Goal: Task Accomplishment & Management: Manage account settings

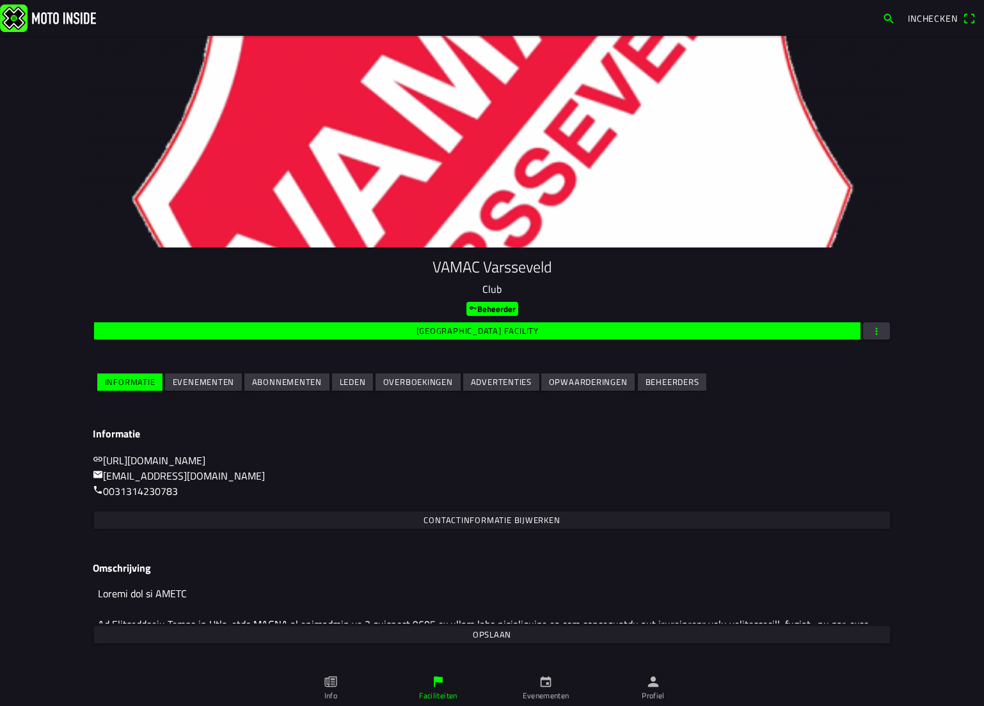
click at [0, 0] on slot "Evenementen" at bounding box center [0, 0] width 0 height 0
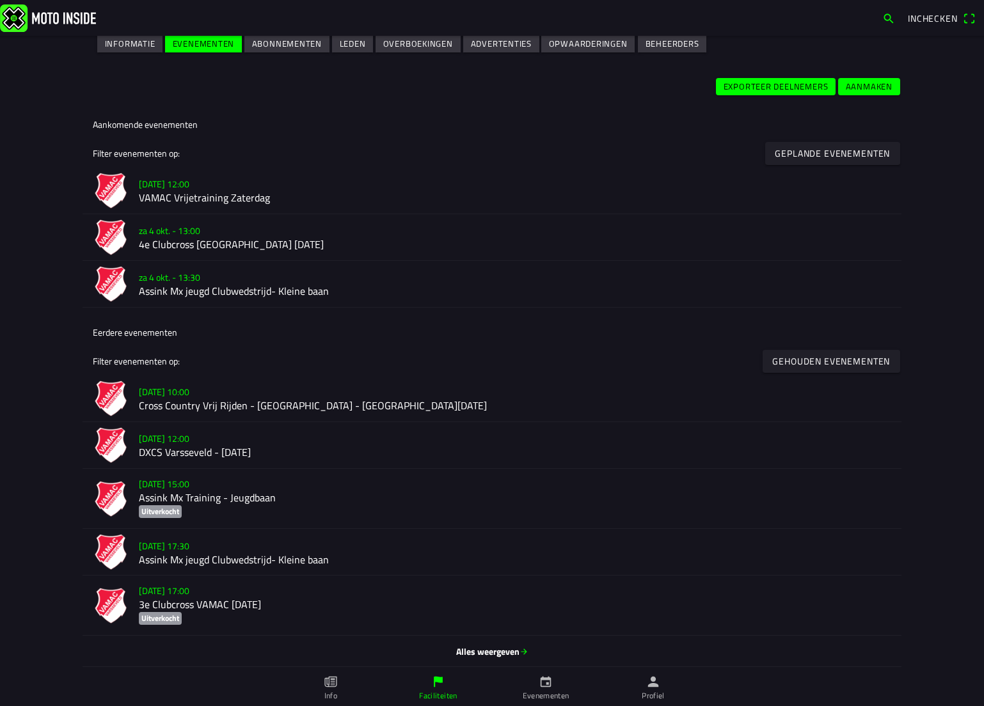
scroll to position [340, 0]
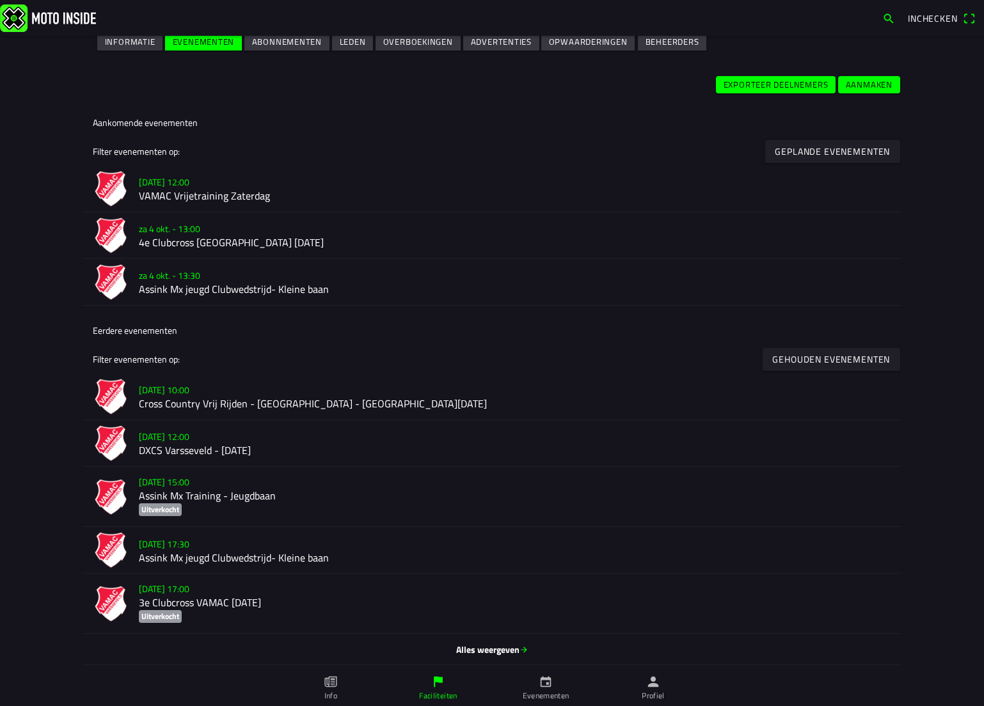
click at [499, 647] on span "Alles weergeven" at bounding box center [492, 649] width 798 height 13
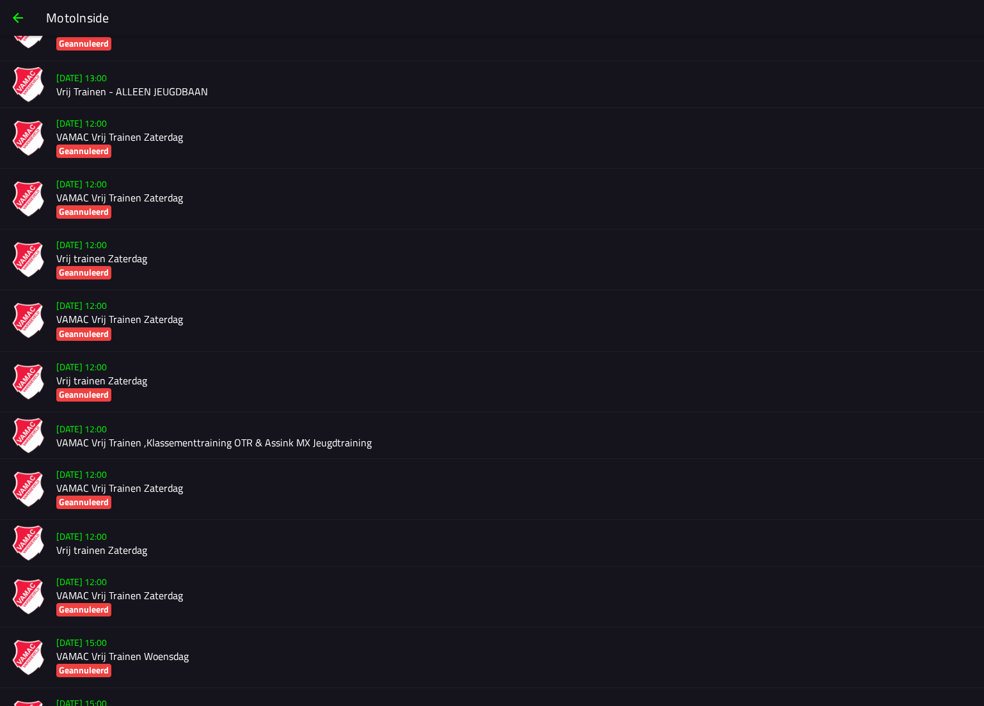
scroll to position [5063, 0]
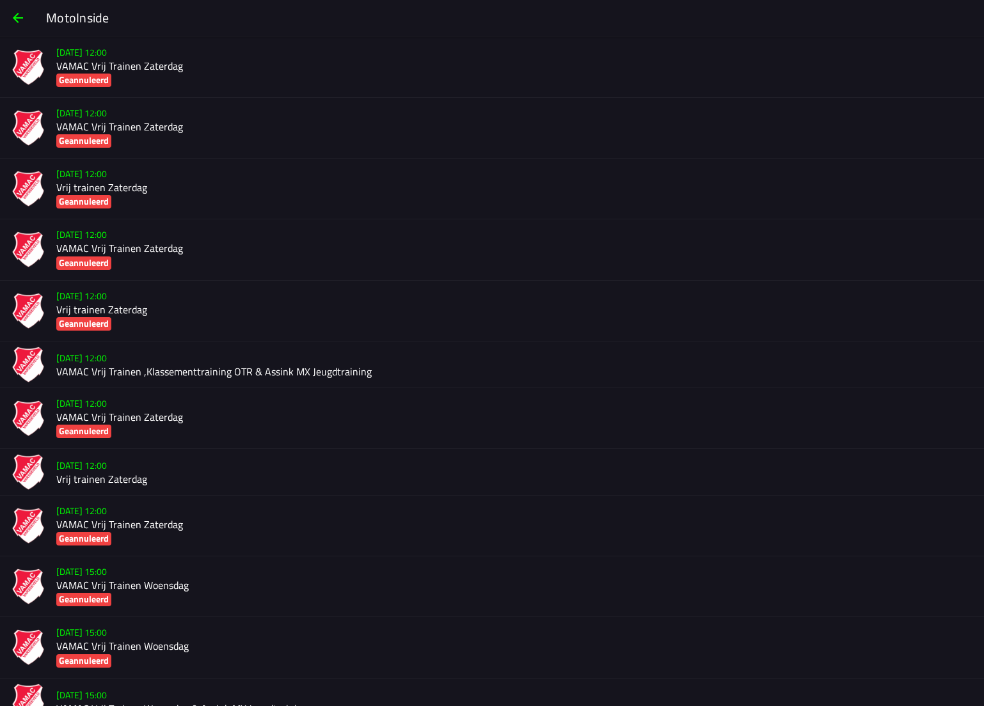
click at [221, 370] on h2 "VAMAC Vrij Trainen ,Klassementtraining OTR & Assink MX Jeugdtraining" at bounding box center [514, 372] width 917 height 12
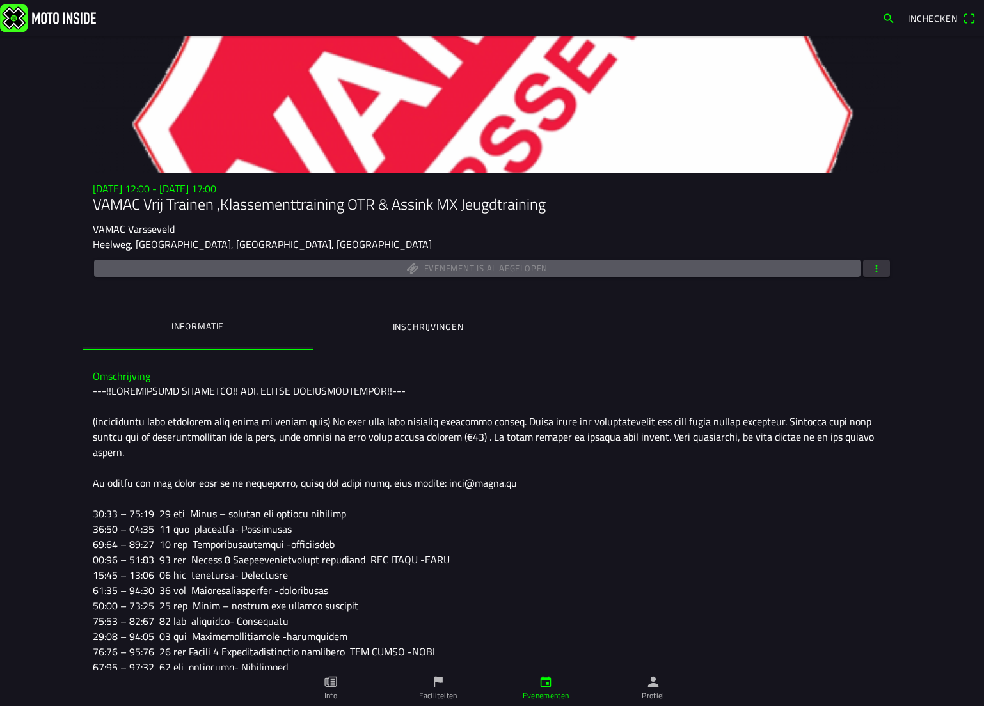
scroll to position [30, 0]
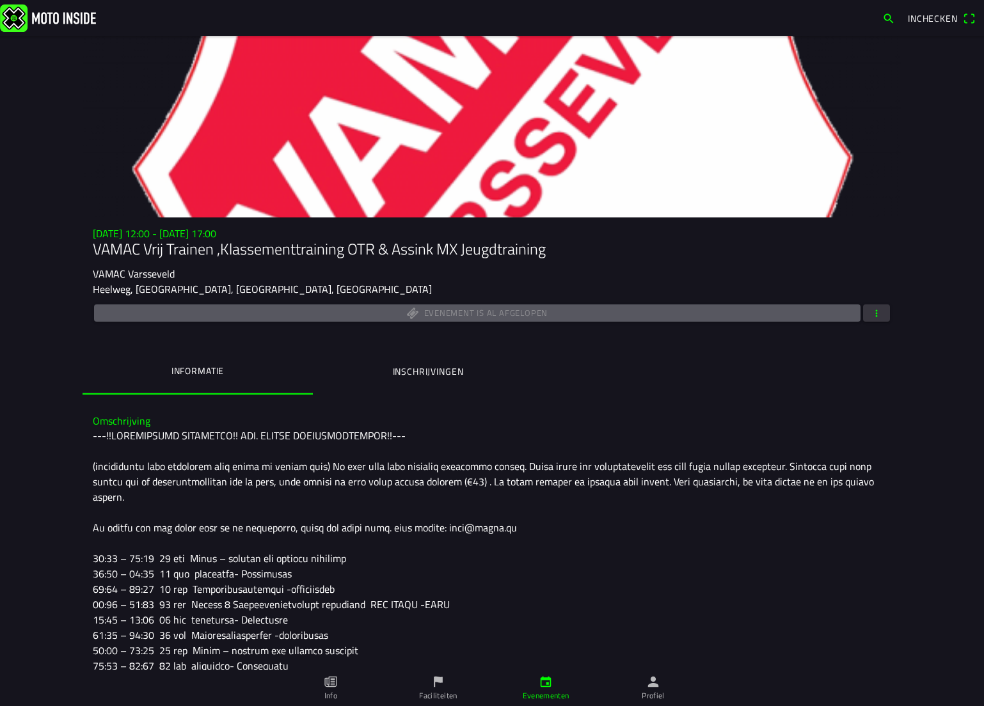
click at [876, 307] on span "button" at bounding box center [877, 312] width 12 height 17
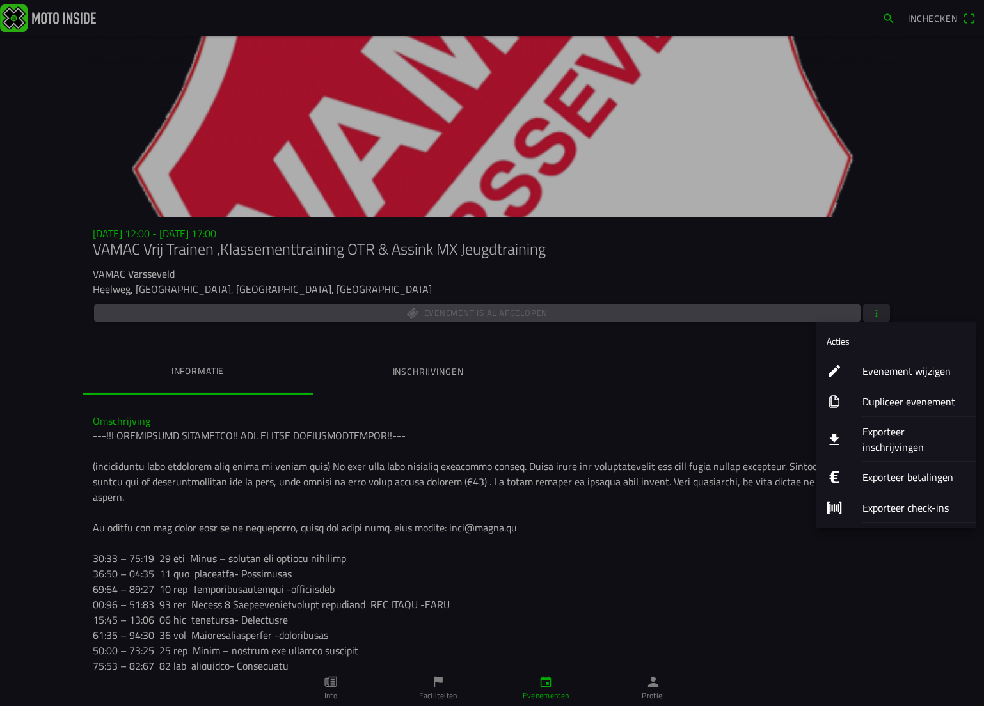
click at [918, 402] on ion-label "Dupliceer evenement" at bounding box center [914, 401] width 104 height 15
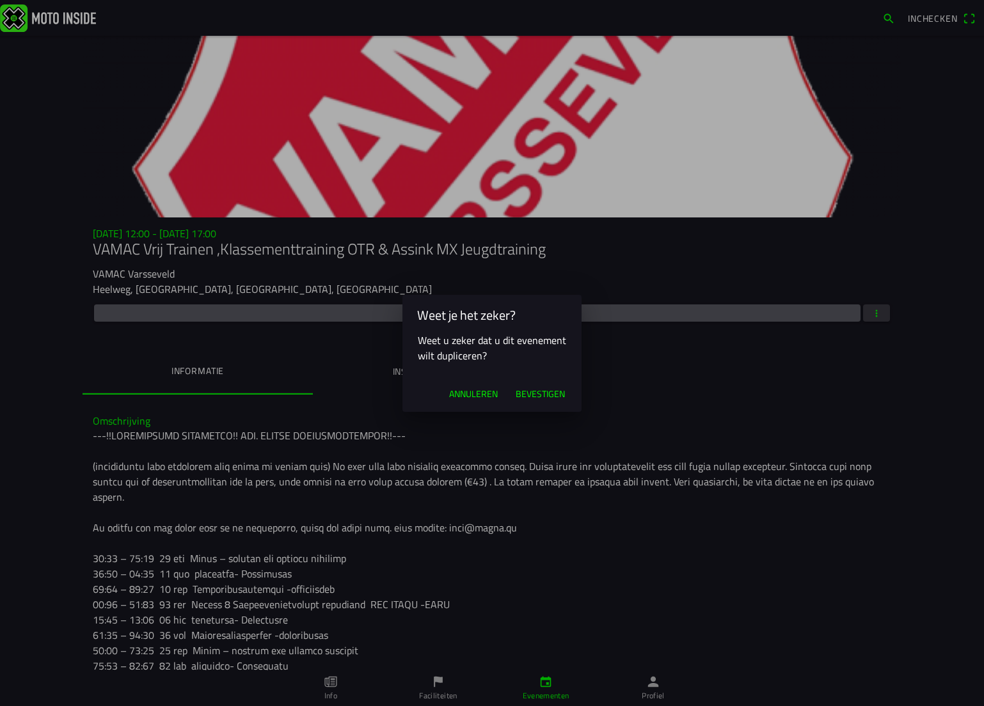
click at [543, 396] on span "Bevestigen" at bounding box center [540, 394] width 49 height 13
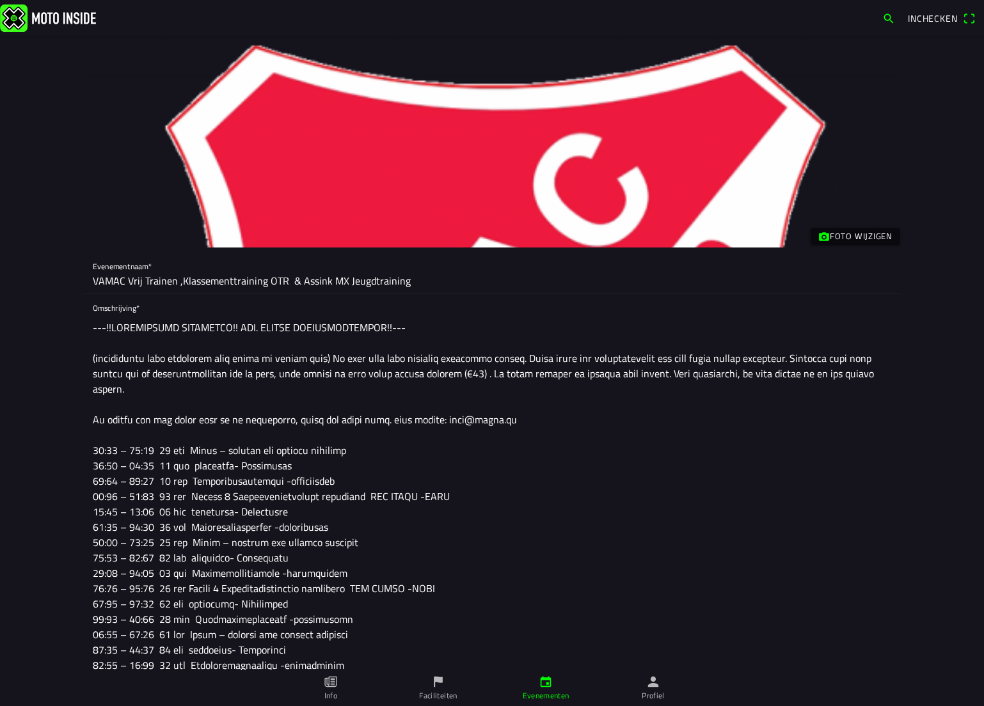
click at [408, 280] on input "VAMAC Vrij Trainen ,Klassementtraining OTR & Assink MX Jeugdtraining" at bounding box center [492, 281] width 798 height 26
type input "VAMAC Vrij Trainen ,Klassementtraining OTR"
click at [532, 541] on textarea at bounding box center [492, 496] width 798 height 363
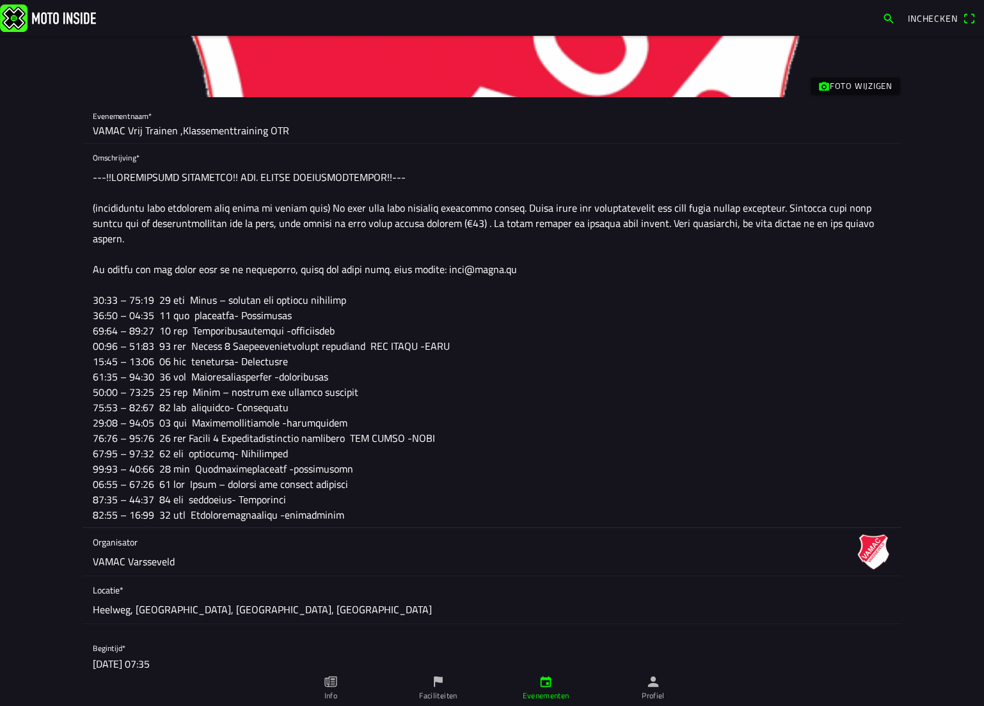
scroll to position [192, 0]
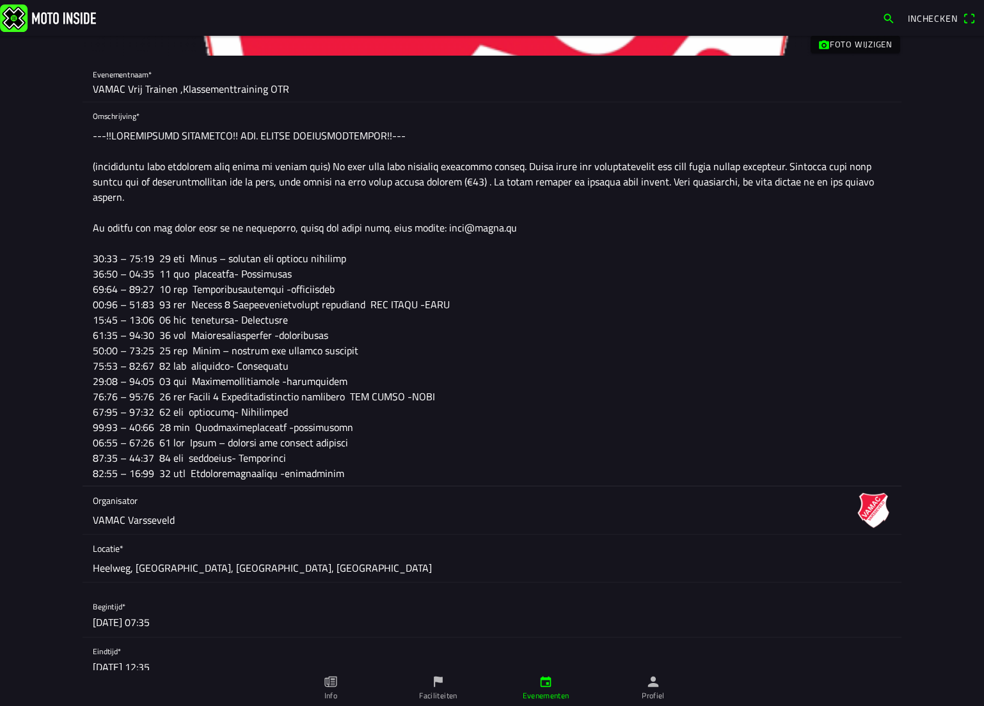
drag, startPoint x: 458, startPoint y: 304, endPoint x: 189, endPoint y: 312, distance: 268.8
click at [189, 312] on textarea at bounding box center [492, 304] width 798 height 363
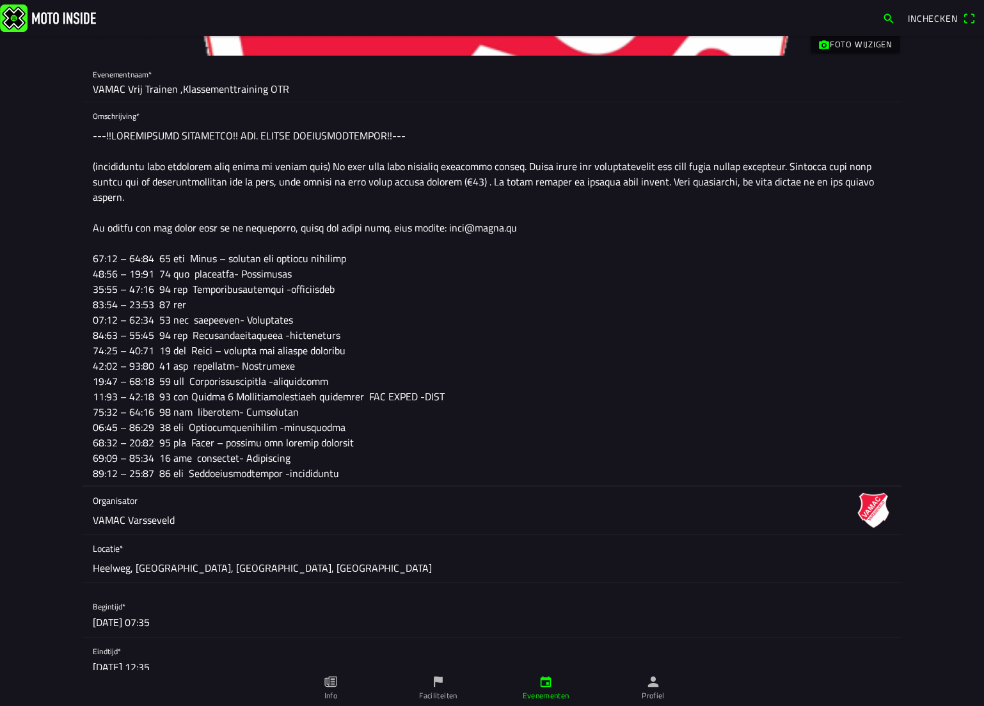
drag, startPoint x: 354, startPoint y: 258, endPoint x: 187, endPoint y: 256, distance: 166.9
click at [187, 256] on textarea at bounding box center [492, 304] width 798 height 363
click at [196, 306] on textarea at bounding box center [492, 304] width 798 height 363
paste textarea "Jeugd – ouderen met gepaste snelheid"
drag, startPoint x: 456, startPoint y: 396, endPoint x: 187, endPoint y: 402, distance: 269.4
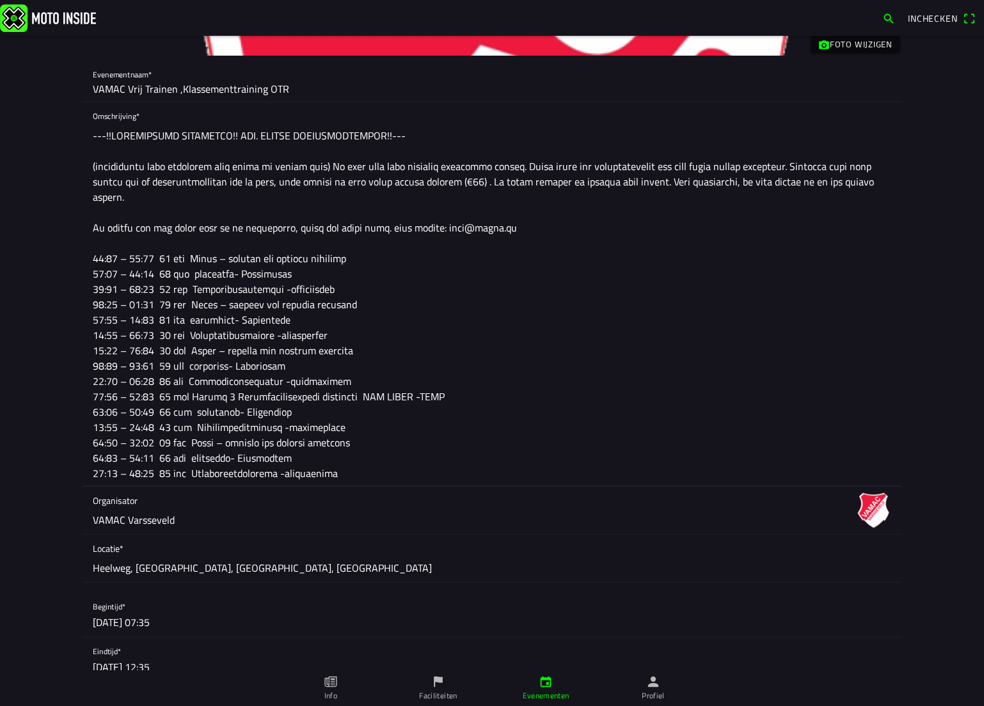
click at [187, 402] on textarea at bounding box center [492, 304] width 798 height 363
click at [342, 478] on textarea at bounding box center [492, 304] width 798 height 363
drag, startPoint x: 345, startPoint y: 474, endPoint x: 190, endPoint y: 478, distance: 155.5
click at [190, 478] on textarea at bounding box center [492, 304] width 798 height 363
paste textarea "Manche 2 Klassementtraining kentekens OTR VAMAC -ZAMC"
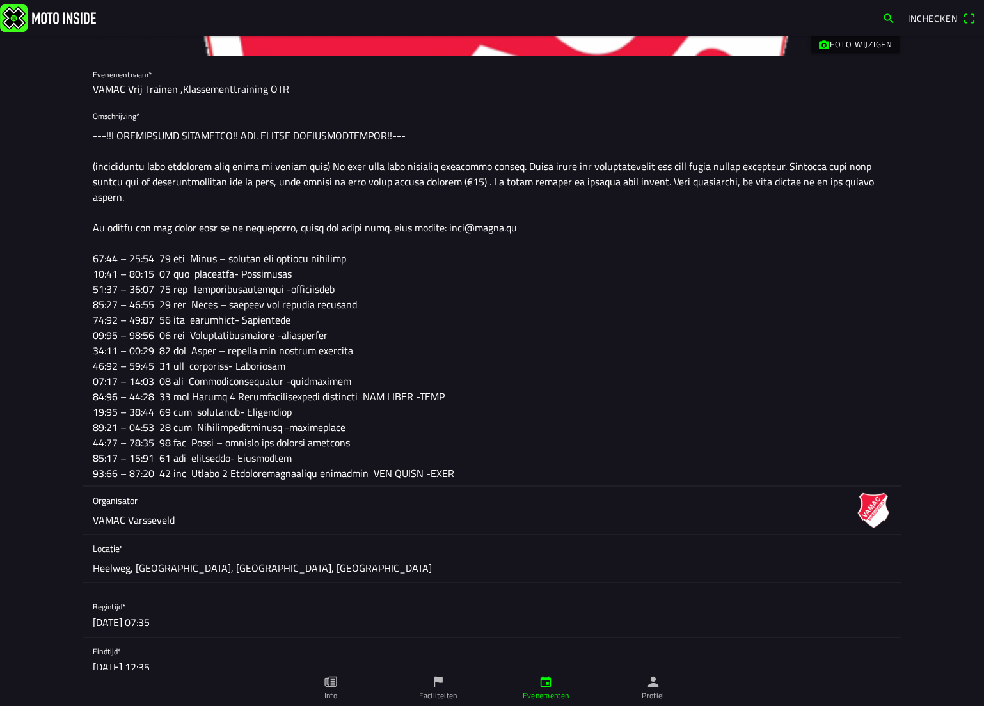
click at [227, 388] on textarea at bounding box center [492, 304] width 798 height 363
click at [229, 401] on textarea at bounding box center [492, 304] width 798 height 363
click at [454, 394] on textarea at bounding box center [492, 304] width 798 height 363
click at [459, 476] on textarea at bounding box center [492, 304] width 798 height 363
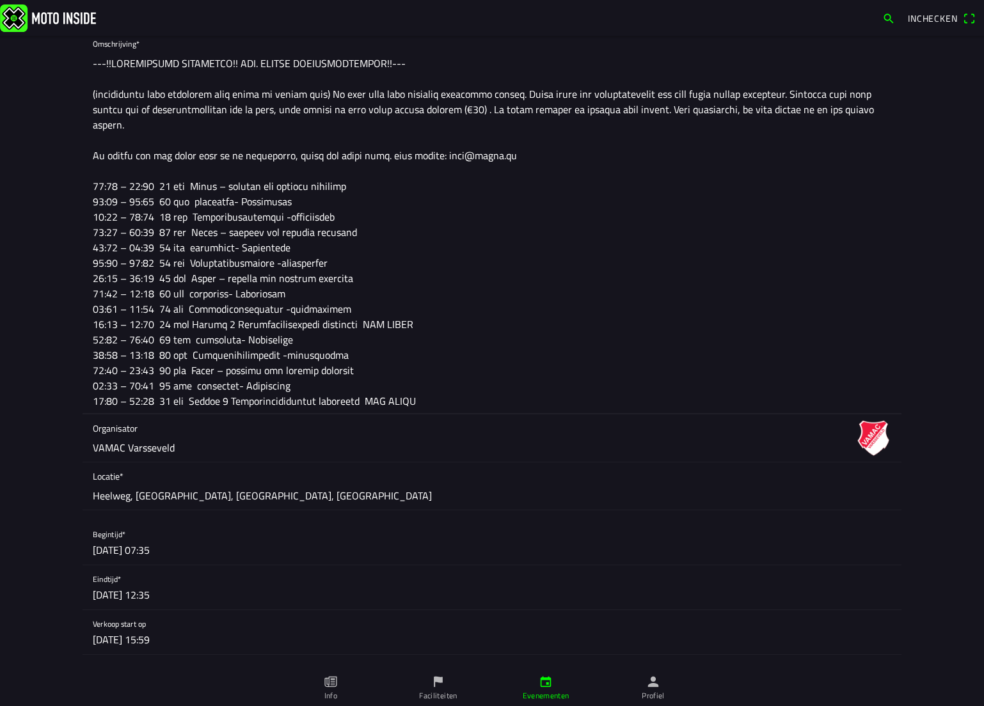
scroll to position [320, 0]
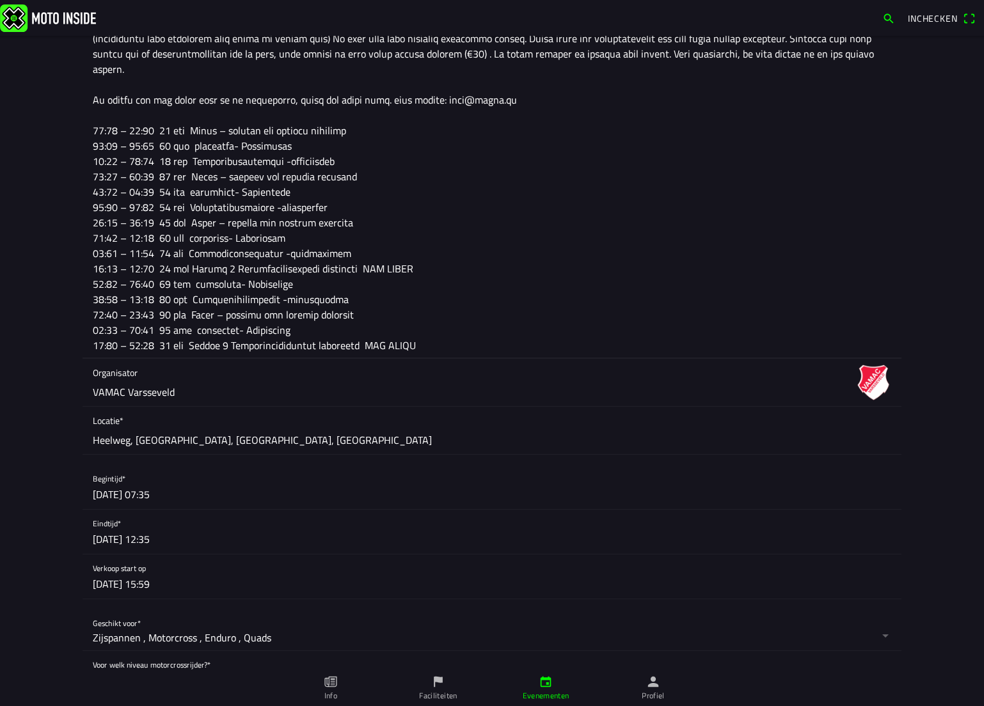
type textarea "---!!TRANSPONDER VERPLICHT!! IVM. NIEUWE TRAININGSTIJDEN!!--- (transponder niet…"
click at [145, 490] on button "button" at bounding box center [497, 487] width 808 height 44
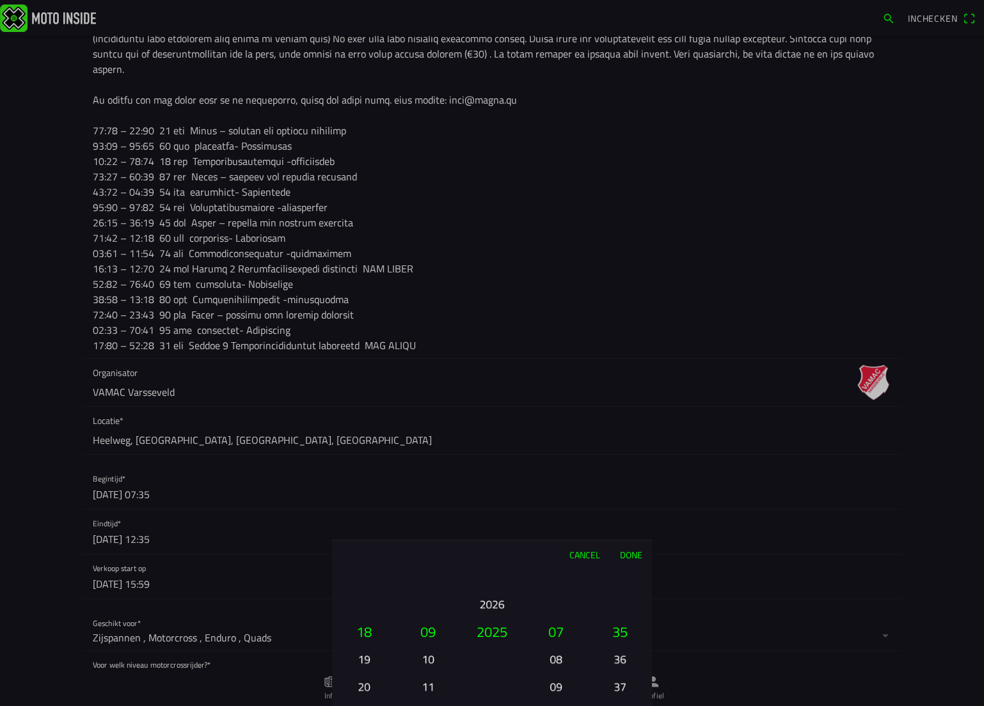
click at [365, 682] on button "20" at bounding box center [363, 686] width 43 height 22
click at [365, 682] on button "22" at bounding box center [363, 686] width 43 height 22
click at [365, 682] on div "01 02 03 04 05 06 07 08 09 10 11 12 13 14 15 16 17 18 19 20 21 22 23 24 25 26 2…" at bounding box center [364, 687] width 54 height 138
click at [365, 682] on ion-picker-column "01 02 03 04 05 06 07 08 09 10 11 12 13 14 15 16 17 18 19 20 21 22 23 24 25 26 2…" at bounding box center [364, 638] width 64 height 138
click at [358, 644] on button "26" at bounding box center [364, 632] width 54 height 28
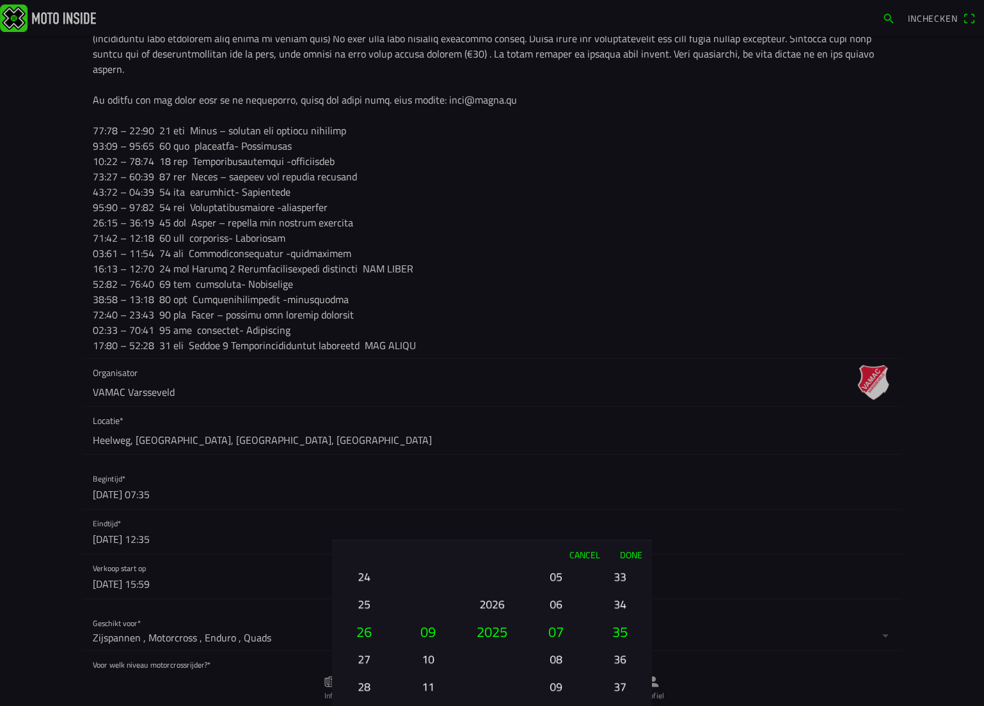
click at [367, 649] on button "27" at bounding box center [363, 659] width 43 height 22
click at [557, 653] on button "08" at bounding box center [555, 659] width 43 height 22
click at [557, 653] on ion-picker-column "00 01 02 03 04 05 06 07 08 09 10 11 12 13 14 15 16 17 18 19 20 21 22 23" at bounding box center [556, 638] width 64 height 138
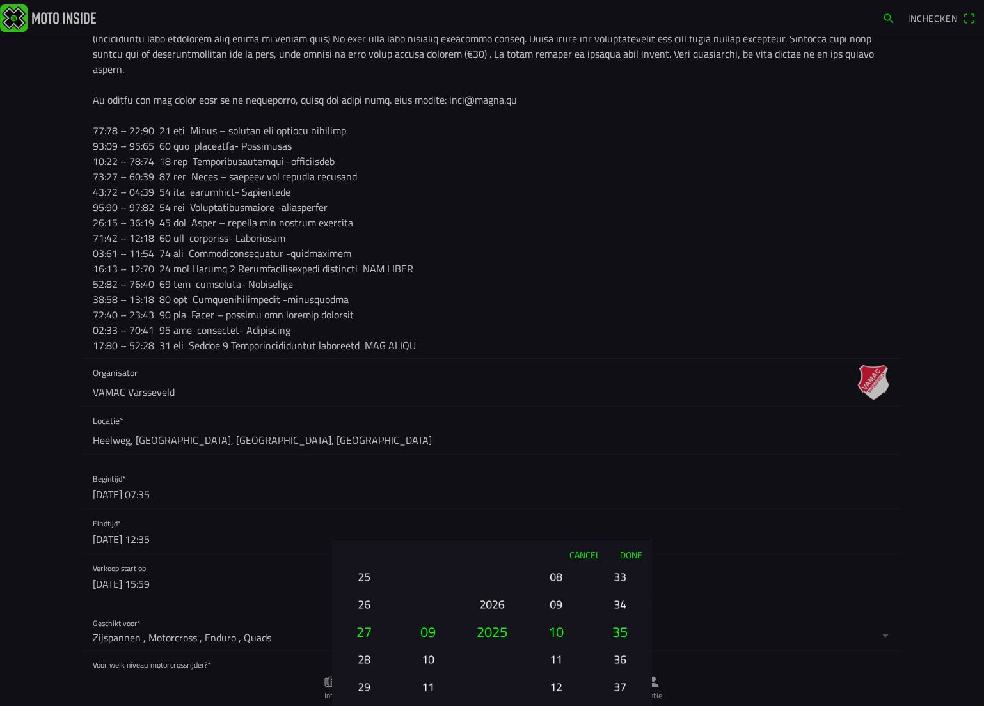
click at [557, 675] on button "12" at bounding box center [555, 686] width 43 height 22
click at [557, 653] on ion-picker-column "00 01 02 03 04 05 06 07 08 09 10 11 12 13 14 15 16 17 18 19 20 21 22 23" at bounding box center [556, 638] width 64 height 138
click at [559, 606] on button "12" at bounding box center [555, 604] width 43 height 22
click at [620, 580] on button "33" at bounding box center [619, 576] width 43 height 22
click at [620, 580] on button "31" at bounding box center [619, 576] width 43 height 22
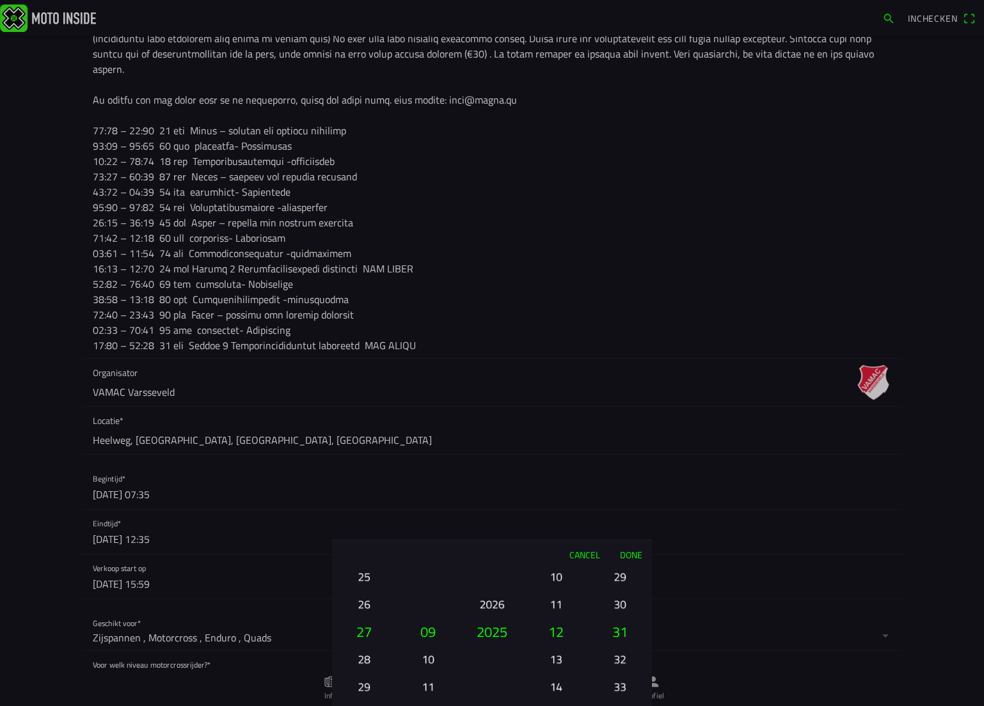
click at [620, 580] on ion-picker-column "00 01 02 03 04 05 06 07 08 09 10 11 12 13 14 15 16 17 18 19 20 21 22 23 24 25 2…" at bounding box center [620, 638] width 64 height 138
click at [620, 580] on button "27" at bounding box center [619, 576] width 43 height 22
click at [620, 618] on div "00 01 02 03 04 05 06 07 08 09 10 11 12 13 14 15 16 17 18 19 20 21 22 23 24 25 2…" at bounding box center [620, 687] width 54 height 138
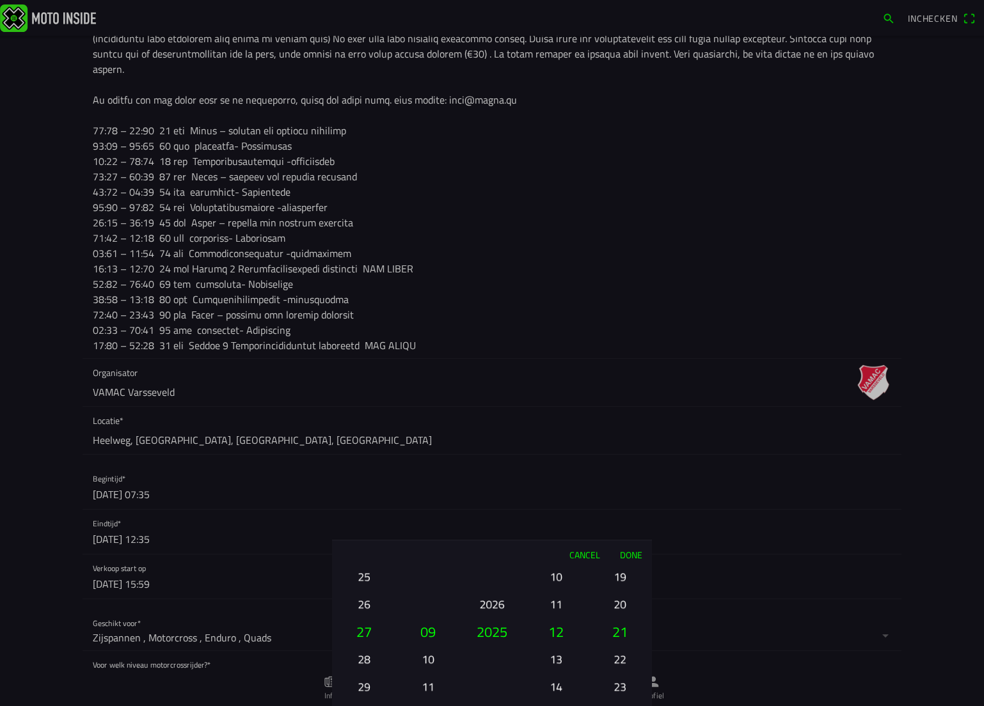
click at [620, 580] on ion-picker-column "00 01 02 03 04 05 06 07 08 09 10 11 12 13 14 15 16 17 18 19 20 21 22 23 24 25 2…" at bounding box center [620, 638] width 64 height 138
click at [620, 618] on div "00 01 02 03 04 05 06 07 08 09 10 11 12 13 14 15 16 17 18 19 20 21 22 23 24 25 2…" at bounding box center [620, 687] width 54 height 138
click at [620, 580] on ion-picker-column "00 01 02 03 04 05 06 07 08 09 10 11 12 13 14 15 16 17 18 19 20 21 22 23 24 25 2…" at bounding box center [620, 638] width 64 height 138
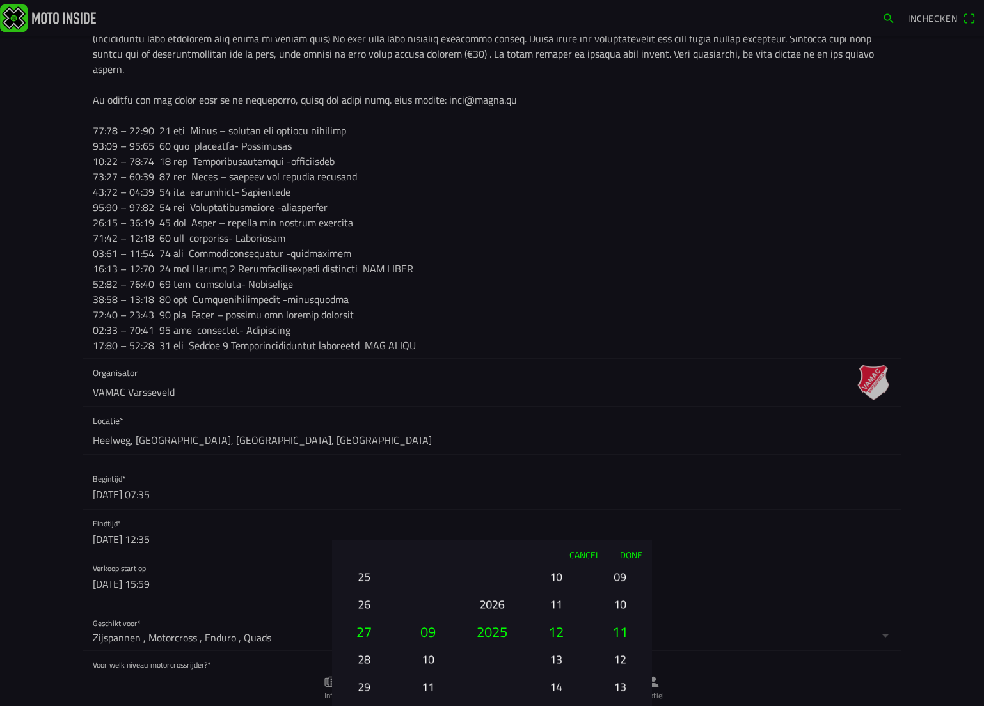
click at [620, 580] on ion-picker-column "00 01 02 03 04 05 06 07 08 09 10 11 12 13 14 15 16 17 18 19 20 21 22 23 24 25 2…" at bounding box center [620, 638] width 64 height 138
click at [620, 580] on button "07" at bounding box center [619, 576] width 43 height 22
click at [620, 580] on button "05" at bounding box center [619, 576] width 43 height 22
click at [620, 580] on button "03" at bounding box center [619, 576] width 43 height 22
click at [620, 580] on button "01" at bounding box center [619, 576] width 43 height 22
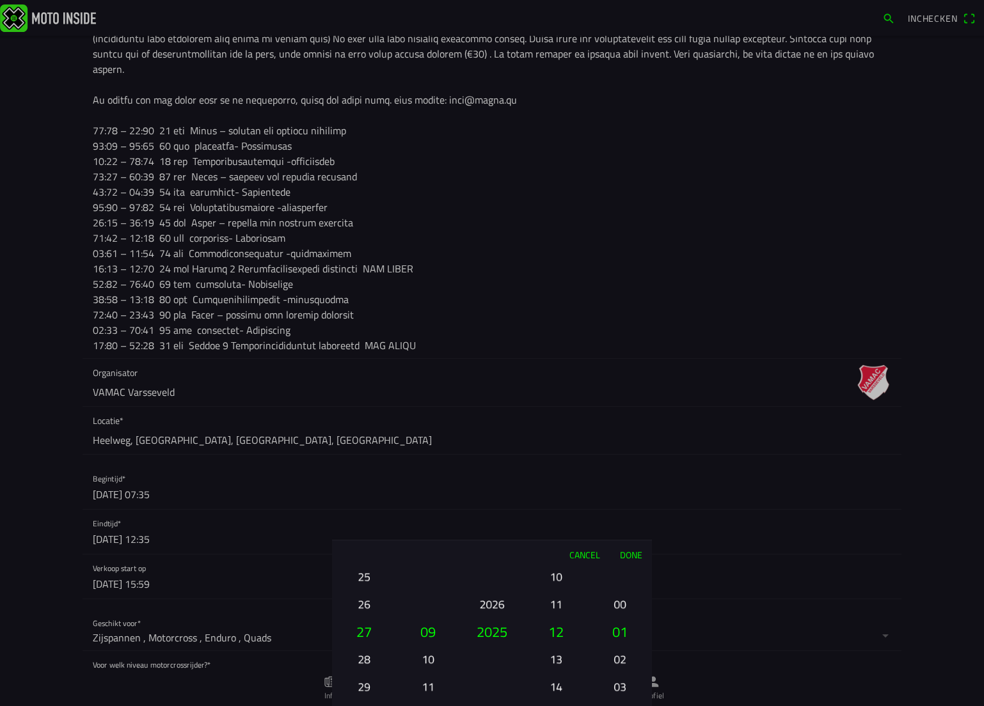
click at [617, 597] on button "00" at bounding box center [619, 604] width 43 height 22
click at [620, 556] on button "Done" at bounding box center [631, 554] width 42 height 28
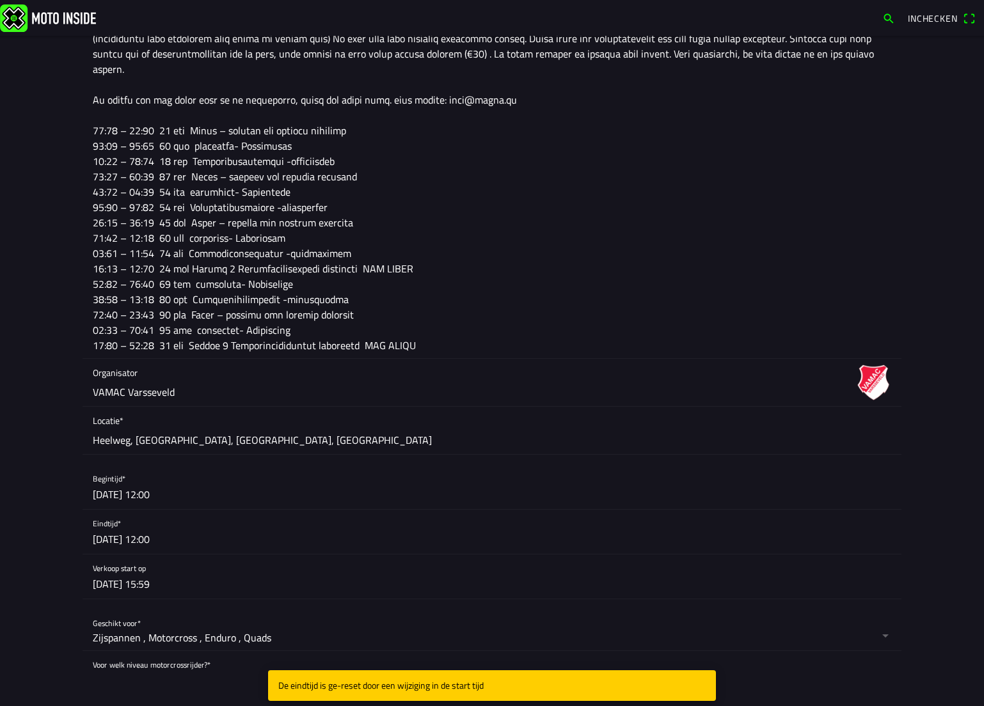
click at [132, 537] on button "button" at bounding box center [497, 532] width 808 height 44
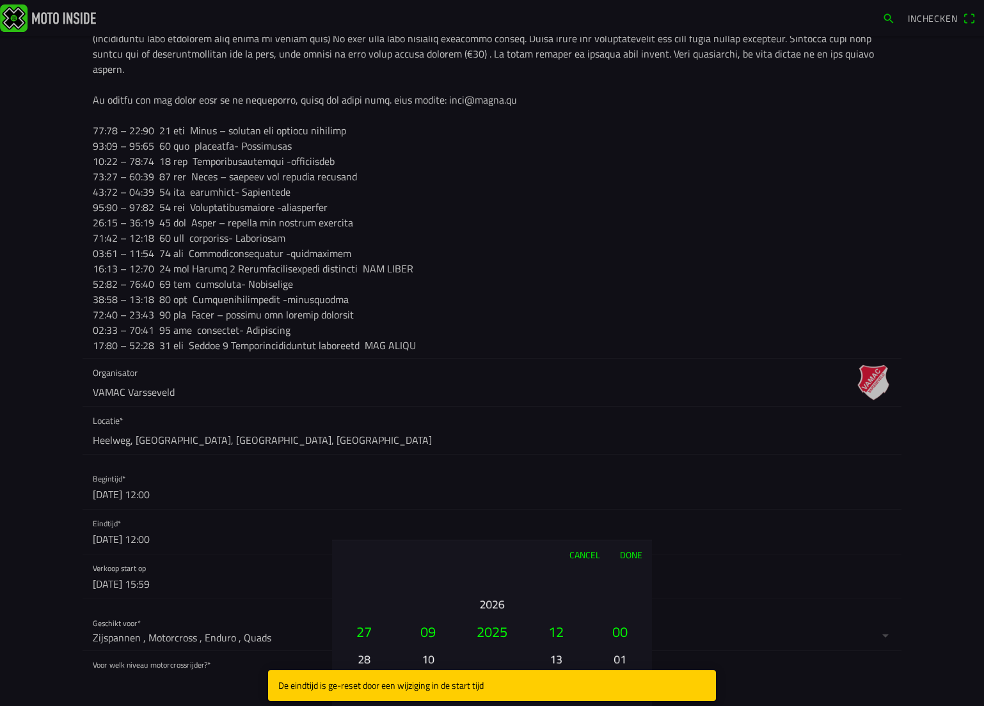
click at [545, 656] on button "13" at bounding box center [555, 659] width 43 height 22
click at [556, 655] on button "14" at bounding box center [555, 659] width 43 height 22
click at [556, 655] on button "15" at bounding box center [555, 659] width 43 height 22
click at [556, 675] on button "16" at bounding box center [555, 686] width 43 height 22
click at [556, 654] on button "17" at bounding box center [555, 659] width 43 height 22
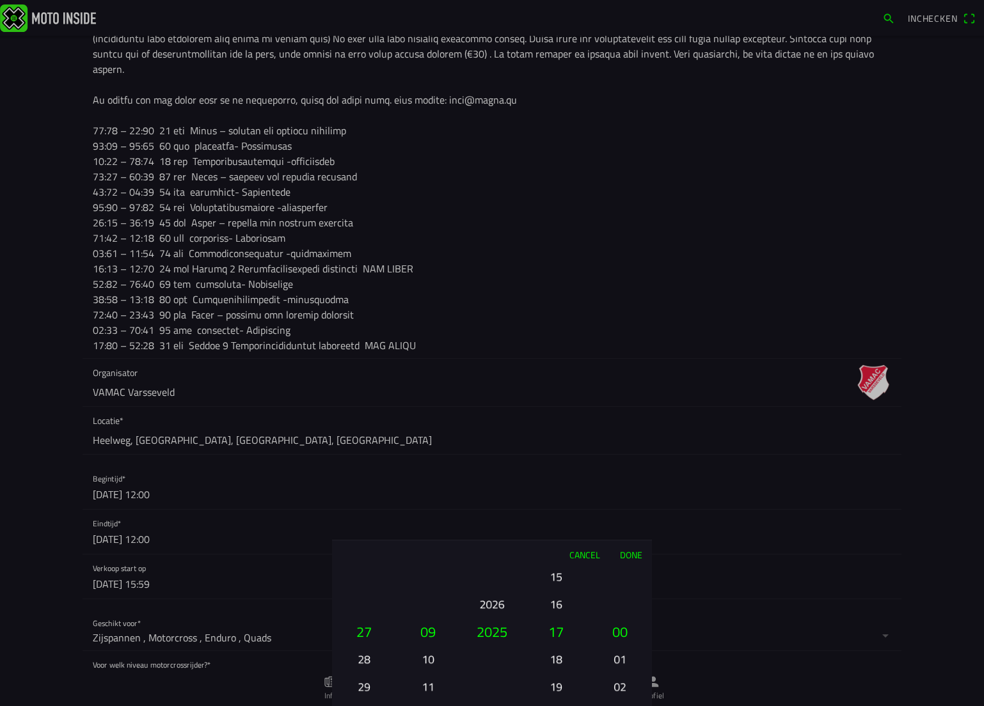
click at [635, 551] on button "Done" at bounding box center [631, 554] width 42 height 28
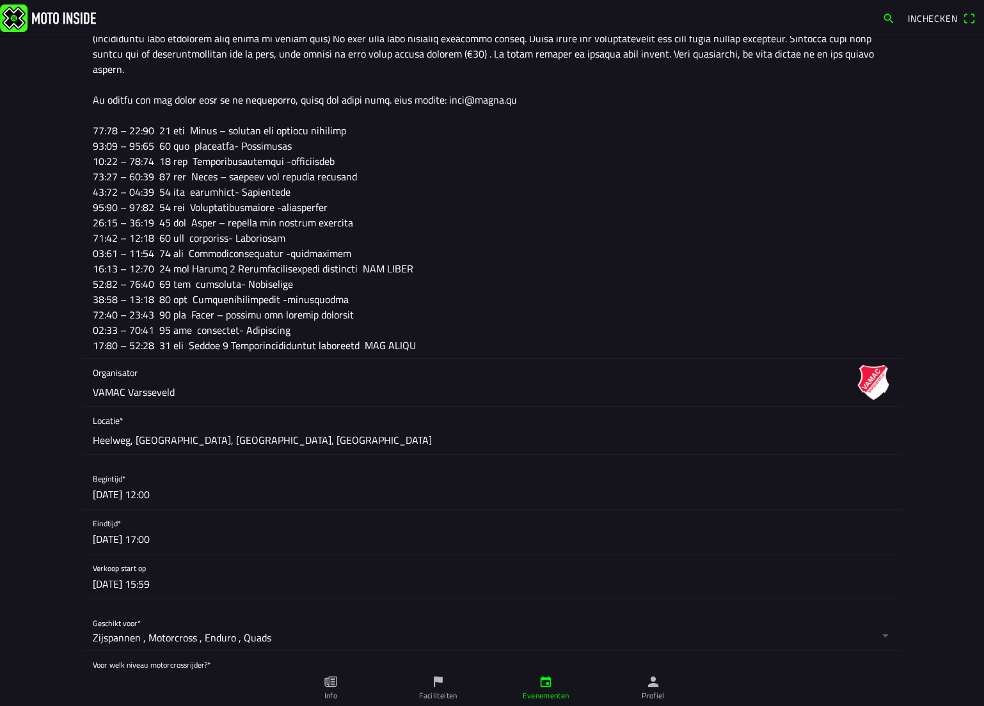
click at [198, 582] on button "button" at bounding box center [497, 577] width 808 height 44
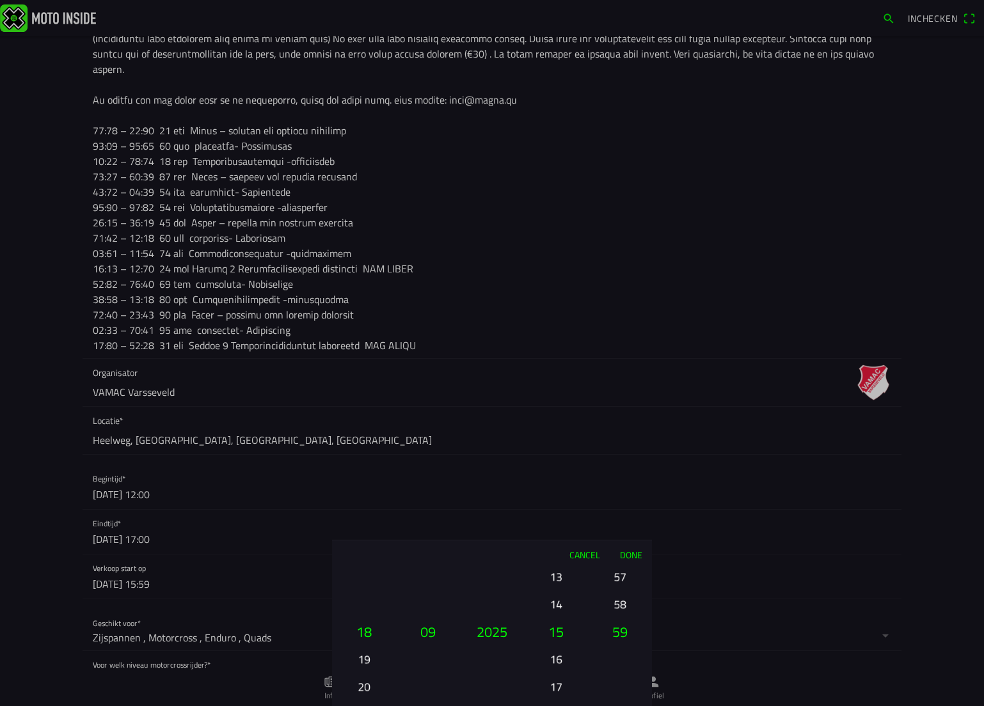
click at [361, 679] on button "20" at bounding box center [363, 686] width 43 height 22
click at [632, 555] on button "Done" at bounding box center [631, 554] width 42 height 28
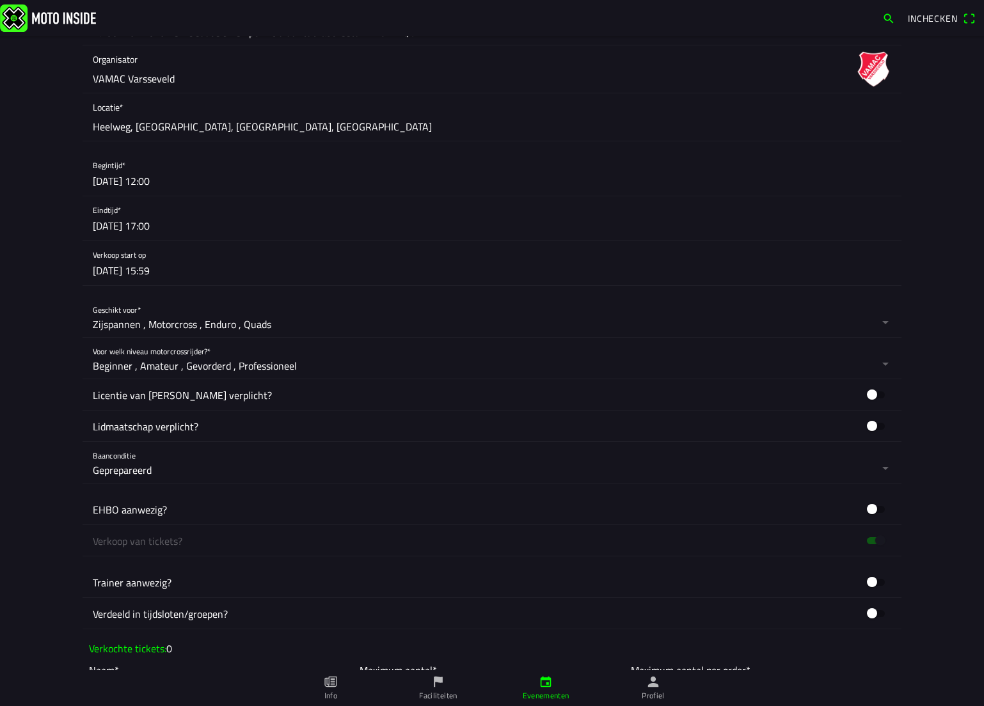
scroll to position [640, 0]
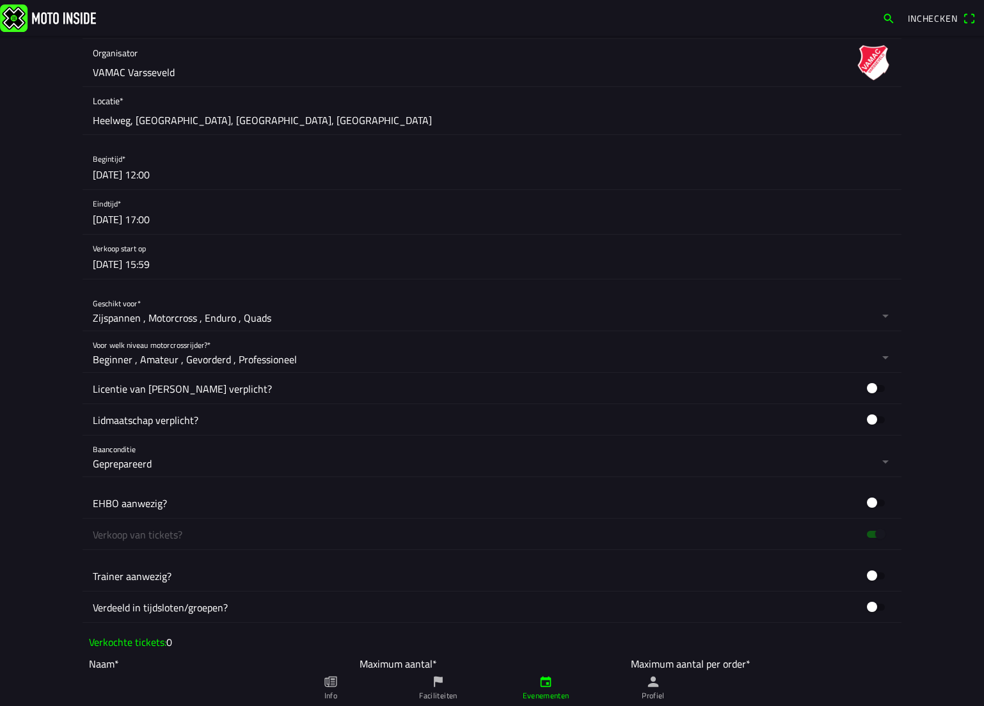
click at [884, 388] on button "button" at bounding box center [875, 388] width 31 height 19
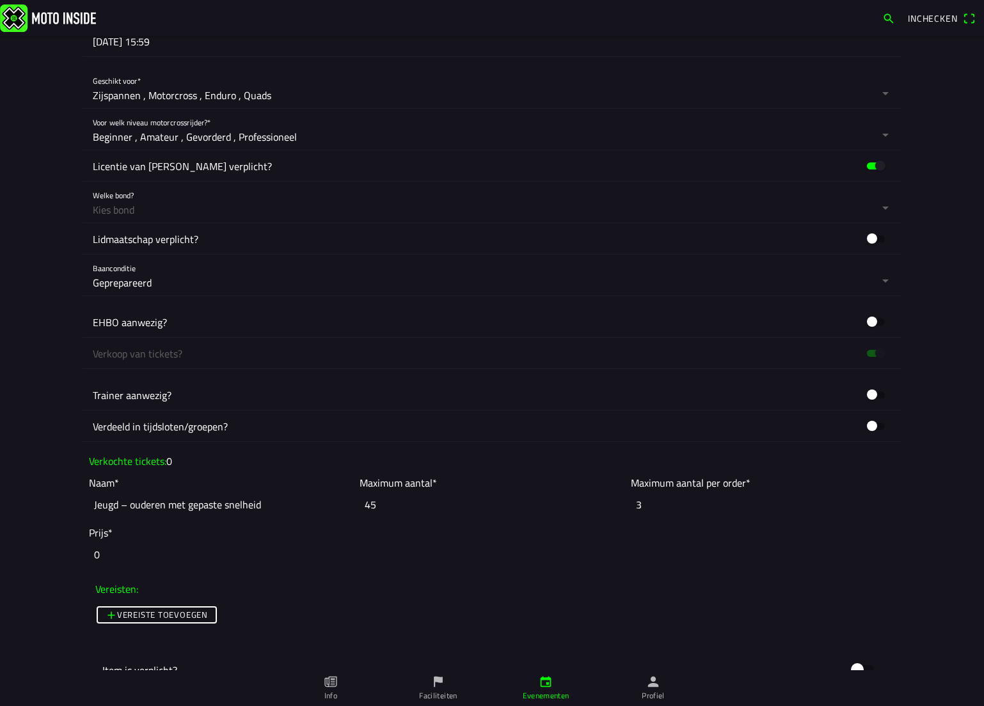
scroll to position [895, 0]
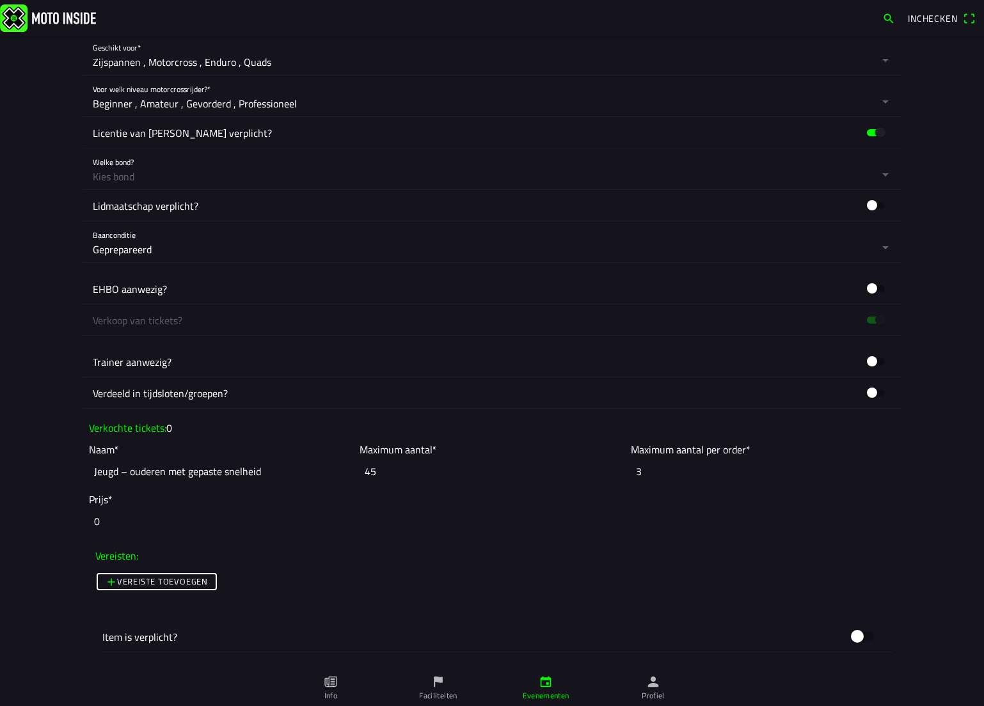
click at [878, 285] on button "button" at bounding box center [875, 288] width 31 height 19
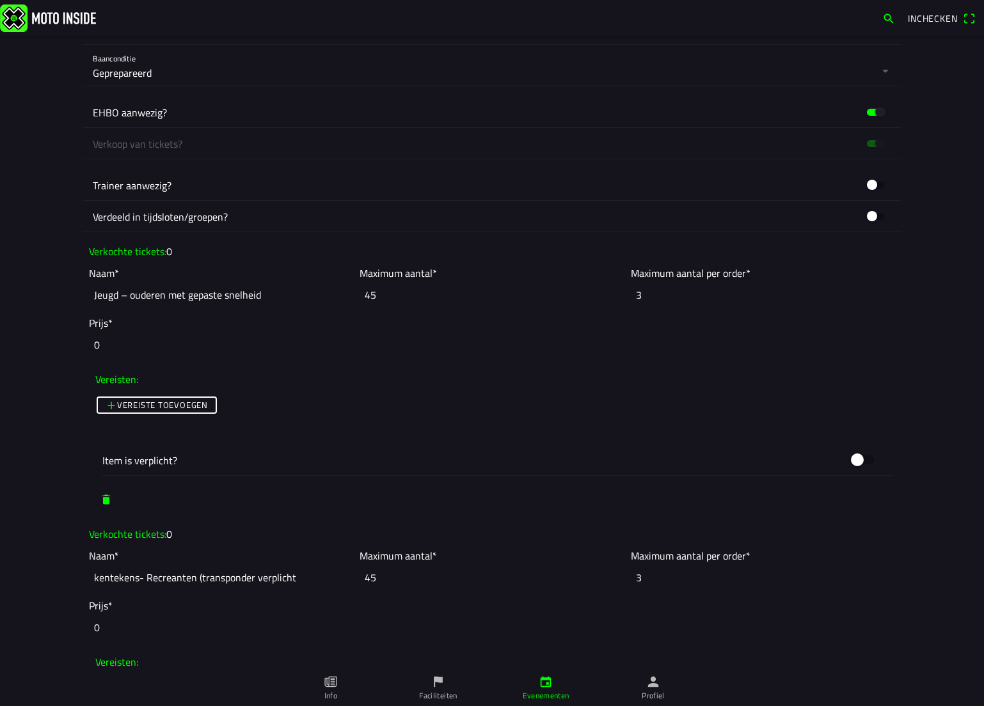
scroll to position [1023, 0]
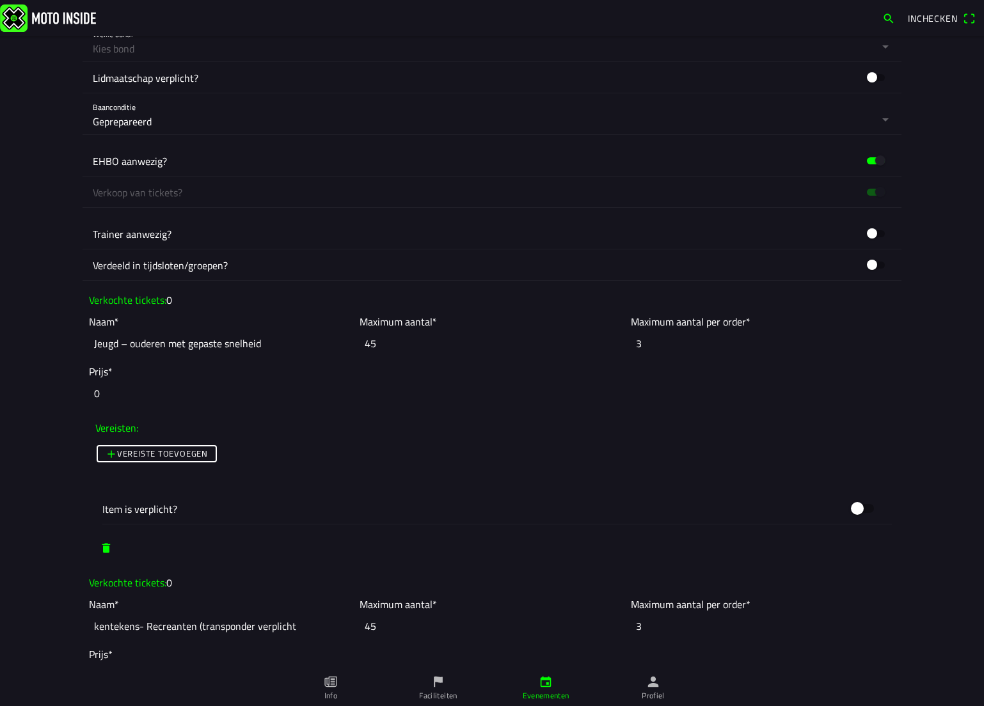
click at [375, 345] on input "45" at bounding box center [491, 343] width 264 height 28
type input "4"
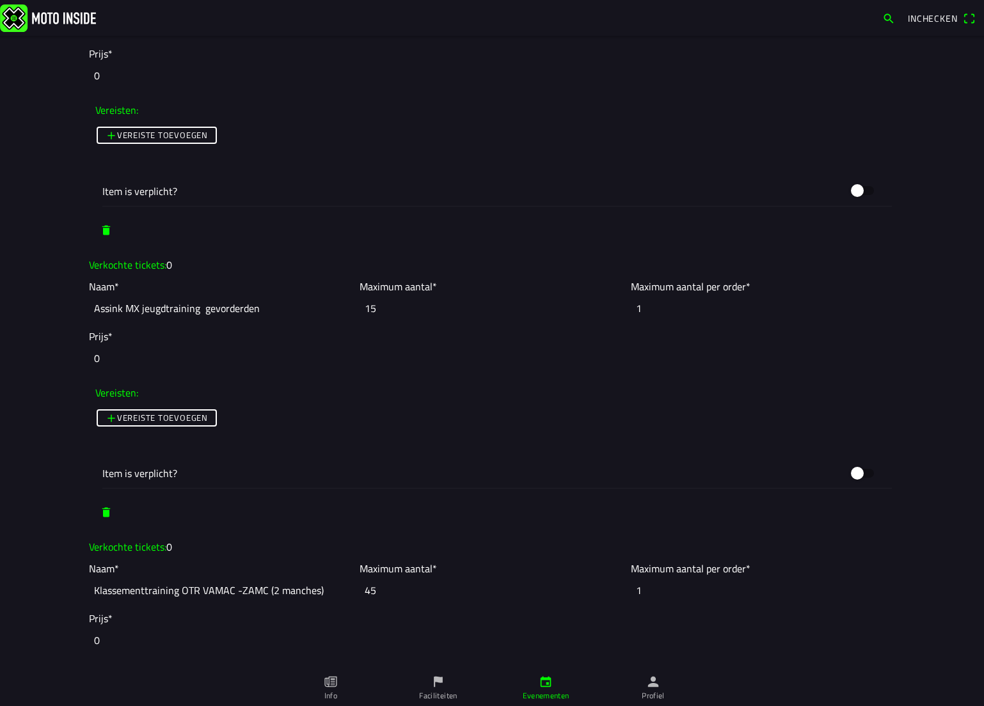
scroll to position [2175, 0]
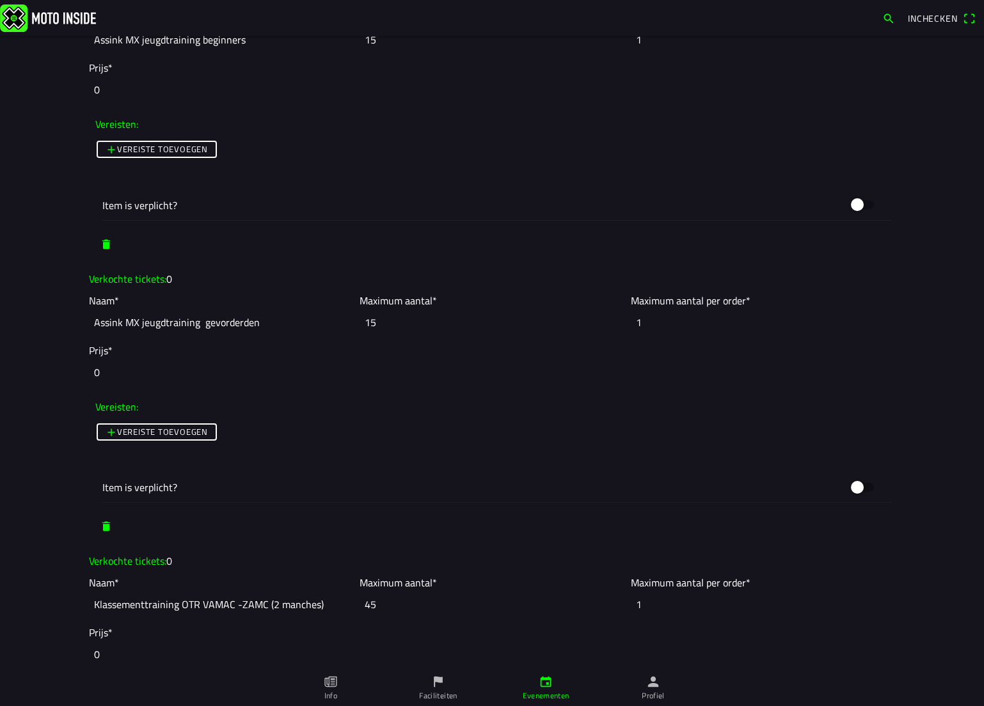
type input "35"
click at [104, 240] on span "button" at bounding box center [106, 244] width 13 height 23
type input "Assink MX jeugdtraining gevorderden"
type input "Klassementtraining OTR VAMAC -ZAMC (2 manches)"
type input "45"
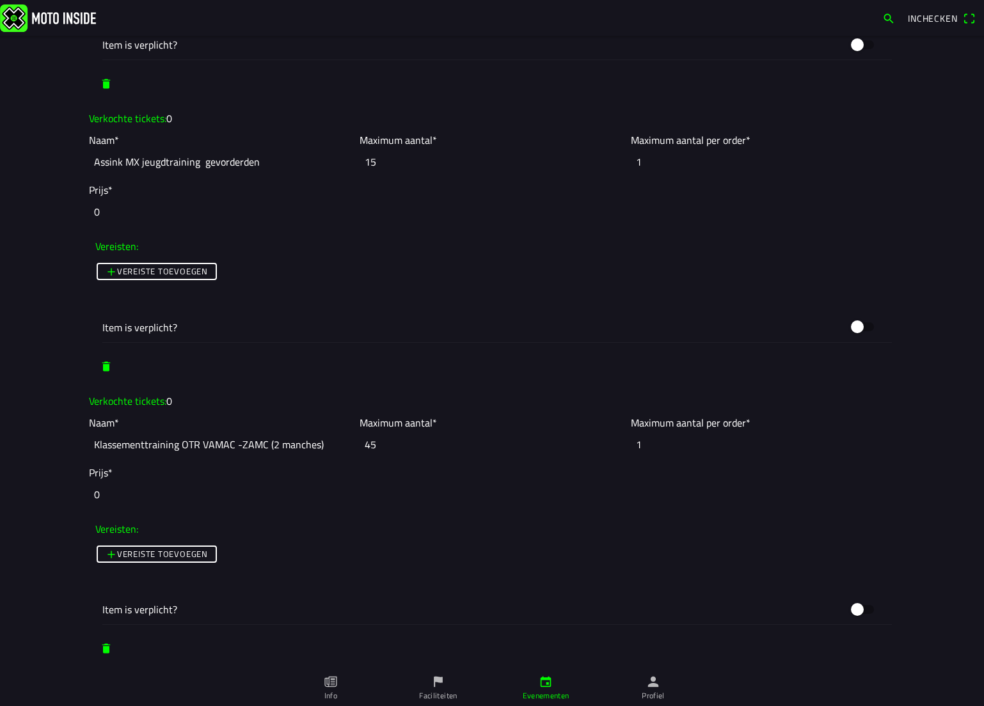
scroll to position [1983, 0]
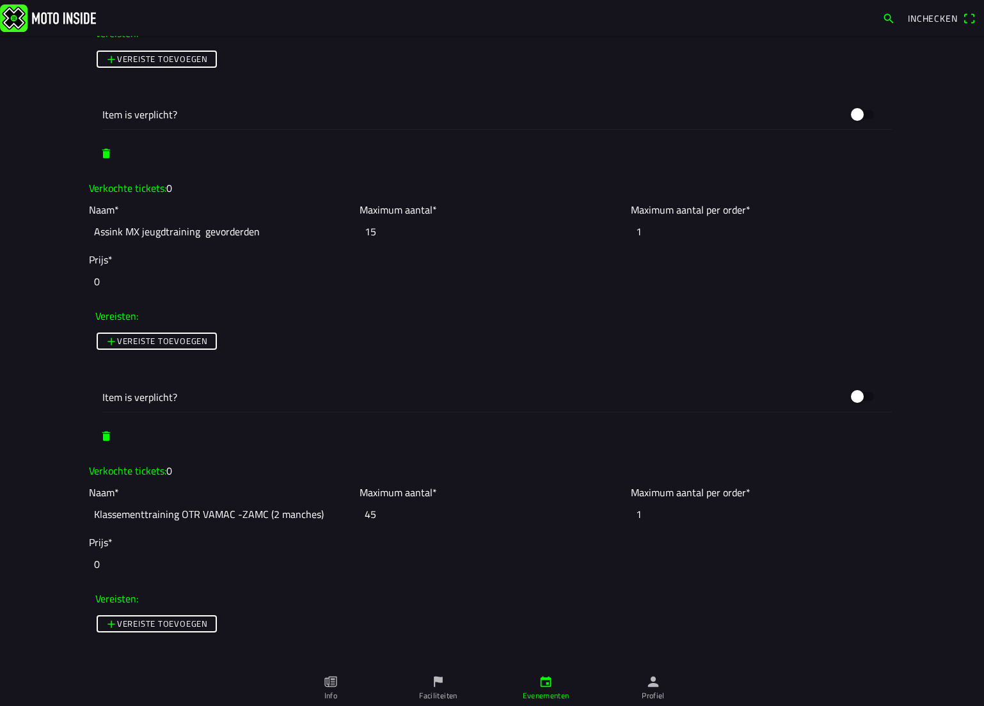
click at [104, 154] on span "button" at bounding box center [106, 153] width 13 height 23
type input "Assink MX jeugdtraining gevorderden"
type input "15"
type input "1"
type input "Klassementtraining OTR VAMAC -ZAMC (2 manches)"
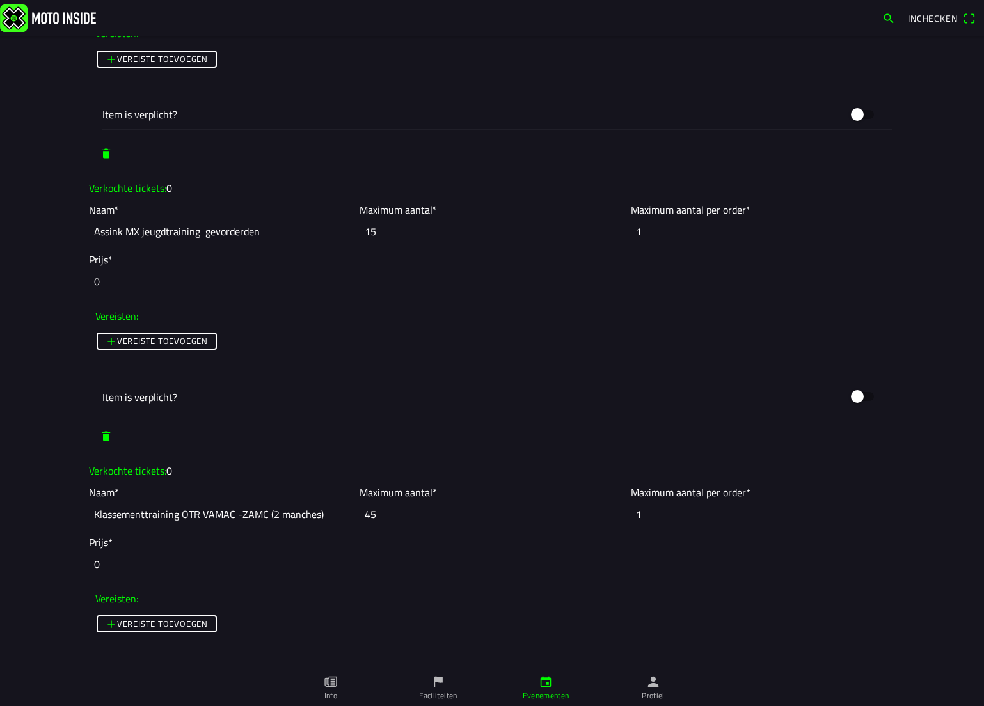
type input "45"
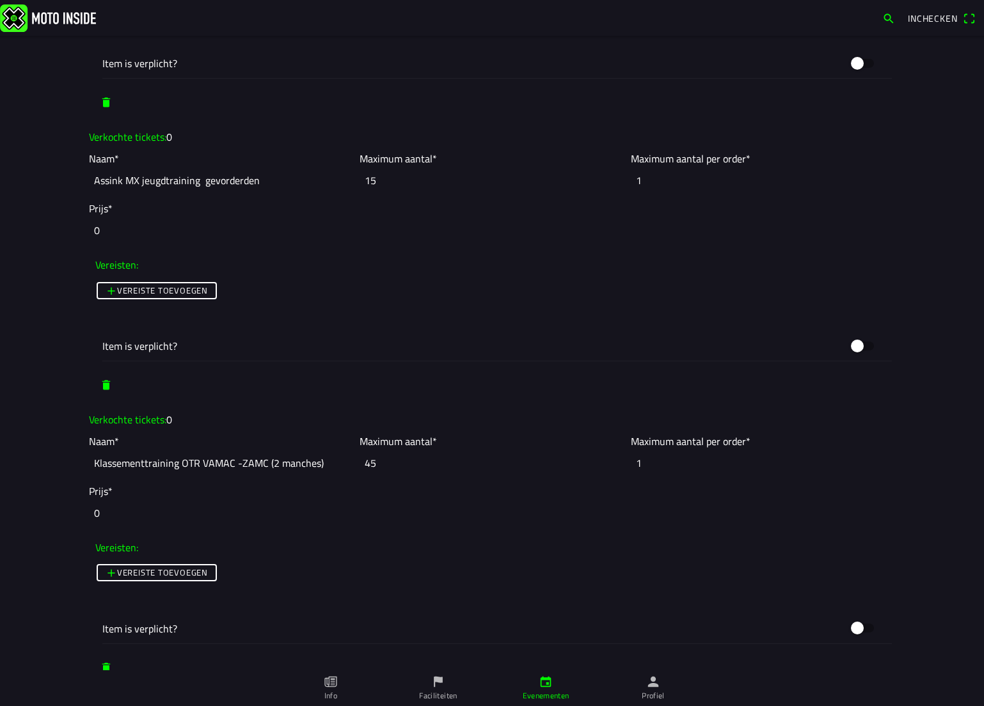
scroll to position [1727, 0]
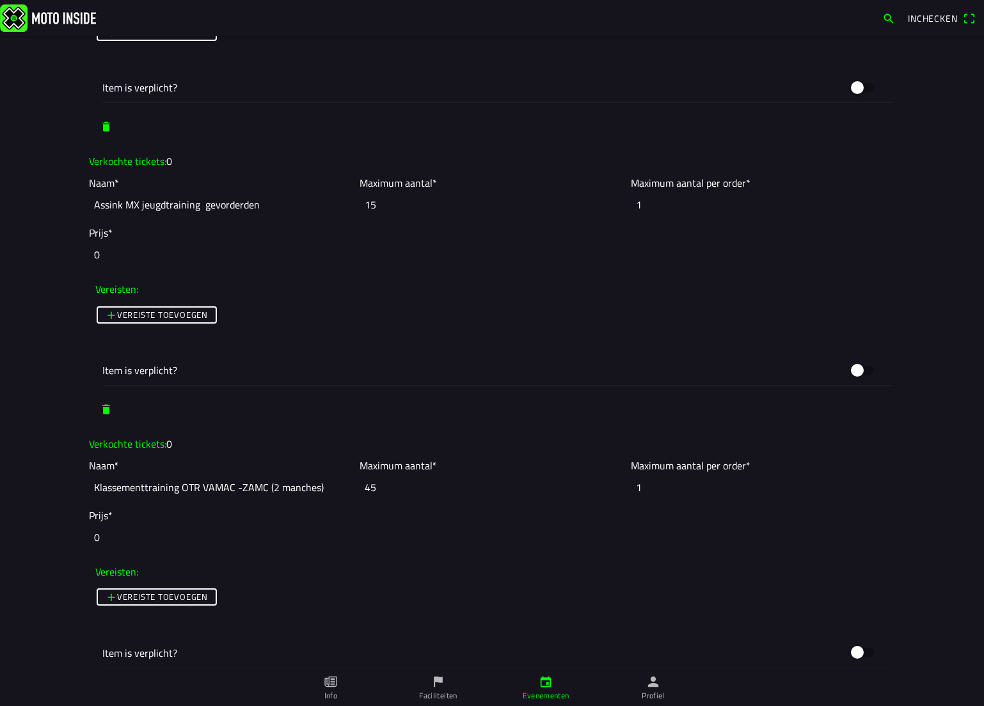
click at [100, 125] on span "button" at bounding box center [106, 126] width 13 height 23
type input "Assink MX jeugdtraining gevorderden"
type input "15"
type input "1"
type input "Klassementtraining OTR VAMAC -ZAMC (2 manches)"
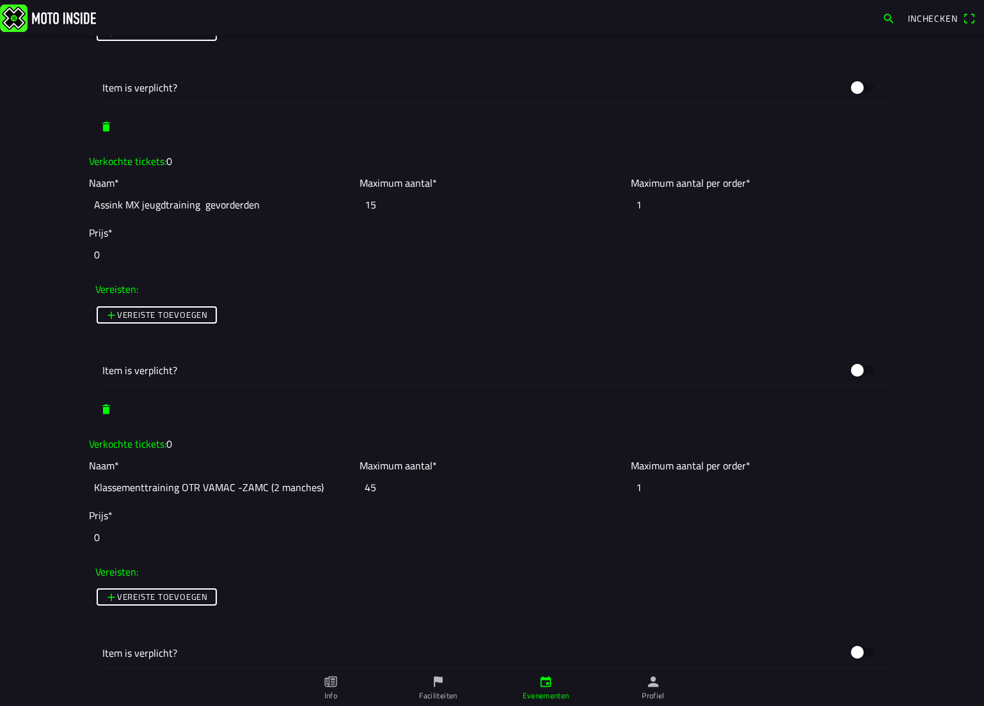
type input "45"
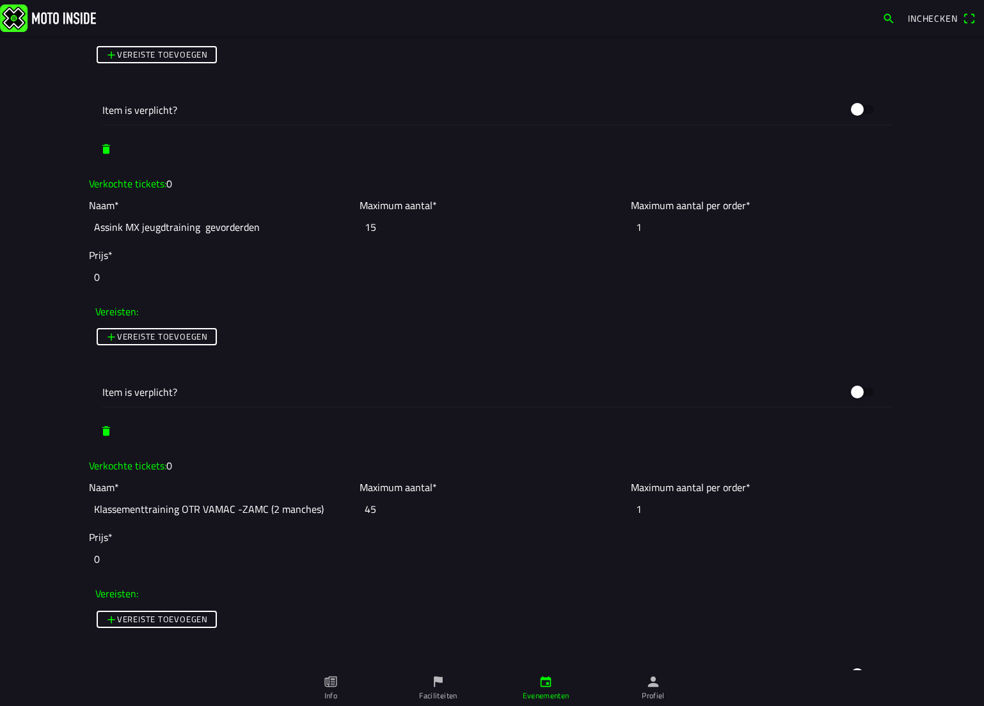
scroll to position [1407, 0]
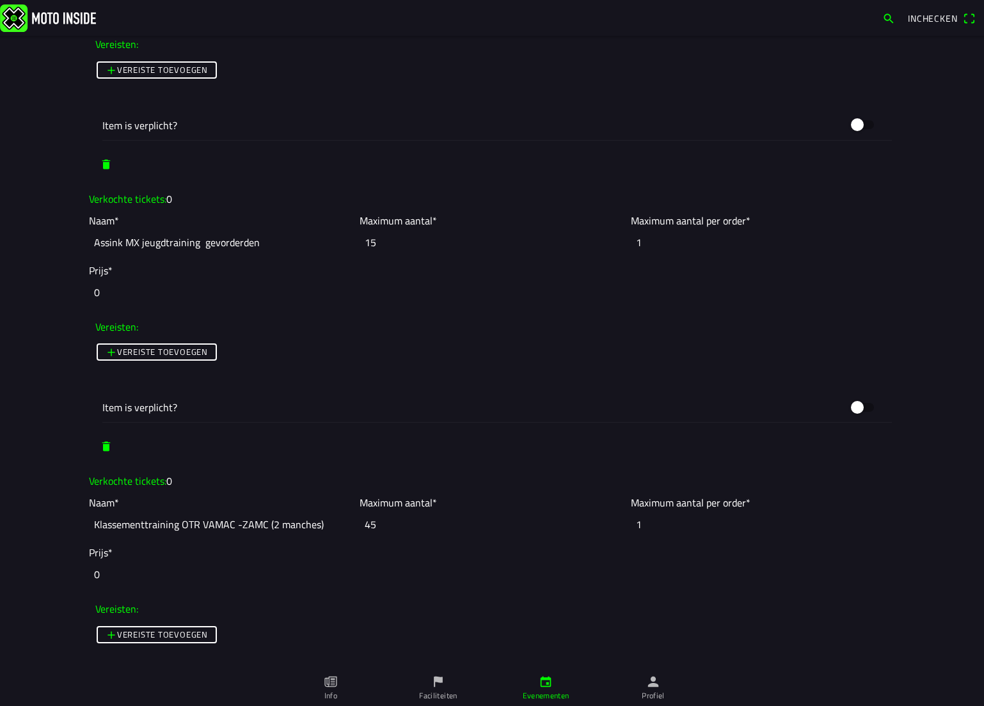
click at [100, 167] on span "button" at bounding box center [106, 164] width 13 height 23
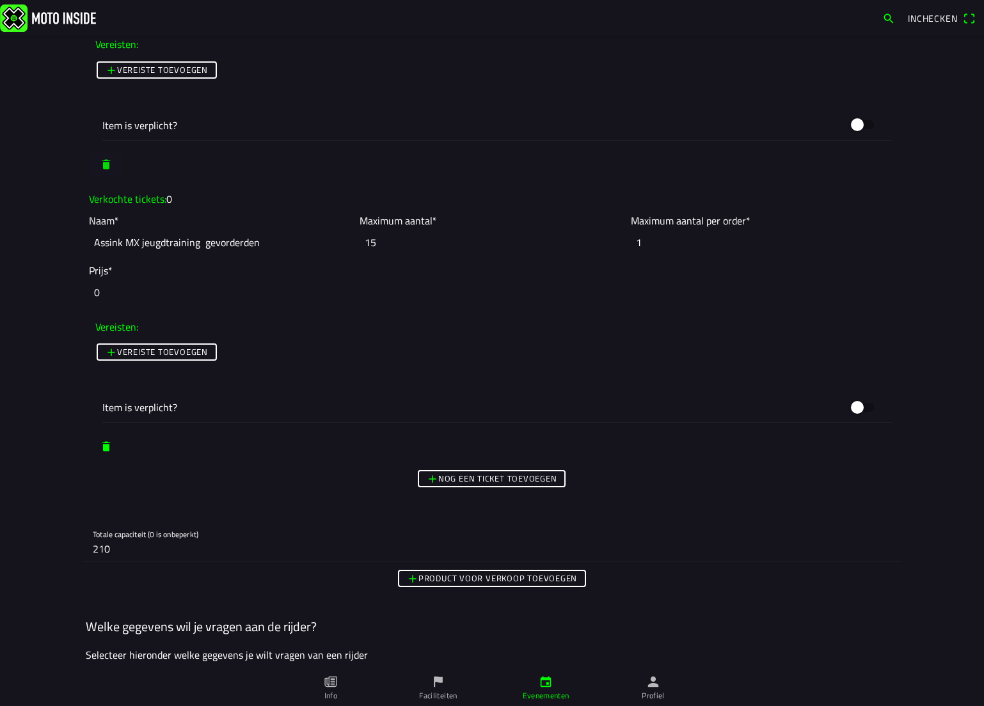
type input "Assink MX jeugdtraining gevorderden"
type input "15"
type input "1"
type input "Klassementtraining OTR VAMAC -ZAMC (2 manches)"
type input "45"
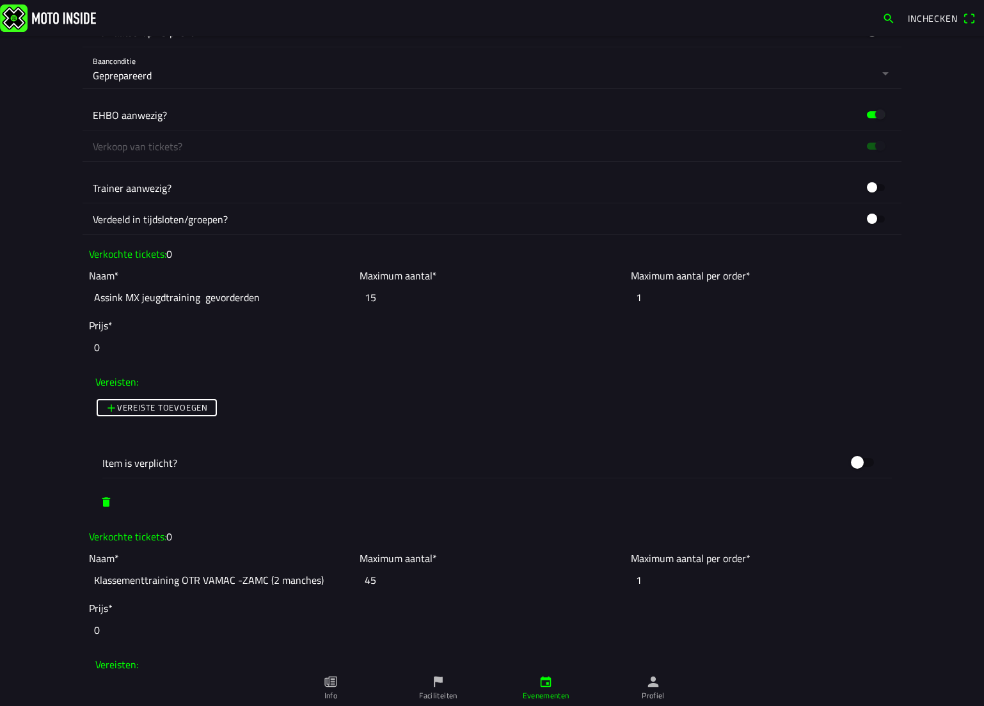
scroll to position [1087, 0]
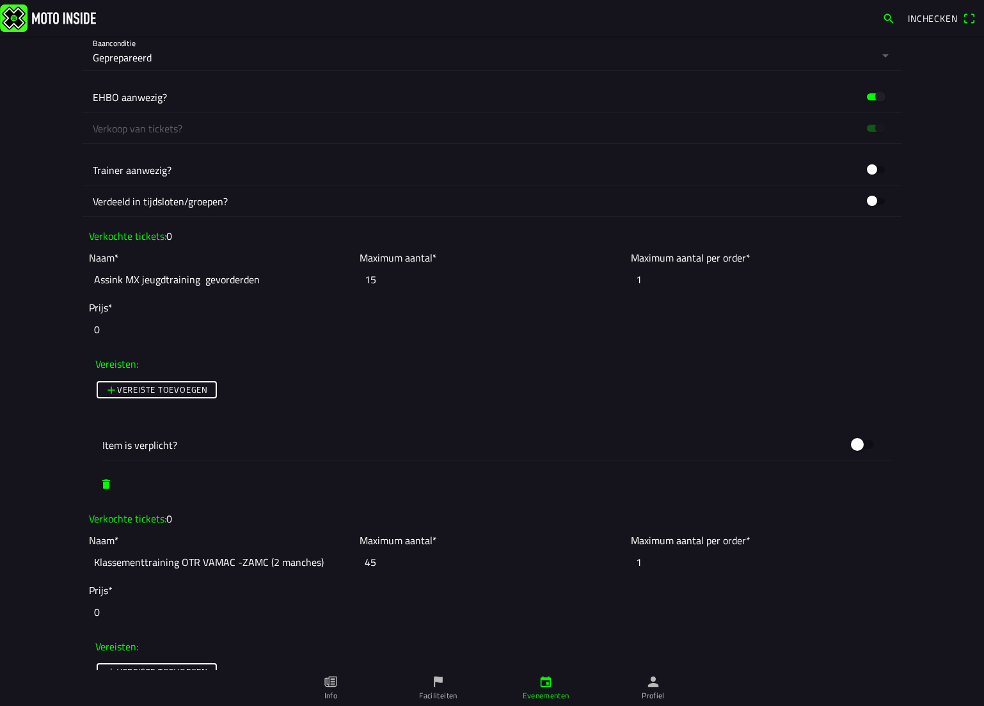
click at [262, 278] on input "Assink MX jeugdtraining gevorderden" at bounding box center [221, 279] width 264 height 28
drag, startPoint x: 262, startPoint y: 278, endPoint x: 68, endPoint y: 276, distance: 193.2
click at [68, 276] on main "Foto wijzigen Evenementnaam* VAMAC Vrij Trainen ,Klassementtraining OTR Omschri…" at bounding box center [492, 371] width 984 height 670
paste input "Manche 2 Klassementtraining kentekens OTR VAMAC -ZAMC"
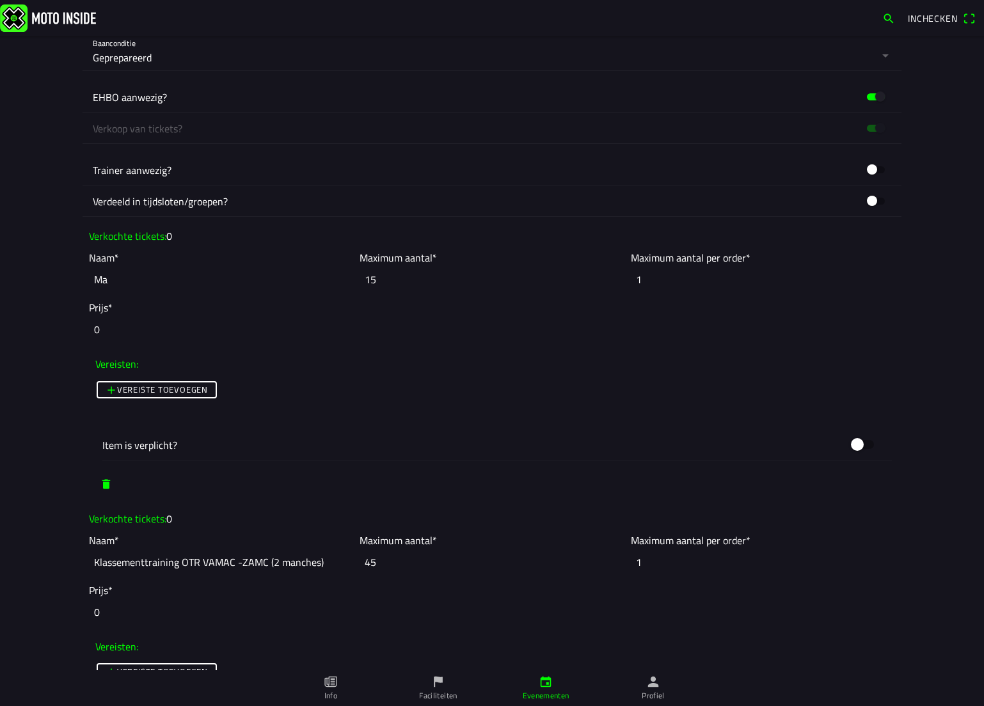
type input "M"
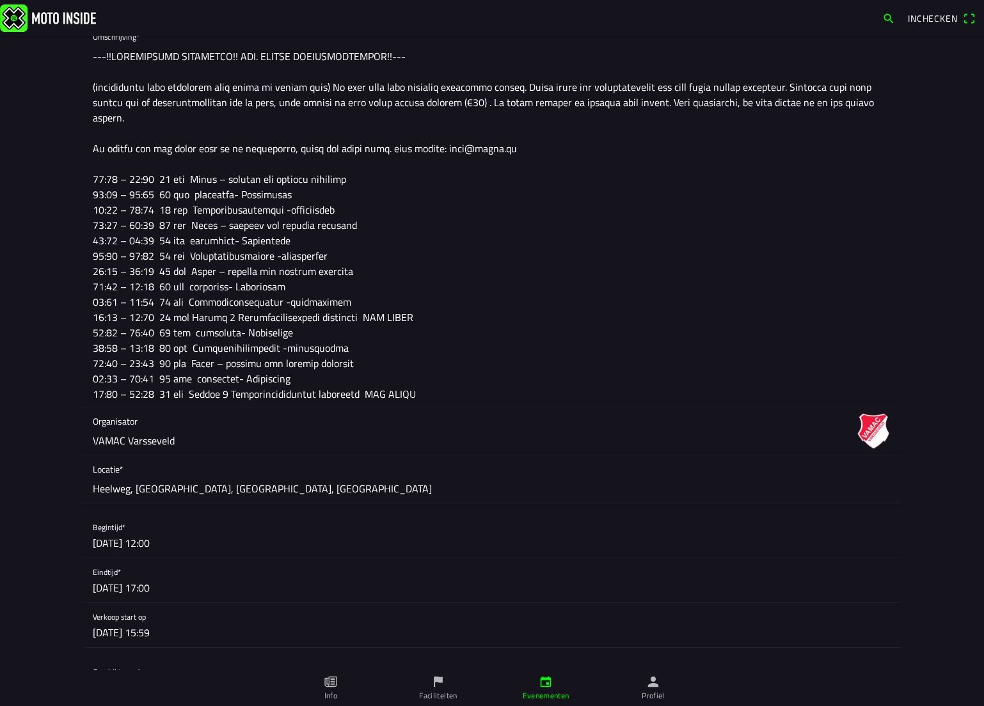
scroll to position [256, 0]
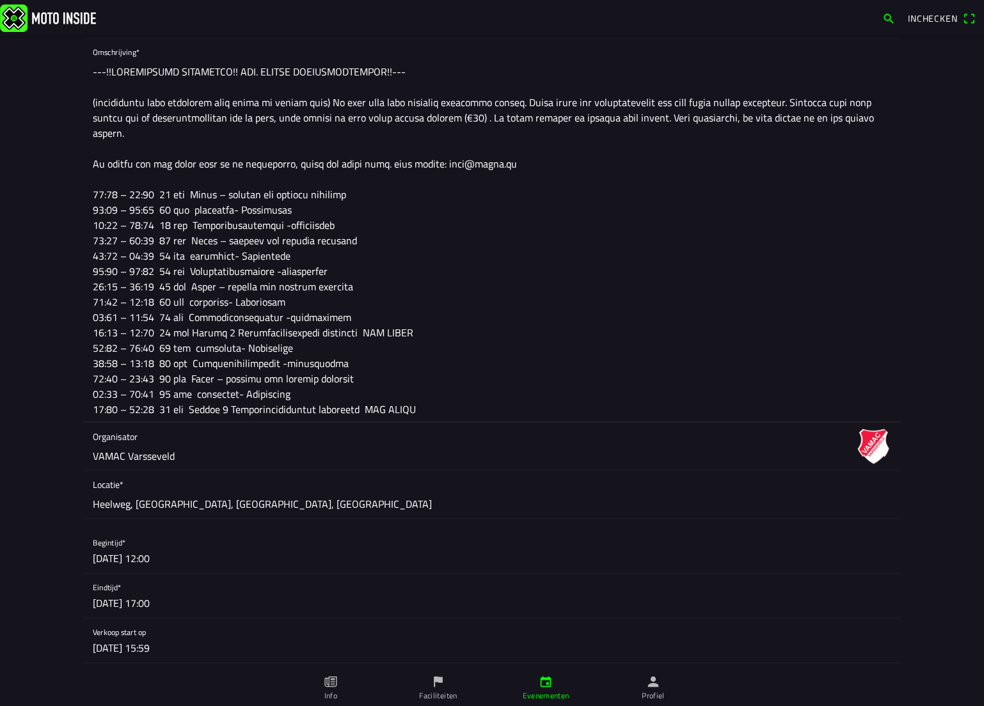
drag, startPoint x: 358, startPoint y: 196, endPoint x: 187, endPoint y: 190, distance: 170.2
click at [187, 190] on textarea at bounding box center [492, 240] width 798 height 363
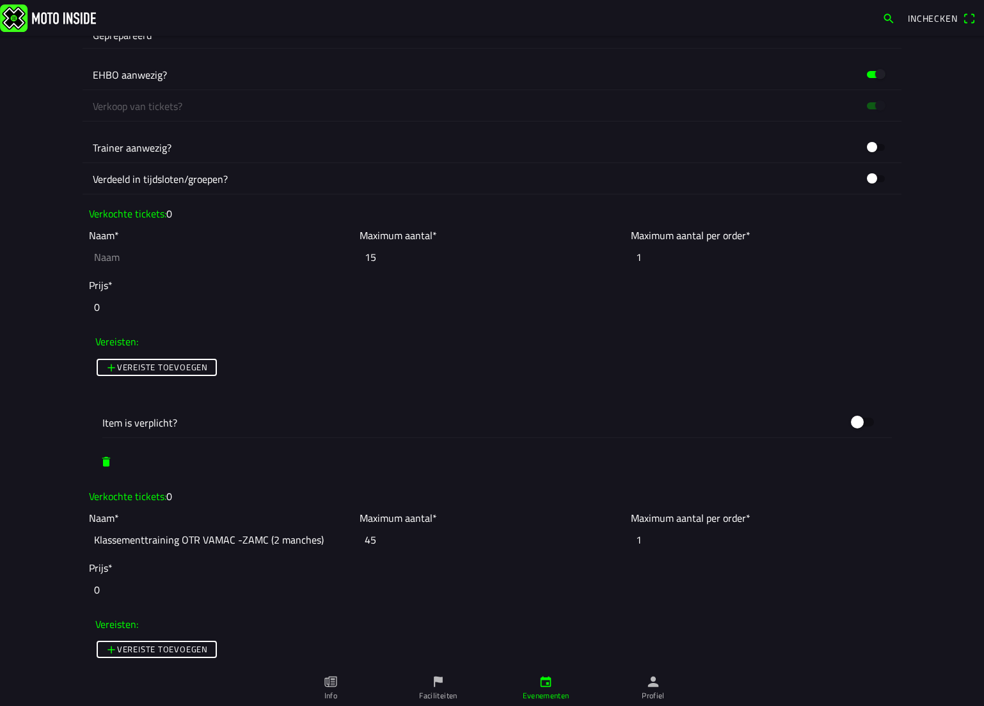
scroll to position [1087, 0]
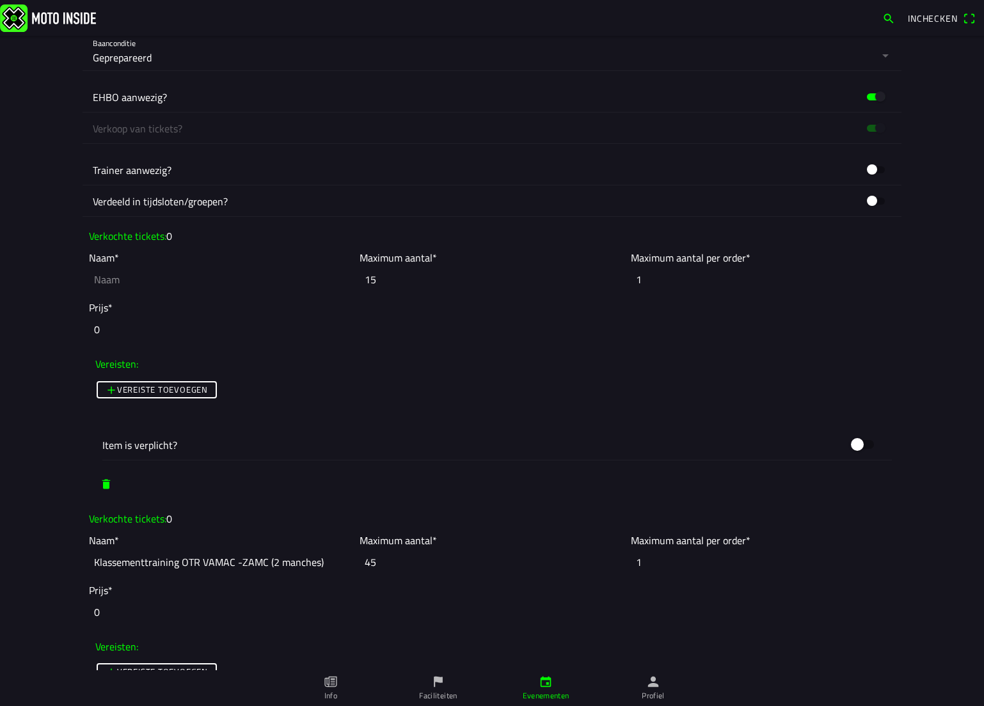
click at [132, 273] on input "text" at bounding box center [221, 279] width 264 height 28
paste input "Jeugd – ouderen met gepaste snelheid"
type input "Jeugd – ouderen met gepaste snelheid"
click at [378, 280] on input "15" at bounding box center [491, 279] width 264 height 28
type input "1"
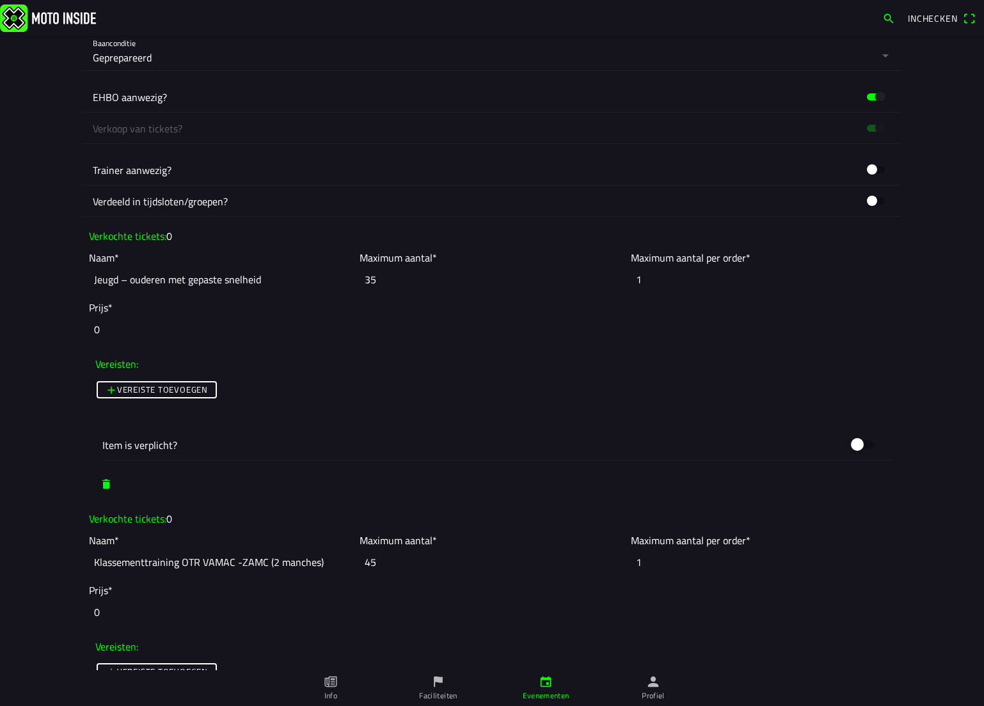
type input "35"
click at [256, 560] on input "Klassementtraining OTR VAMAC -ZAMC (2 manches)" at bounding box center [221, 562] width 264 height 28
click at [263, 560] on input "Klassementtraining OTR VAMAC -ZAMC (2 manches)" at bounding box center [221, 562] width 264 height 28
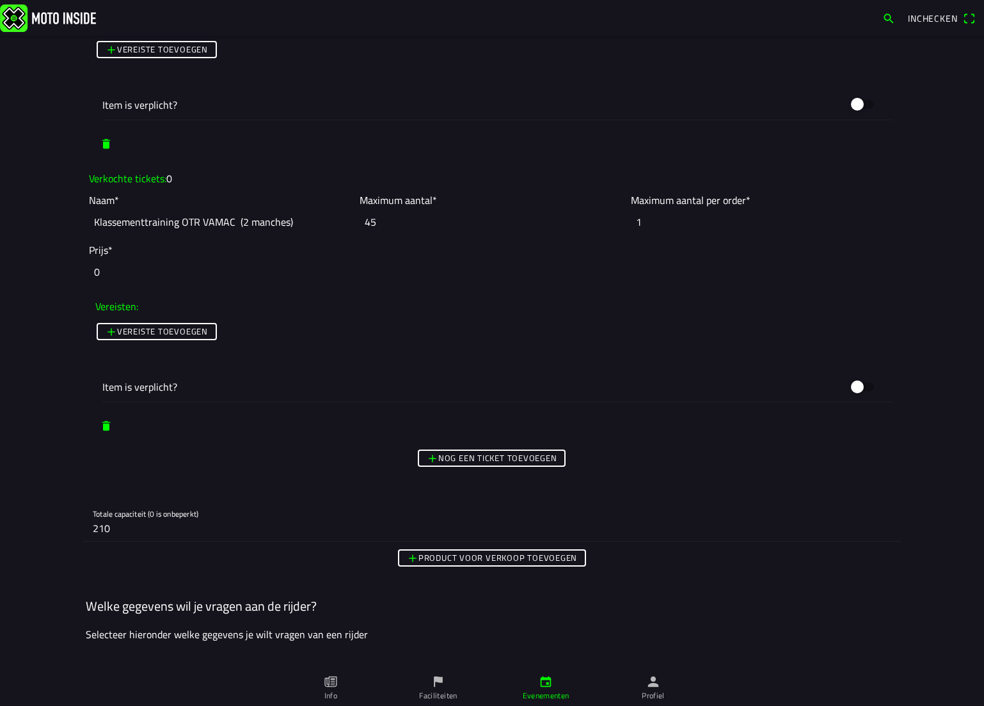
scroll to position [1407, 0]
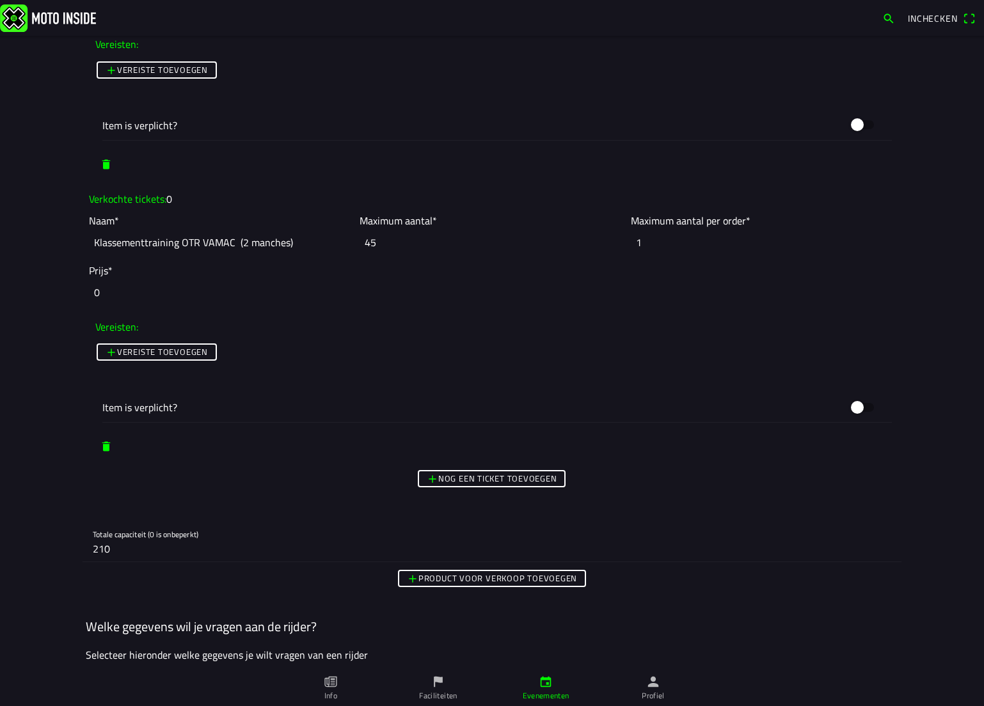
type input "Klassementtraining OTR VAMAC (2 manches)"
click at [0, 0] on slot "Nog een ticket toevoegen" at bounding box center [0, 0] width 0 height 0
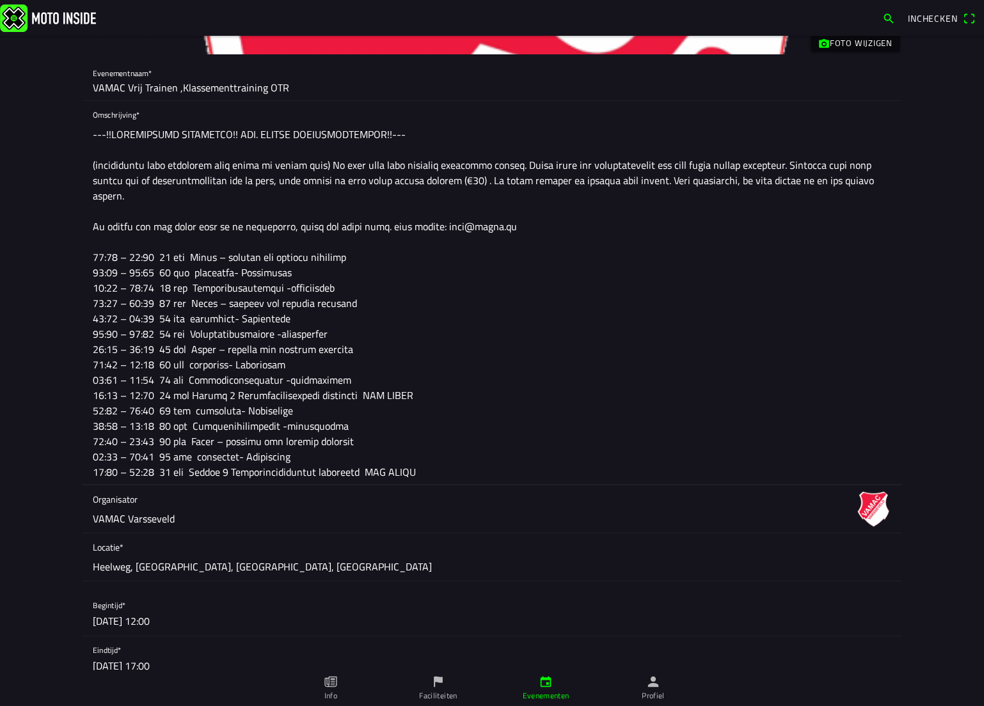
scroll to position [192, 0]
drag, startPoint x: 294, startPoint y: 212, endPoint x: 219, endPoint y: 210, distance: 75.5
click at [219, 210] on textarea at bounding box center [492, 304] width 798 height 363
click at [241, 278] on textarea at bounding box center [492, 304] width 798 height 363
drag, startPoint x: 289, startPoint y: 271, endPoint x: 189, endPoint y: 273, distance: 99.8
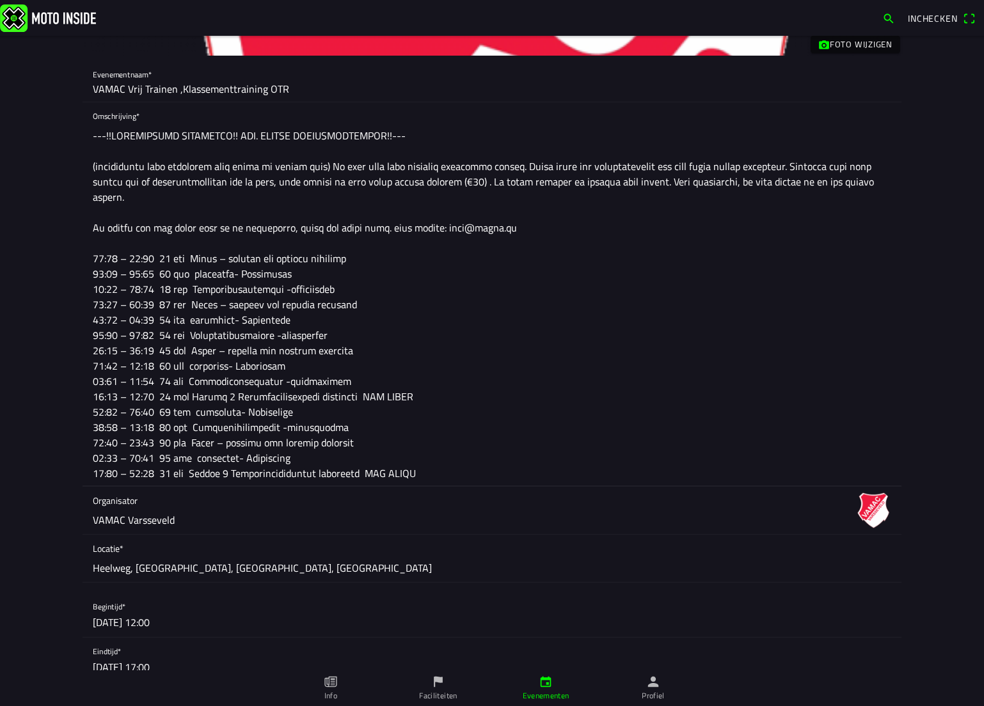
click at [189, 273] on textarea at bounding box center [492, 304] width 798 height 363
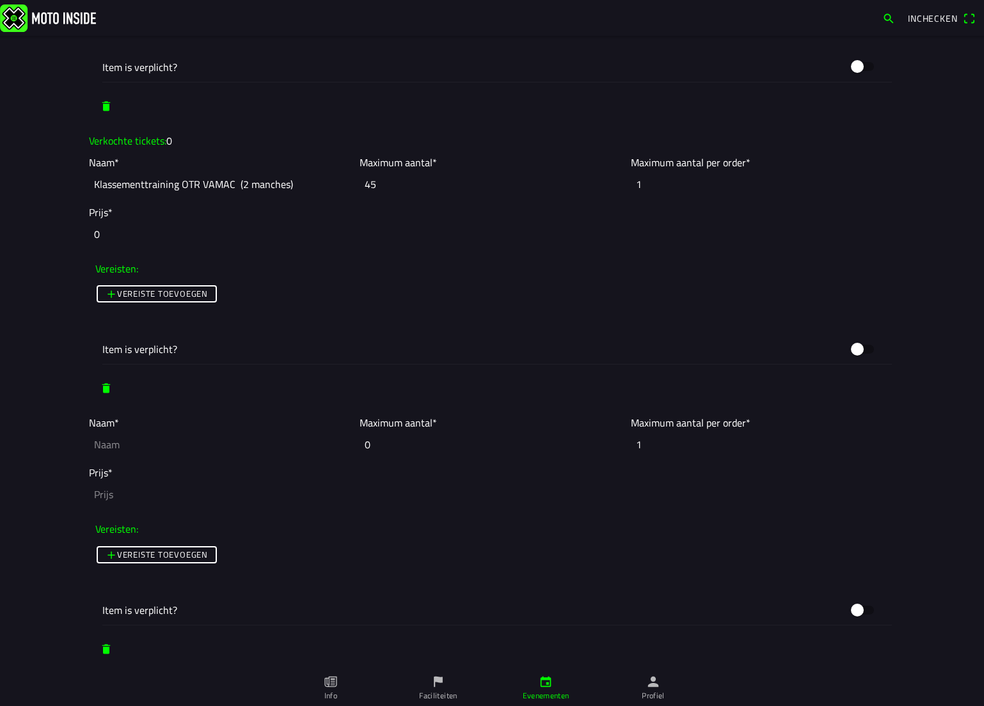
scroll to position [1471, 0]
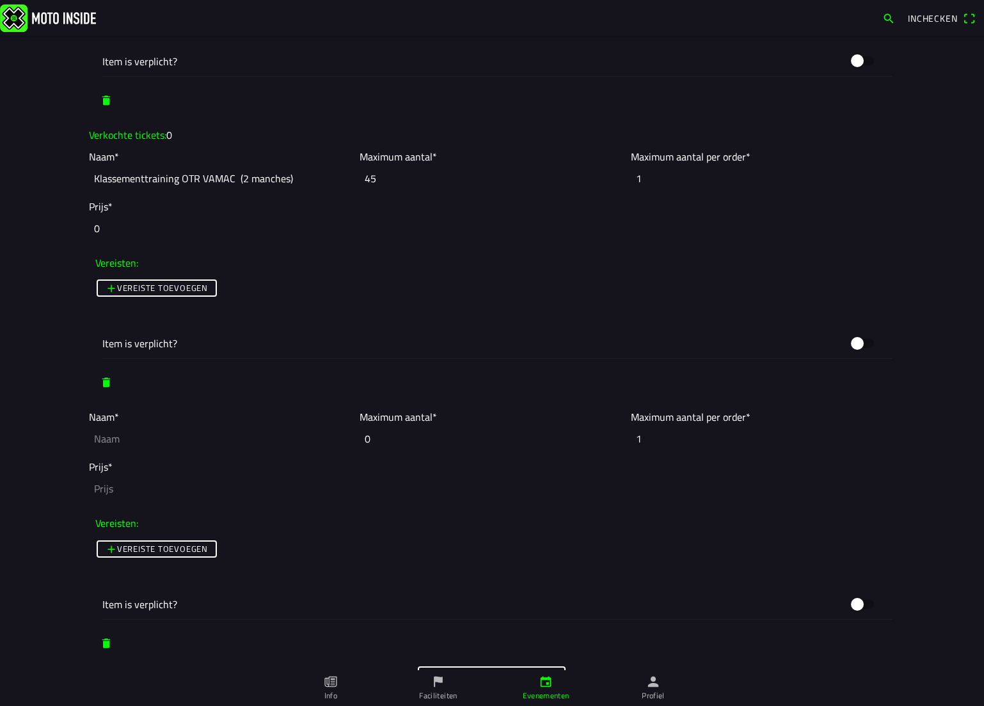
click at [152, 443] on input "text" at bounding box center [221, 439] width 264 height 28
paste input "kentekens- Recreanten"
type input "kentekens- Recreanten"
click at [365, 438] on input "0" at bounding box center [491, 439] width 264 height 28
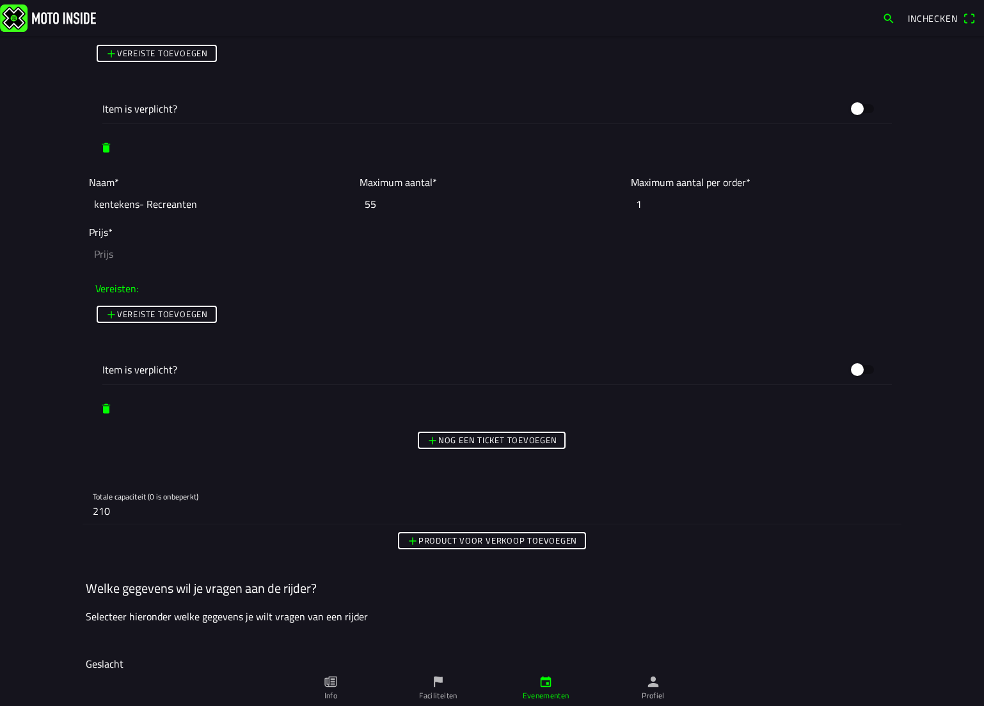
scroll to position [1727, 0]
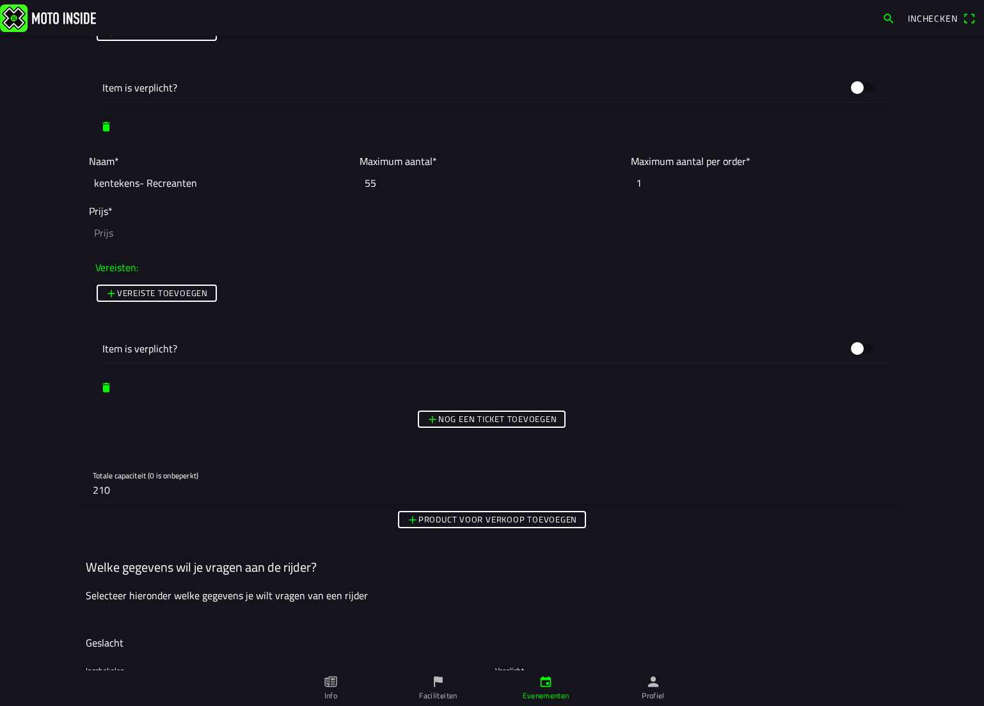
type input "55"
click at [0, 0] on slot "Nog een ticket toevoegen" at bounding box center [0, 0] width 0 height 0
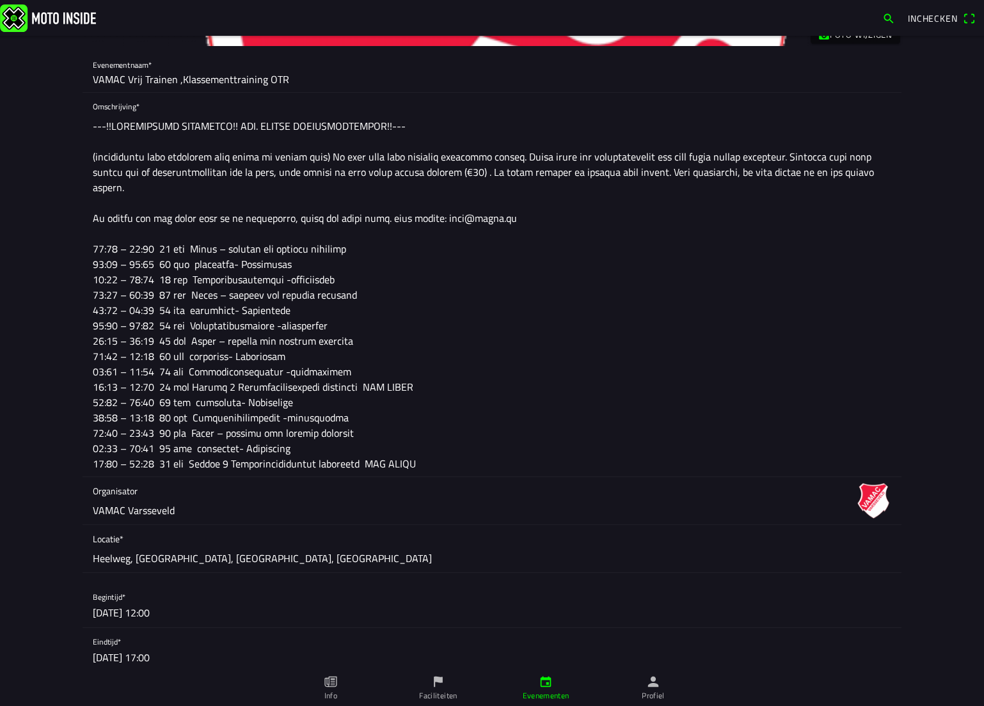
scroll to position [192, 0]
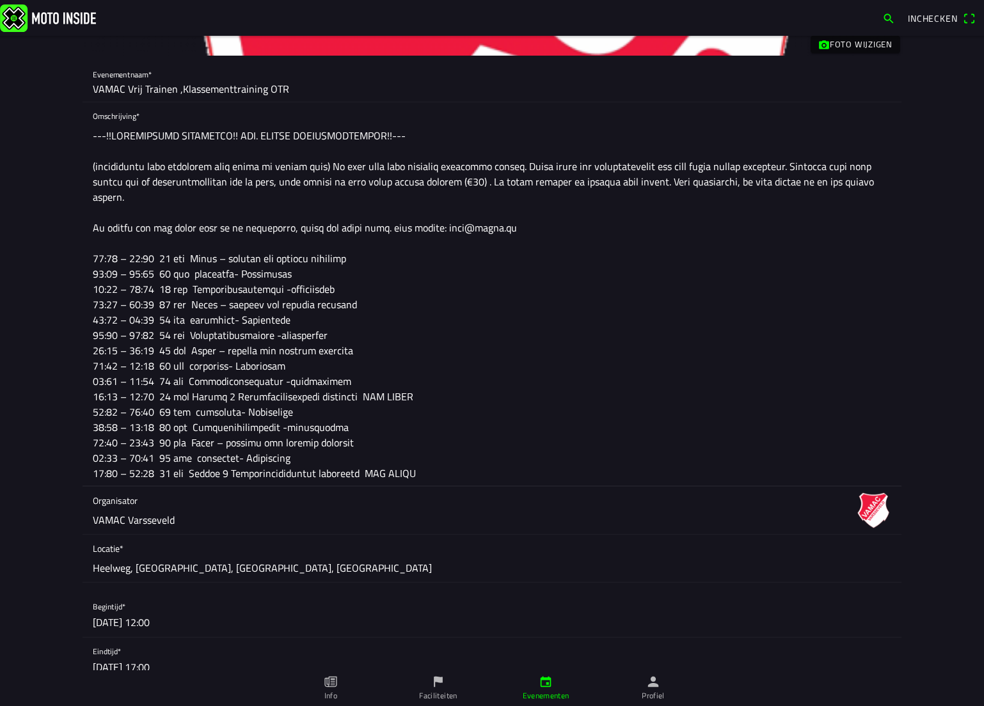
drag, startPoint x: 334, startPoint y: 291, endPoint x: 189, endPoint y: 294, distance: 144.6
click at [189, 294] on textarea at bounding box center [492, 304] width 798 height 363
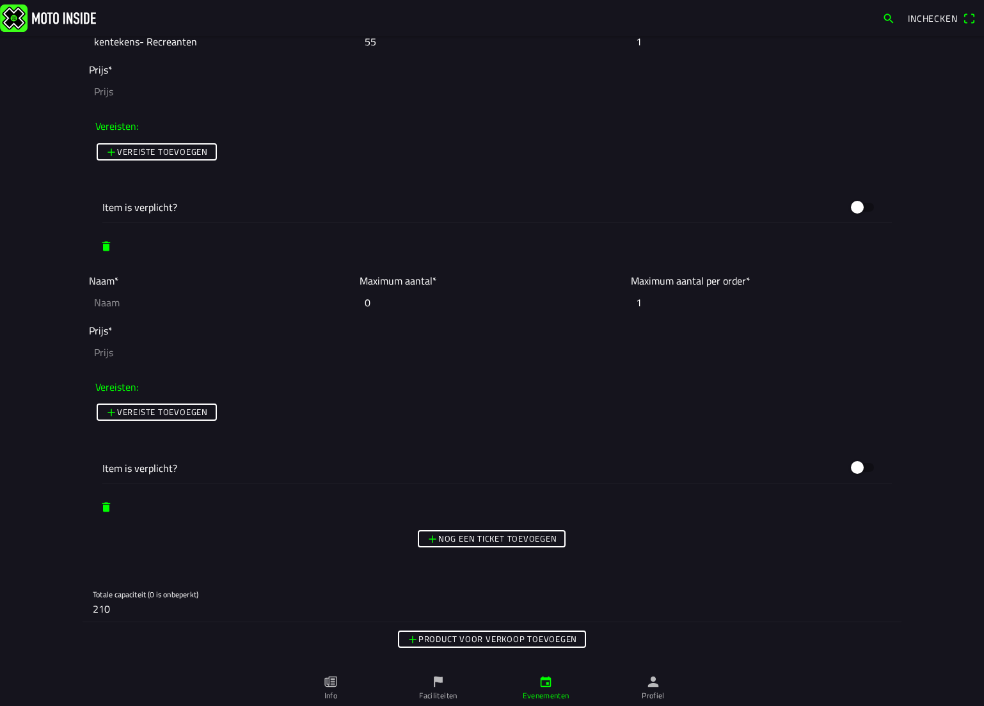
scroll to position [1791, 0]
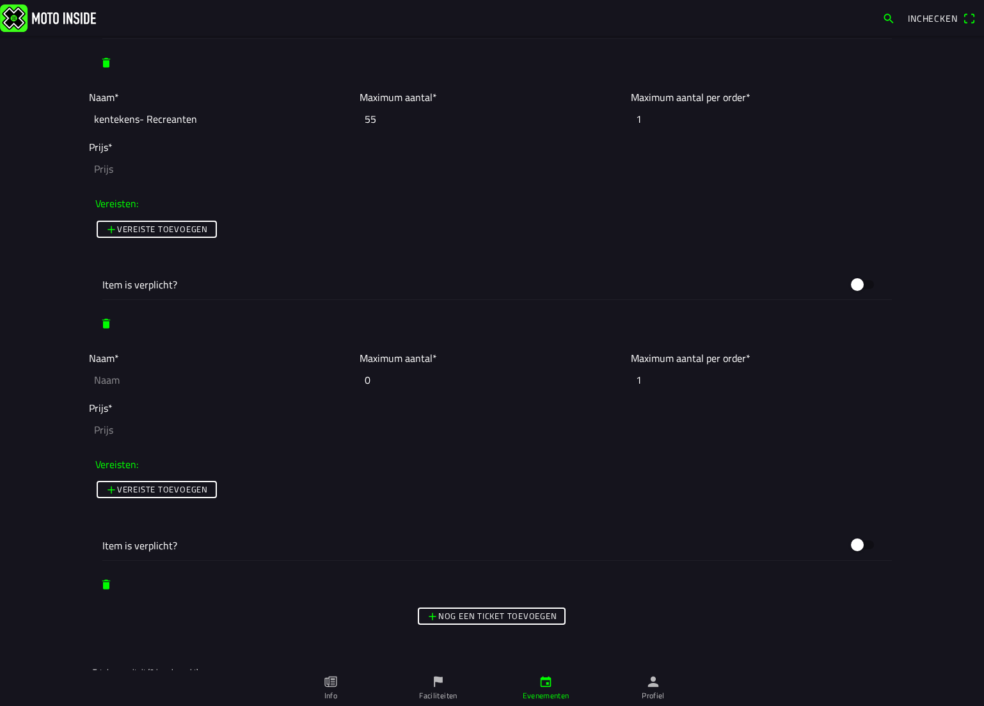
click at [146, 383] on input "text" at bounding box center [221, 380] width 264 height 28
paste input "Startbewijshouders -gevorderden"
type input "Startbewijshouders -gevorderden"
click at [374, 380] on input "0" at bounding box center [491, 380] width 264 height 28
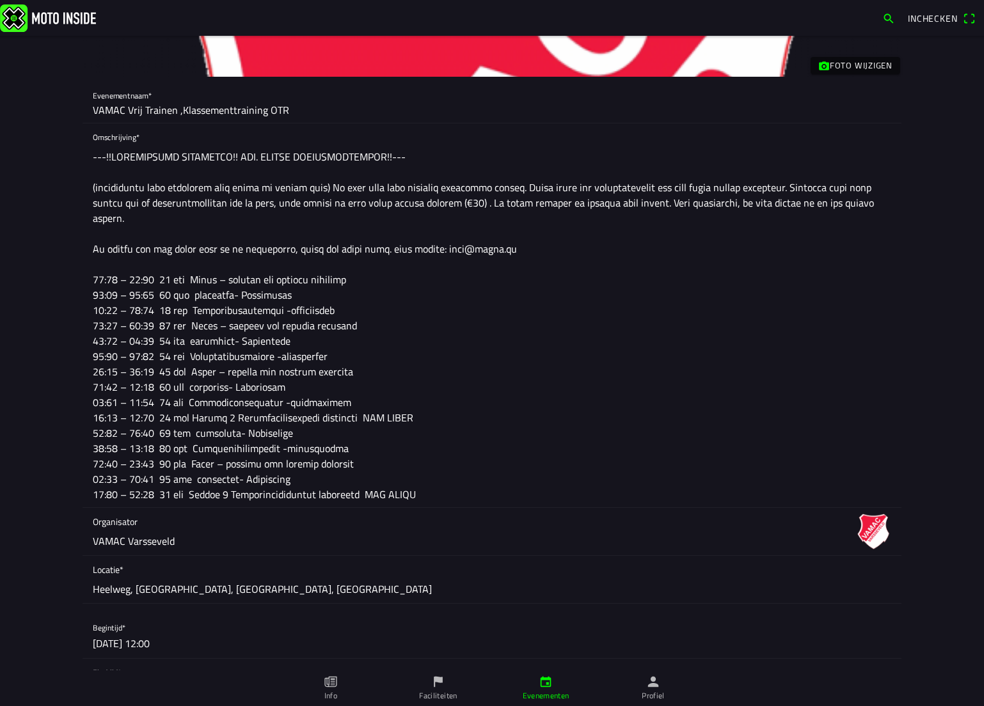
scroll to position [256, 0]
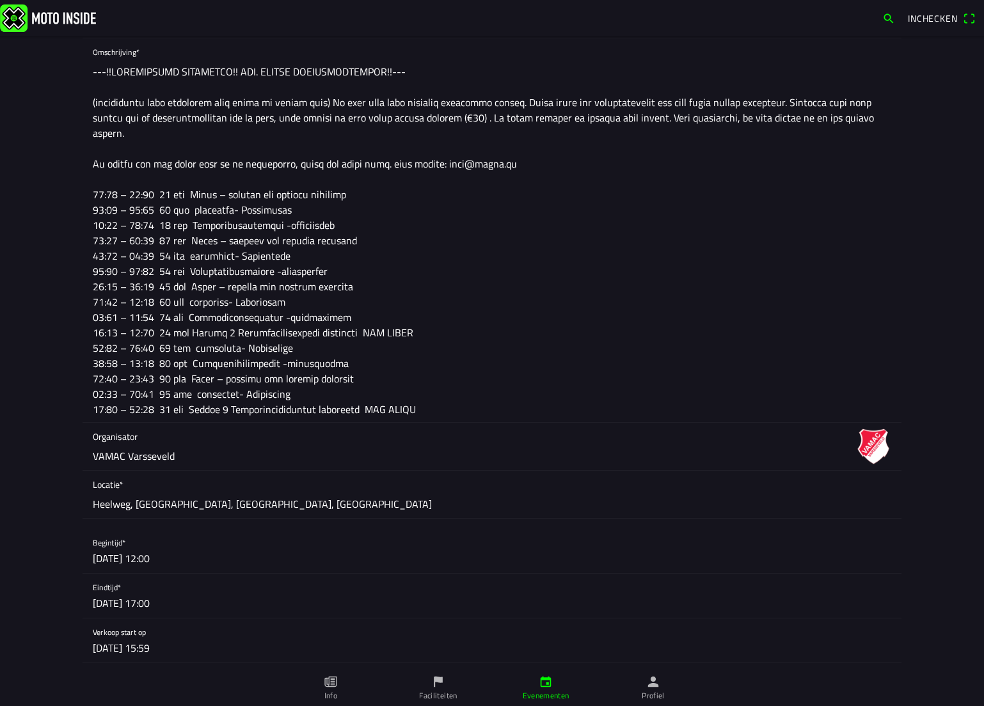
type input "55"
drag, startPoint x: 354, startPoint y: 193, endPoint x: 186, endPoint y: 191, distance: 168.2
click at [186, 191] on textarea at bounding box center [492, 240] width 798 height 363
click at [296, 350] on textarea at bounding box center [492, 240] width 798 height 363
drag, startPoint x: 418, startPoint y: 331, endPoint x: 186, endPoint y: 335, distance: 232.2
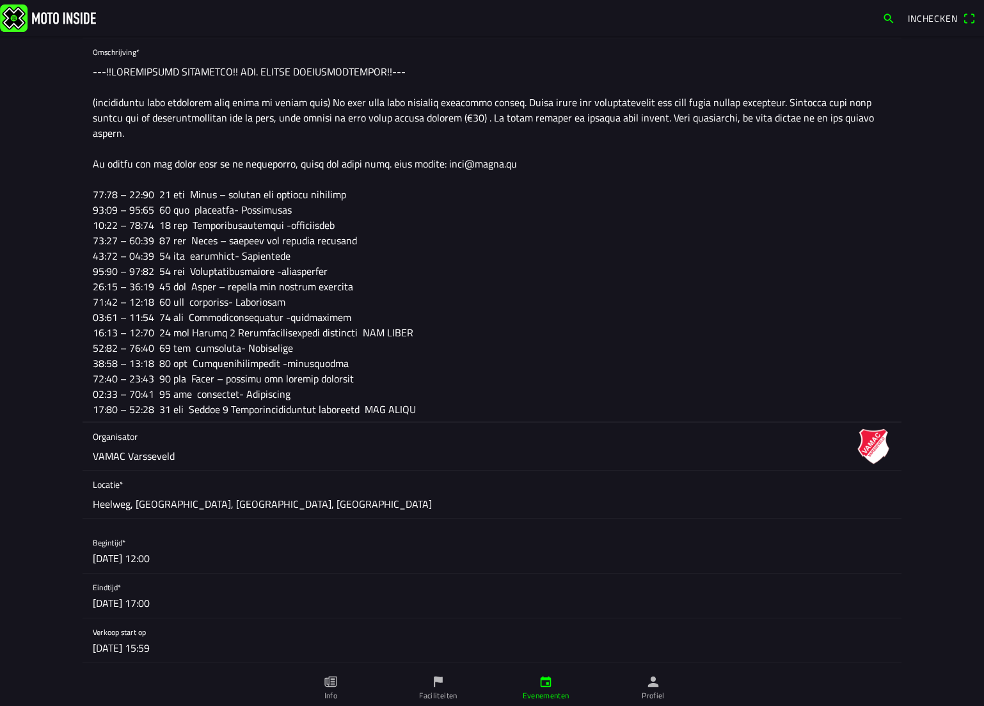
click at [186, 335] on textarea at bounding box center [492, 240] width 798 height 363
drag, startPoint x: 290, startPoint y: 349, endPoint x: 191, endPoint y: 354, distance: 99.9
click at [191, 354] on textarea at bounding box center [492, 240] width 798 height 363
paste textarea "Manche 1 Klassementtraining kentekens OTR VAMAC"
click at [202, 334] on textarea at bounding box center [492, 240] width 798 height 363
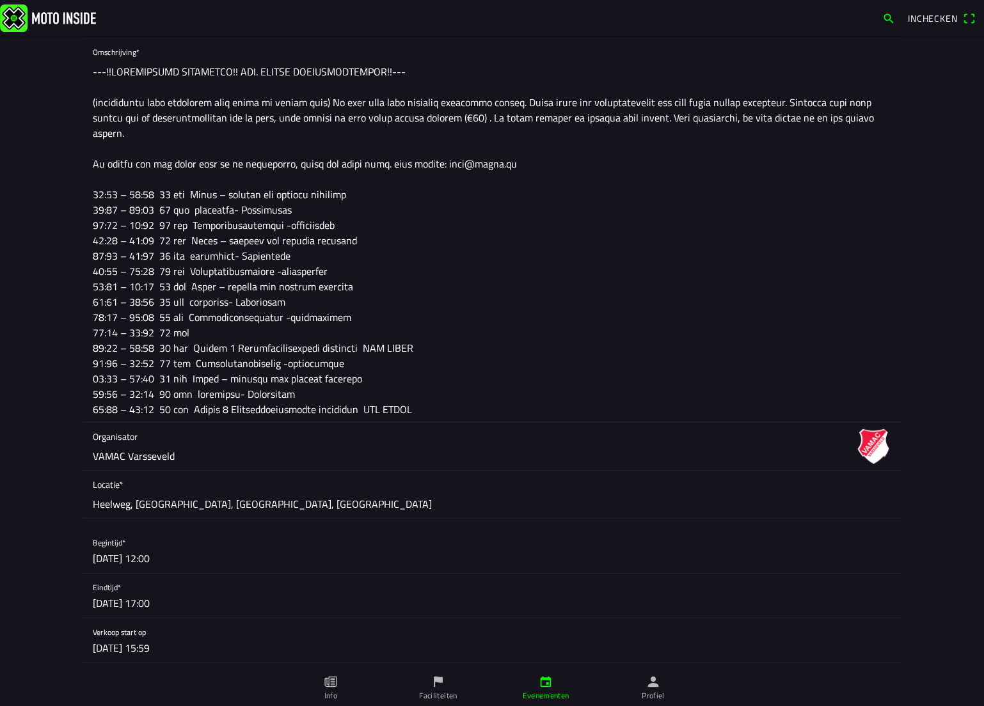
drag, startPoint x: 353, startPoint y: 196, endPoint x: 190, endPoint y: 191, distance: 163.2
click at [190, 191] on textarea at bounding box center [492, 240] width 798 height 363
click at [201, 336] on textarea at bounding box center [492, 240] width 798 height 363
paste textarea "Jeugd – ouderen met gepaste snelheid"
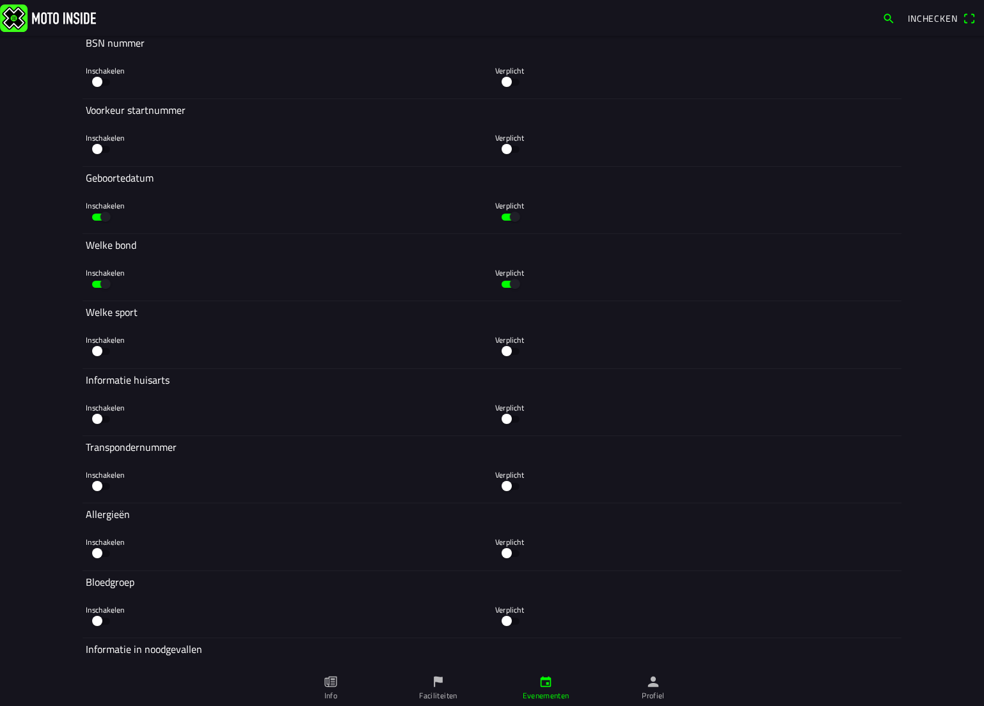
scroll to position [3326, 0]
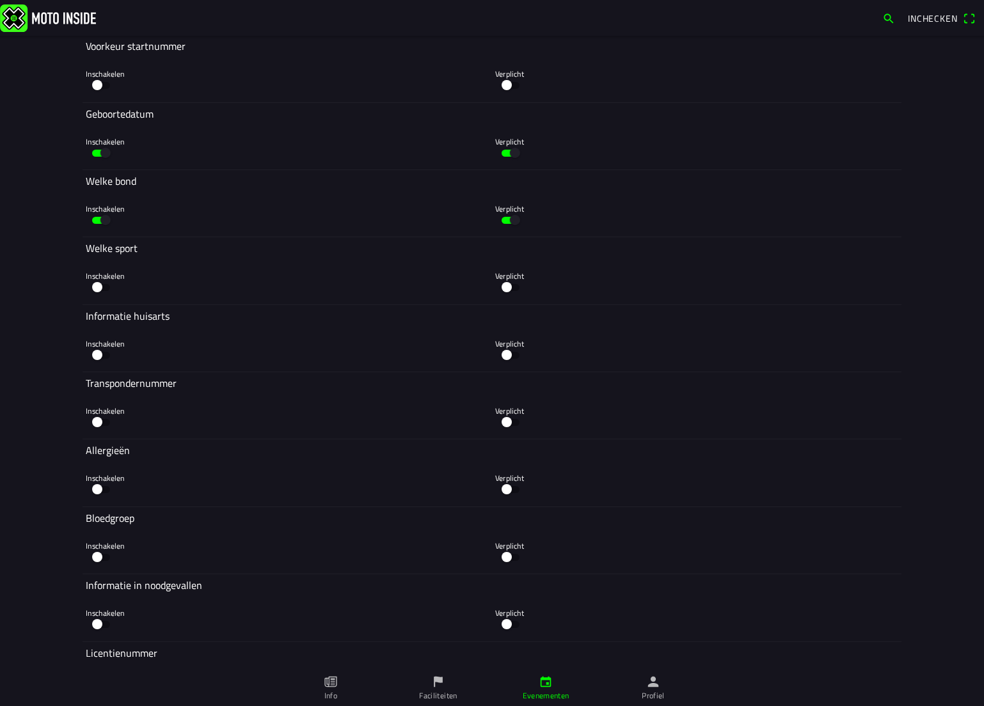
type textarea "---!!TRANSPONDER VERPLICHT!! IVM. NIEUWE TRAININGSTIJDEN!!--- (transponder niet…"
click at [512, 422] on button "button" at bounding box center [510, 422] width 31 height 19
click at [100, 420] on button "button" at bounding box center [101, 422] width 31 height 19
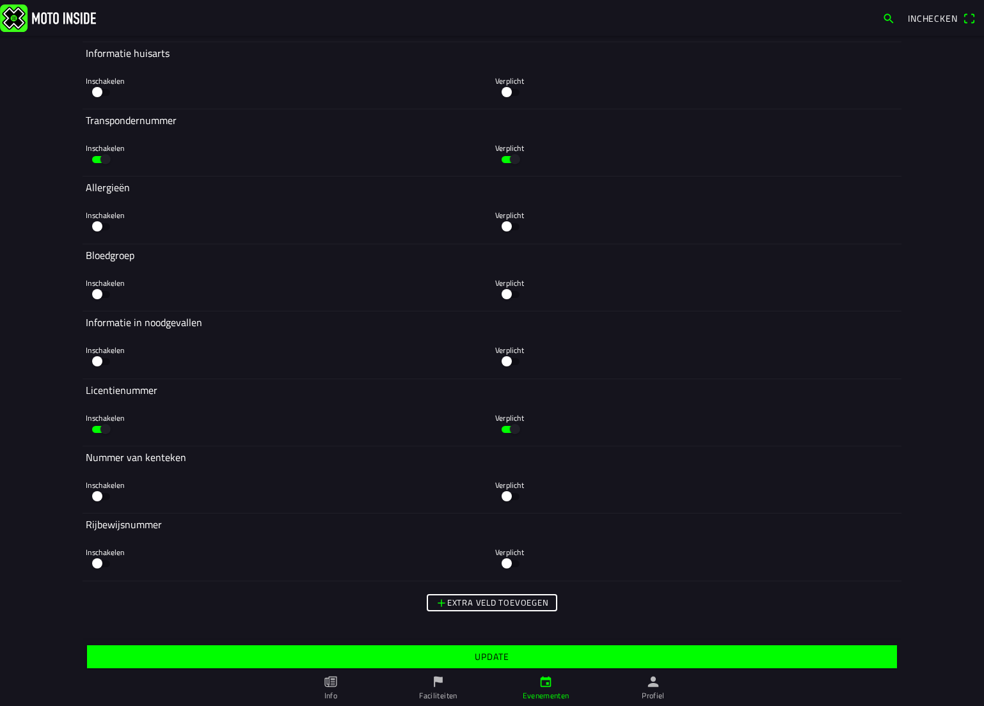
scroll to position [3593, 0]
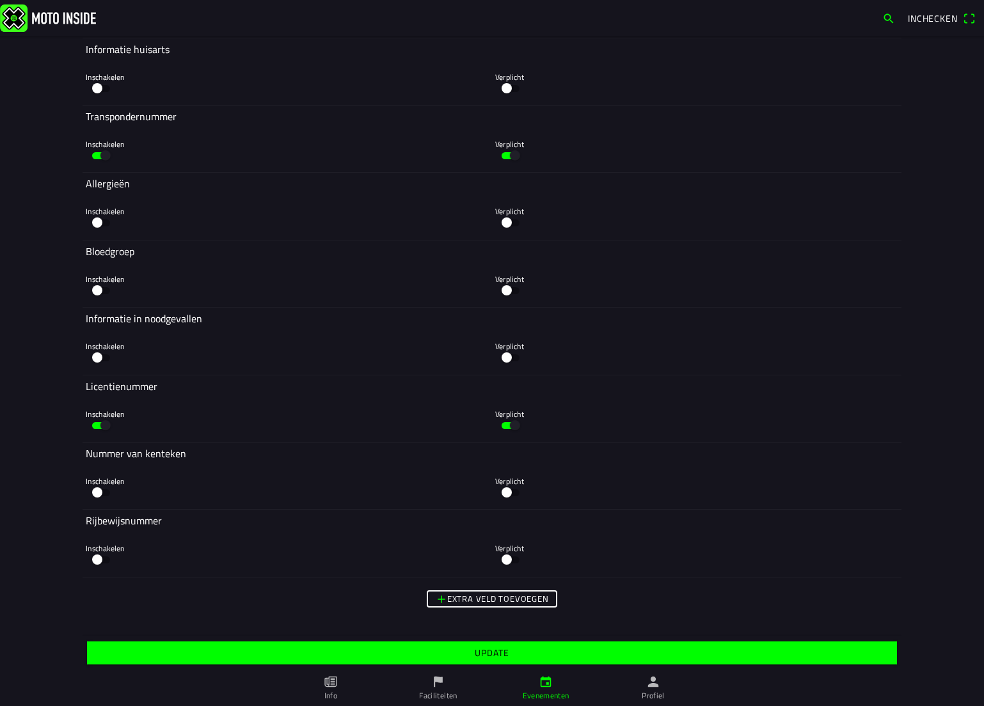
click at [471, 644] on span "Update" at bounding box center [492, 653] width 790 height 23
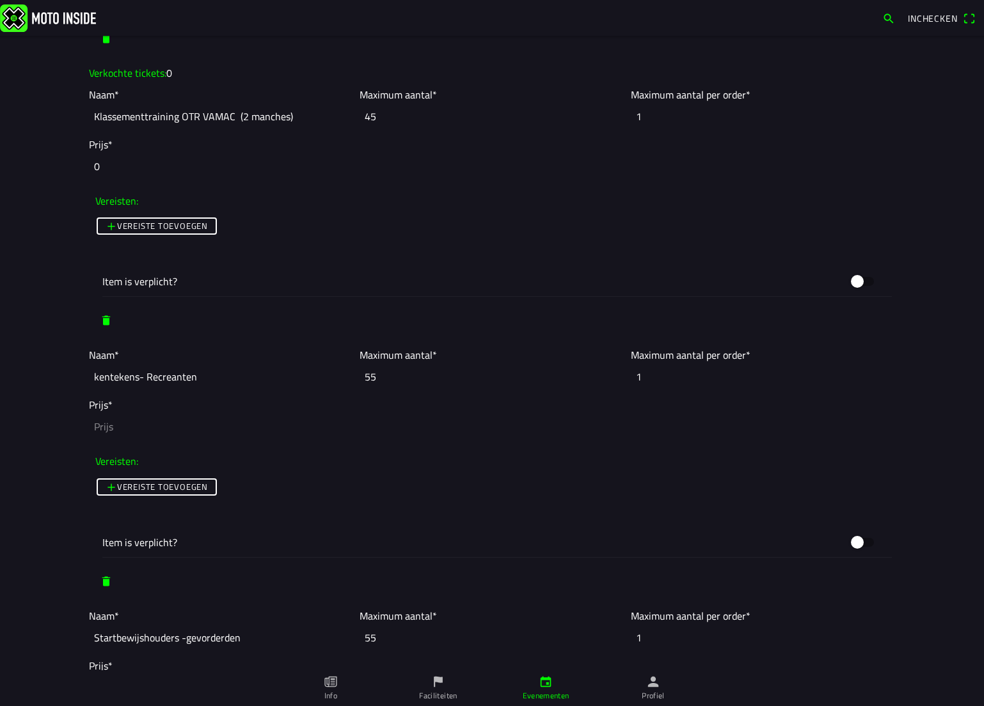
scroll to position [1519, 0]
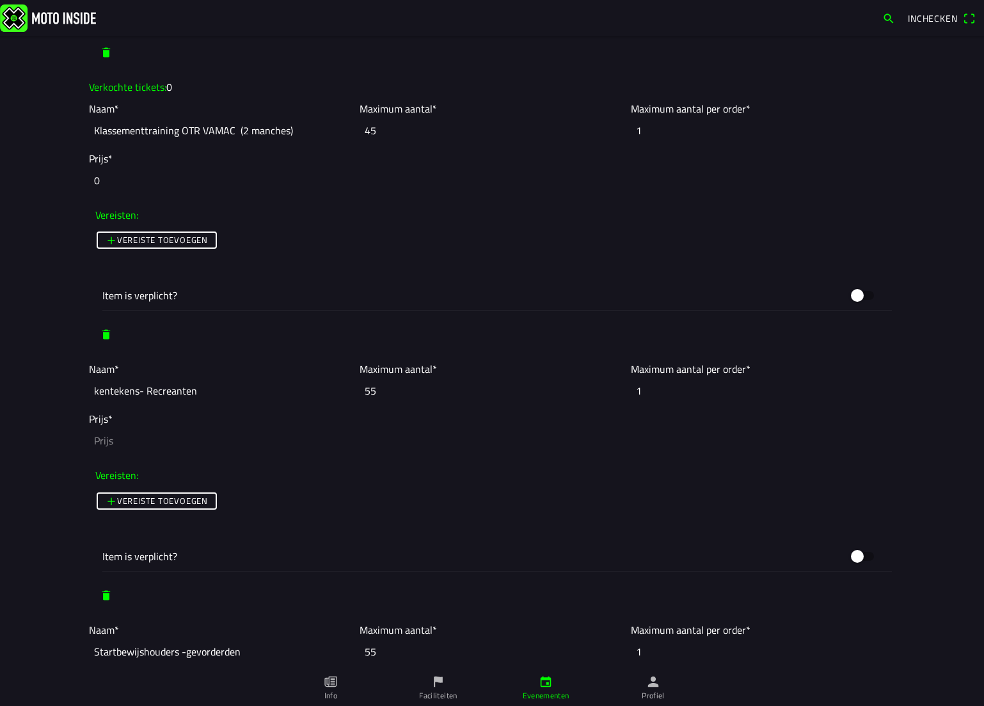
click at [139, 439] on input "number" at bounding box center [492, 441] width 806 height 28
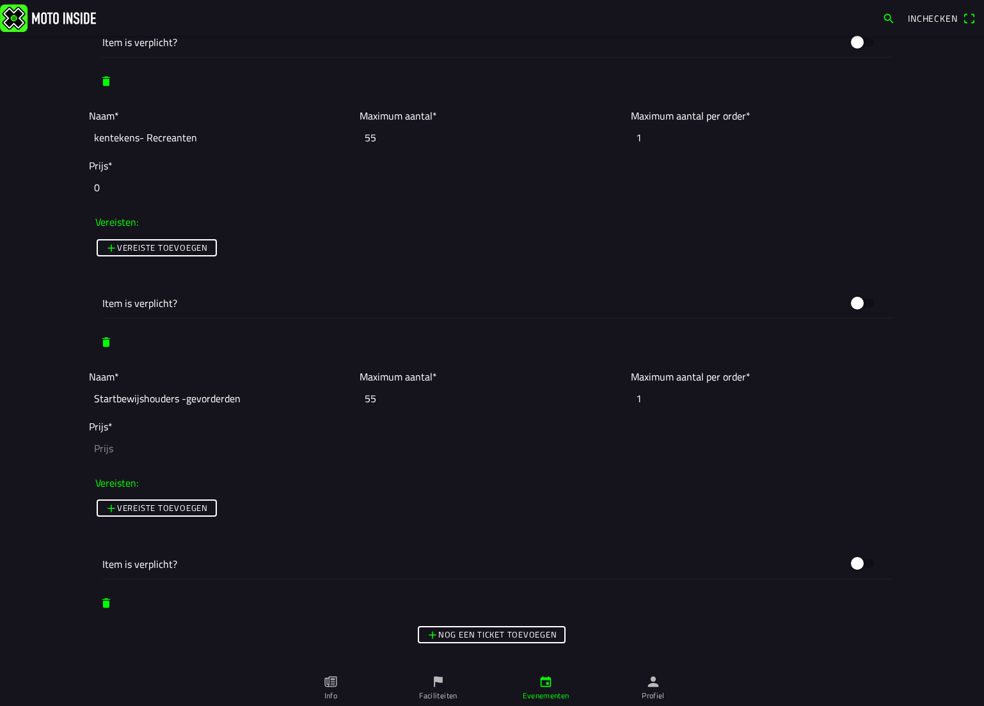
scroll to position [1775, 0]
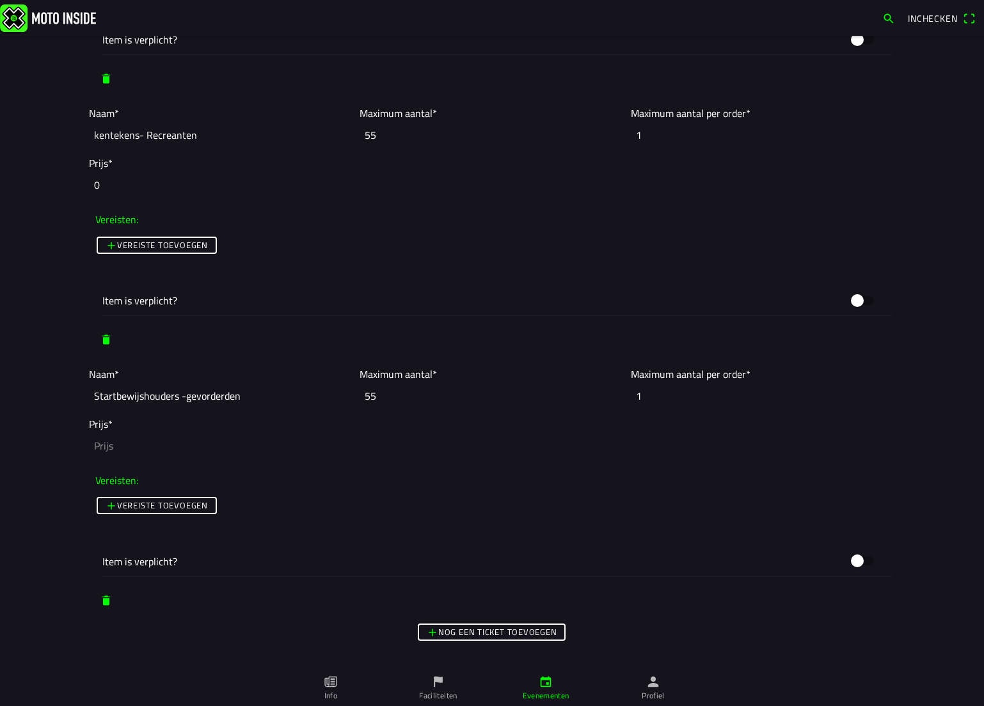
type input "0"
click at [138, 452] on input "number" at bounding box center [492, 446] width 806 height 28
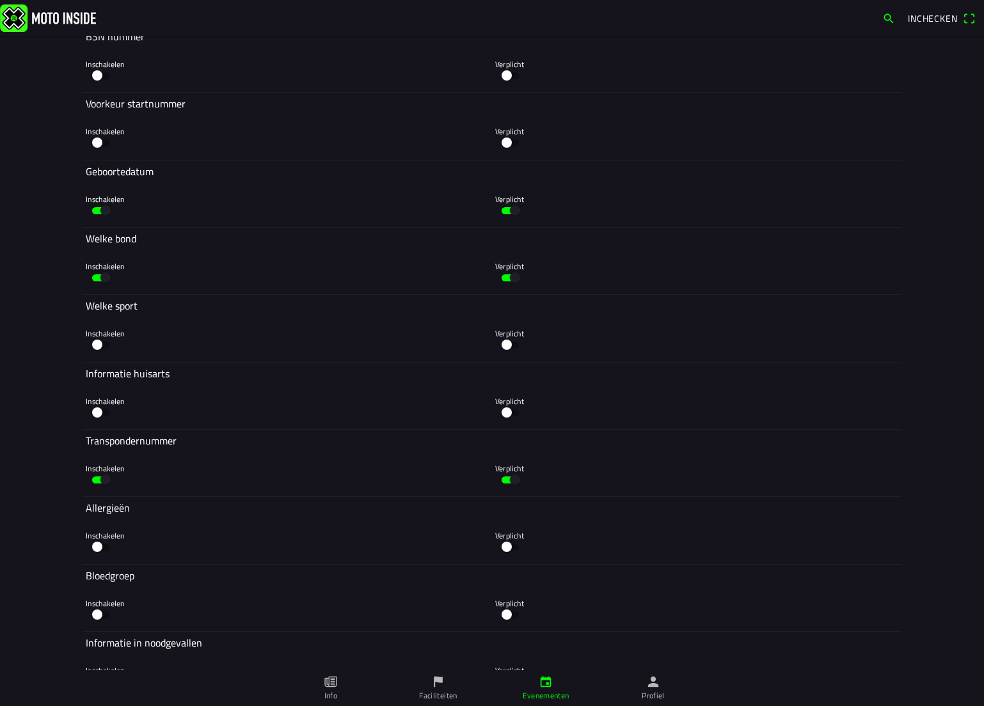
scroll to position [3630, 0]
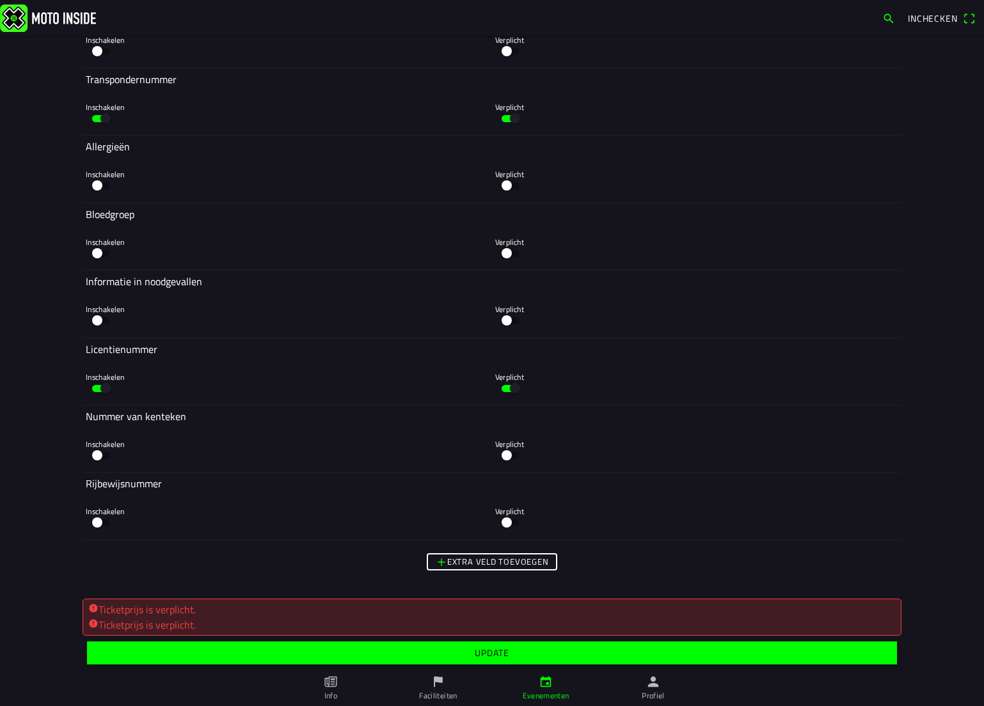
type input "0"
click at [479, 645] on span "Update" at bounding box center [492, 653] width 790 height 23
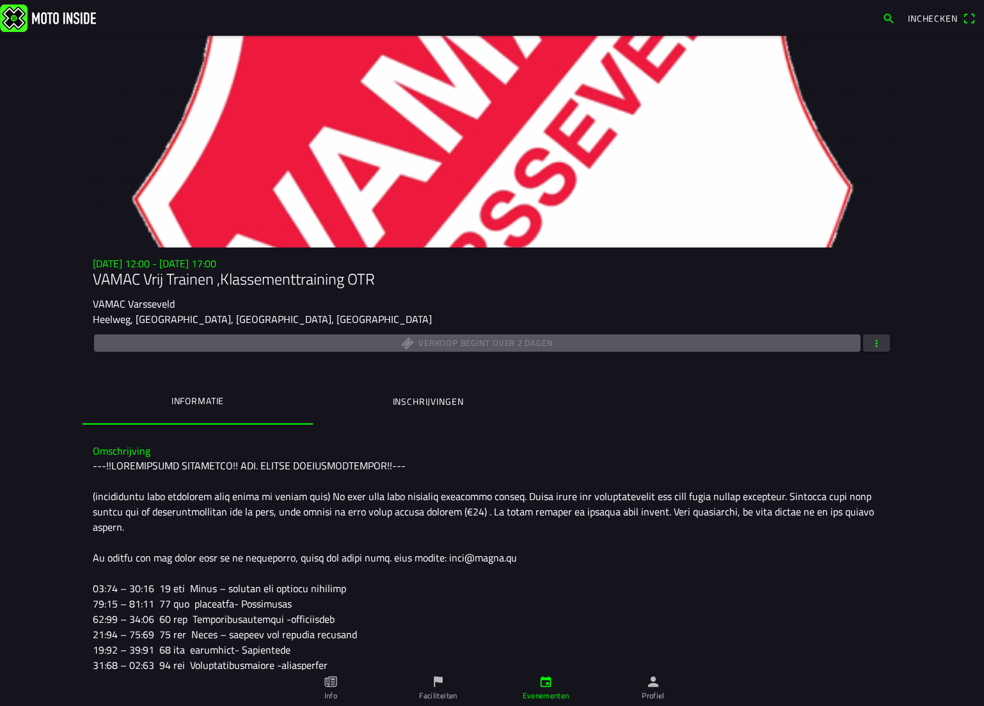
click at [73, 24] on img at bounding box center [48, 18] width 96 height 28
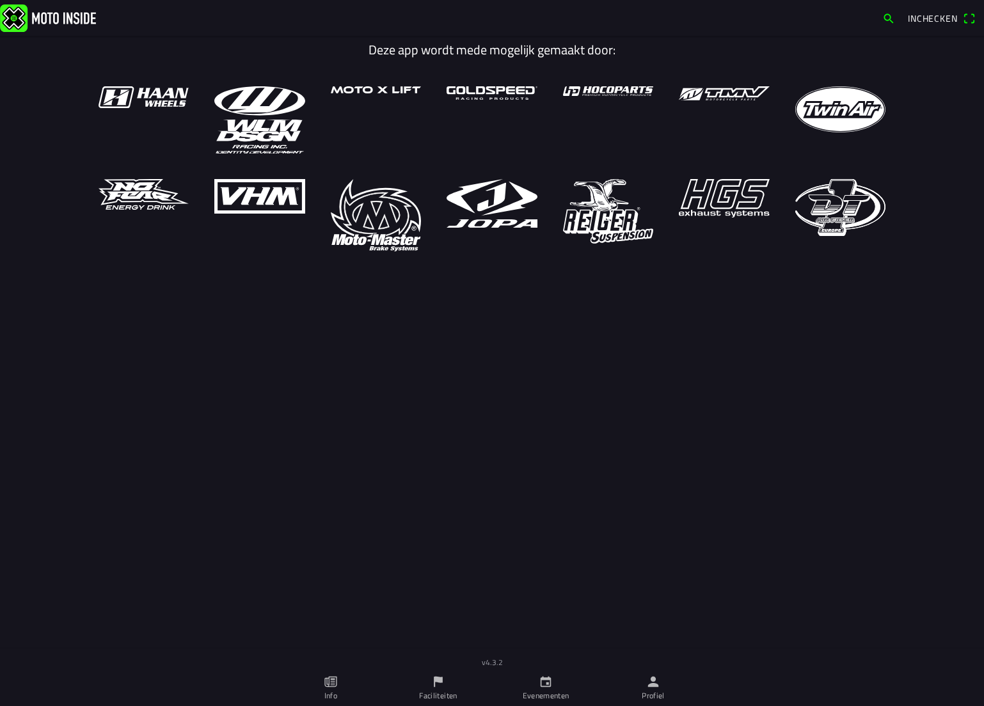
click at [651, 688] on icon "person" at bounding box center [653, 682] width 14 height 14
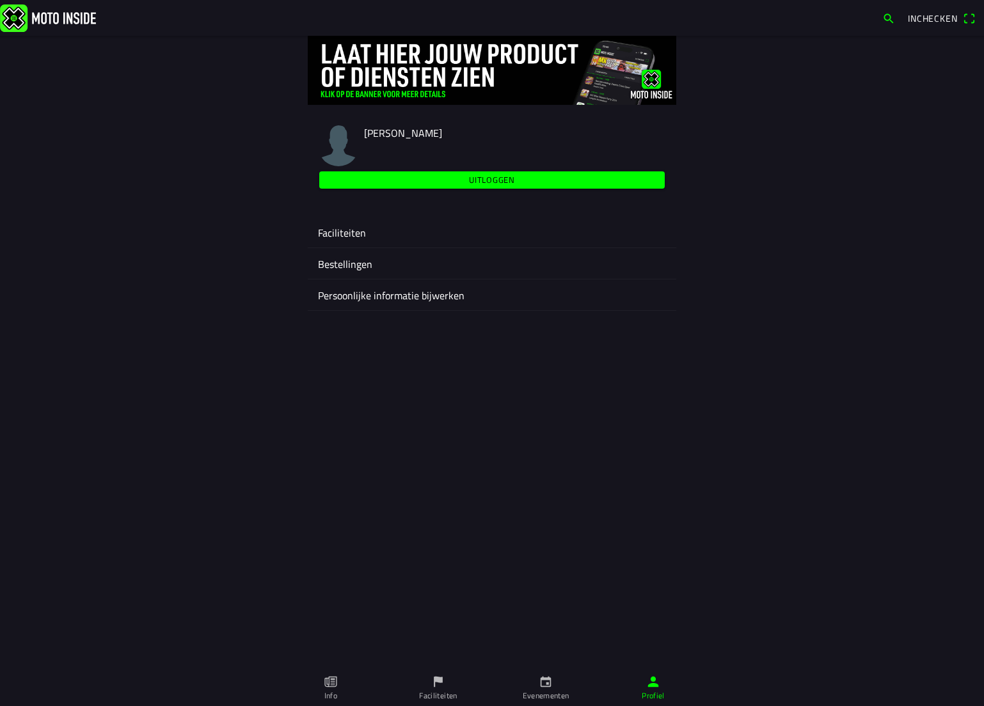
click at [337, 218] on div "Faciliteiten" at bounding box center [492, 232] width 348 height 31
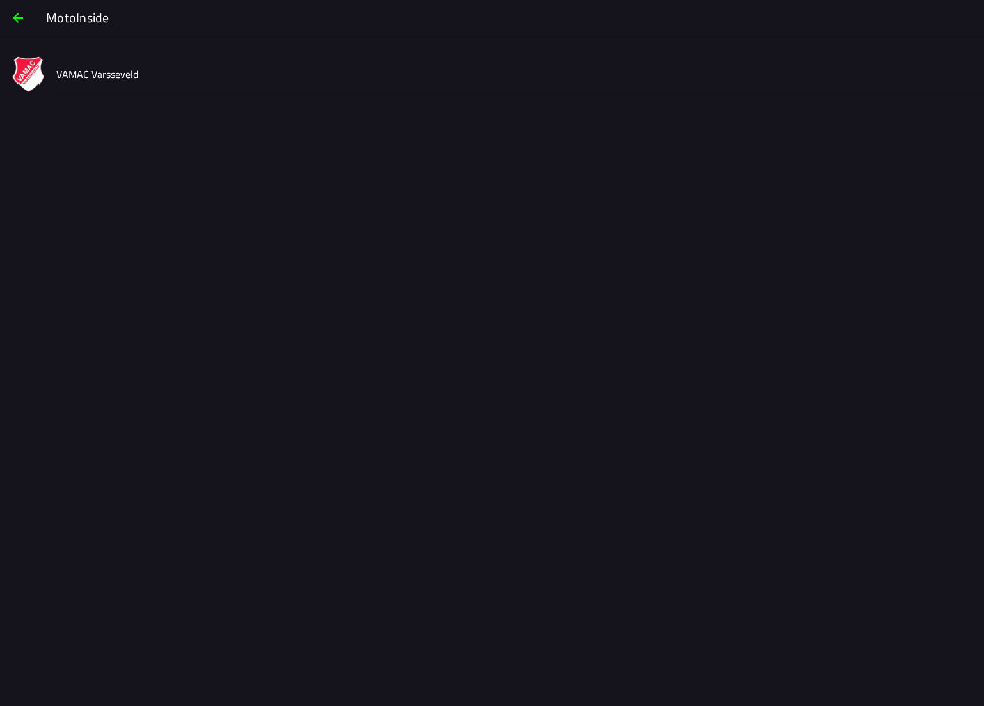
click at [0, 0] on slot "VAMAC Varsseveld" at bounding box center [0, 0] width 0 height 0
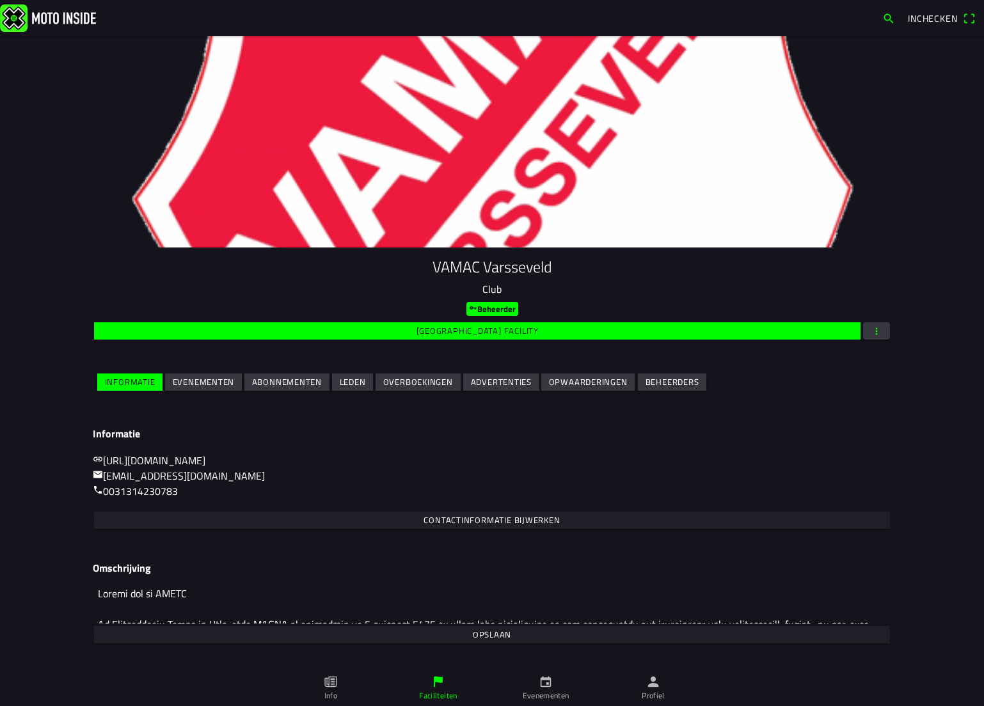
click at [0, 0] on slot "Evenementen" at bounding box center [0, 0] width 0 height 0
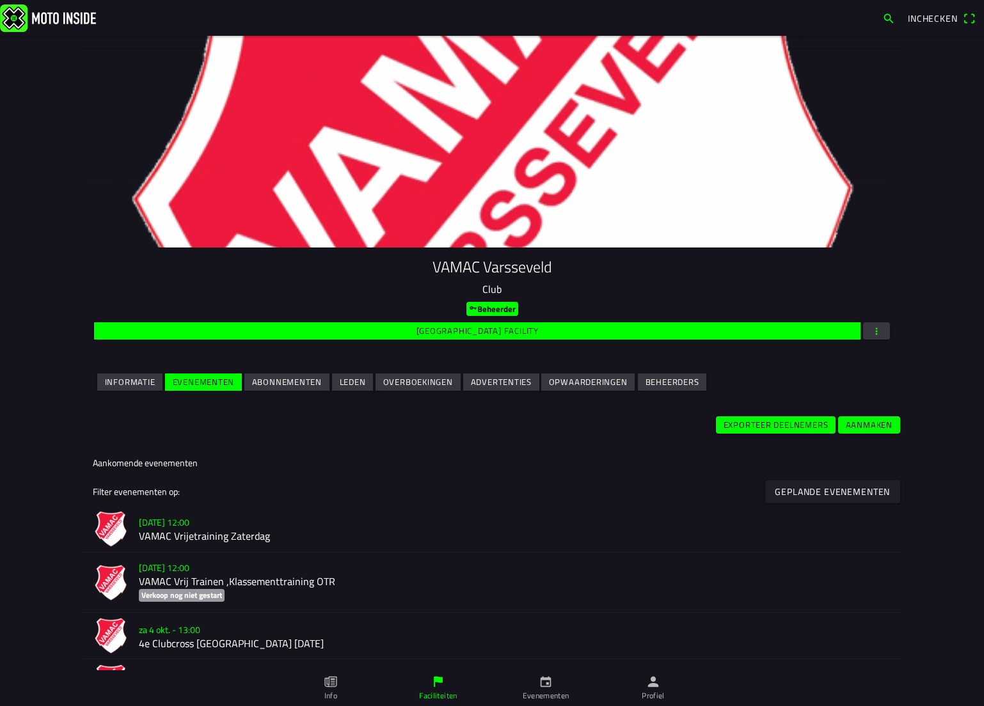
click at [190, 530] on h2 "VAMAC Vrijetraining Zaterdag" at bounding box center [515, 536] width 752 height 12
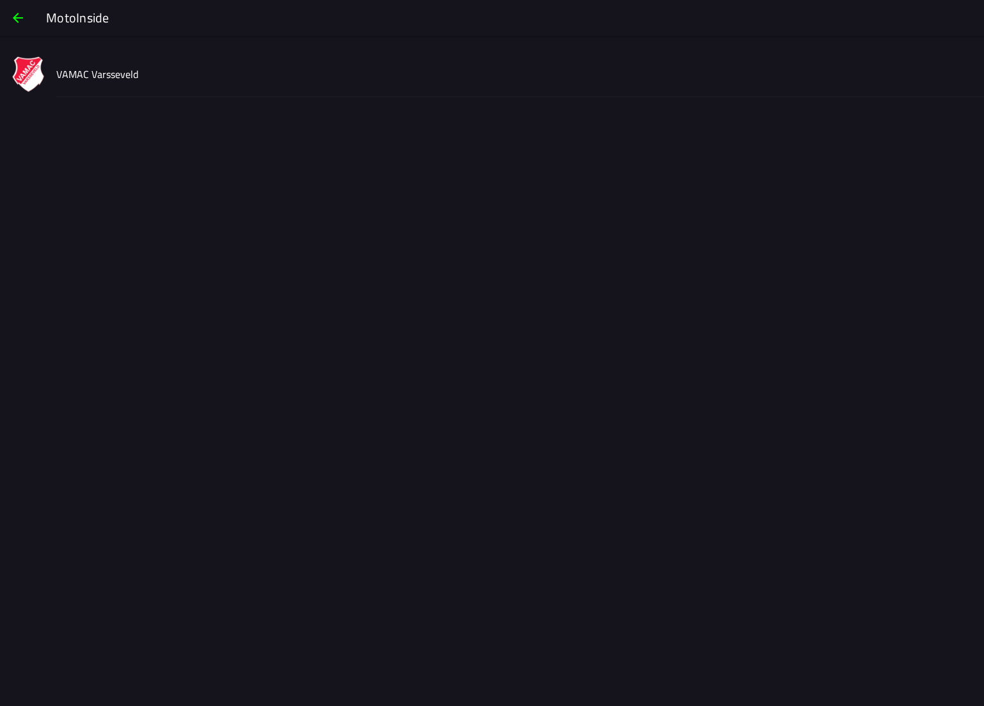
click at [0, 0] on slot "VAMAC Varsseveld" at bounding box center [0, 0] width 0 height 0
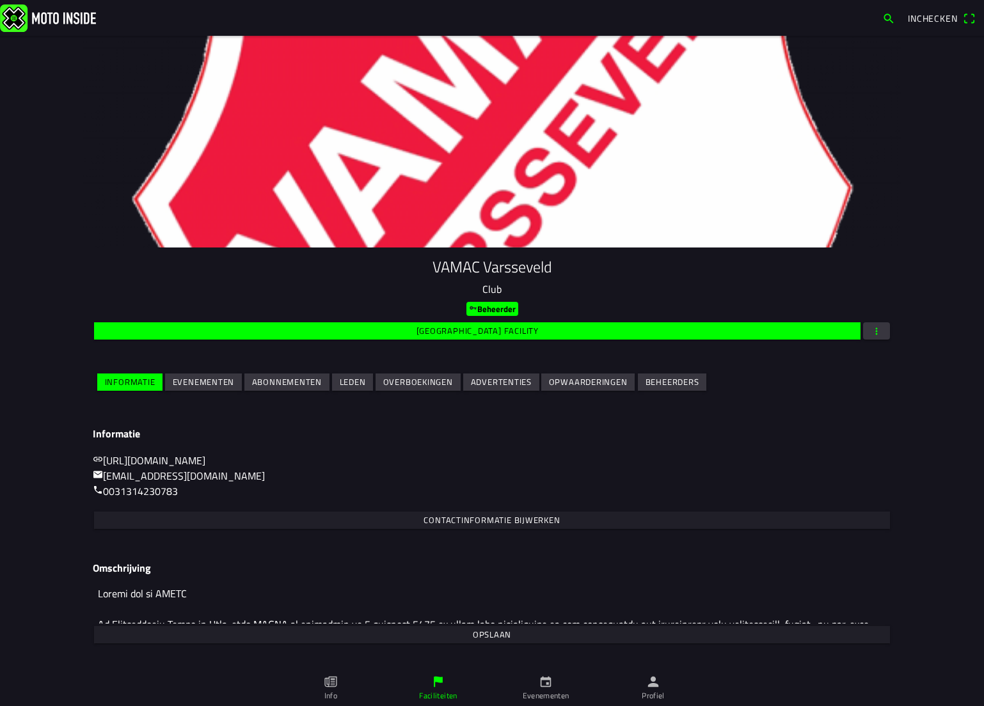
click at [211, 369] on ion-grid "Informatie Evenementen Abonnementen Leden Overboekingen Advertenties Opwaarderi…" at bounding box center [492, 382] width 798 height 29
click at [203, 375] on span "Evenementen" at bounding box center [204, 382] width 62 height 17
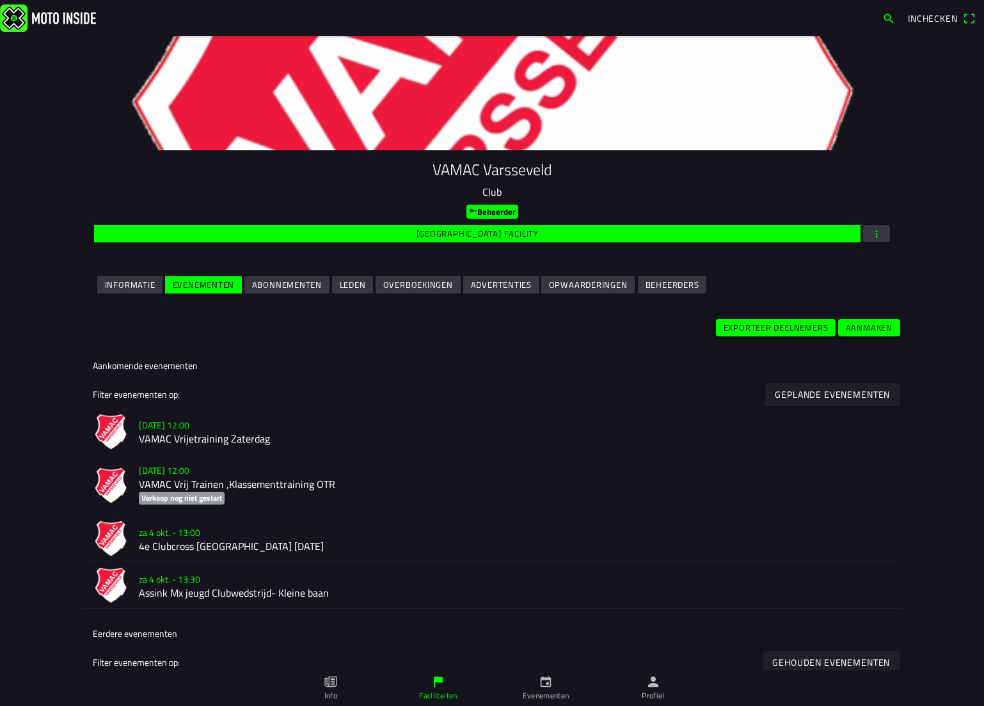
scroll to position [128, 0]
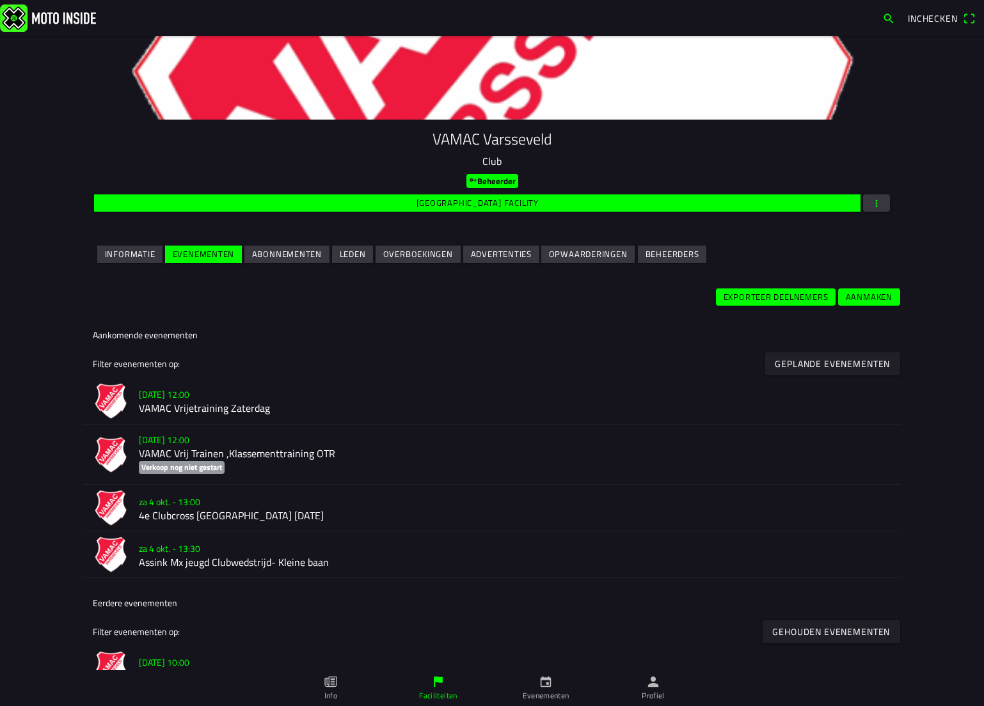
click at [236, 454] on h2 "VAMAC Vrij Trainen ,Klassementtraining OTR" at bounding box center [515, 454] width 752 height 12
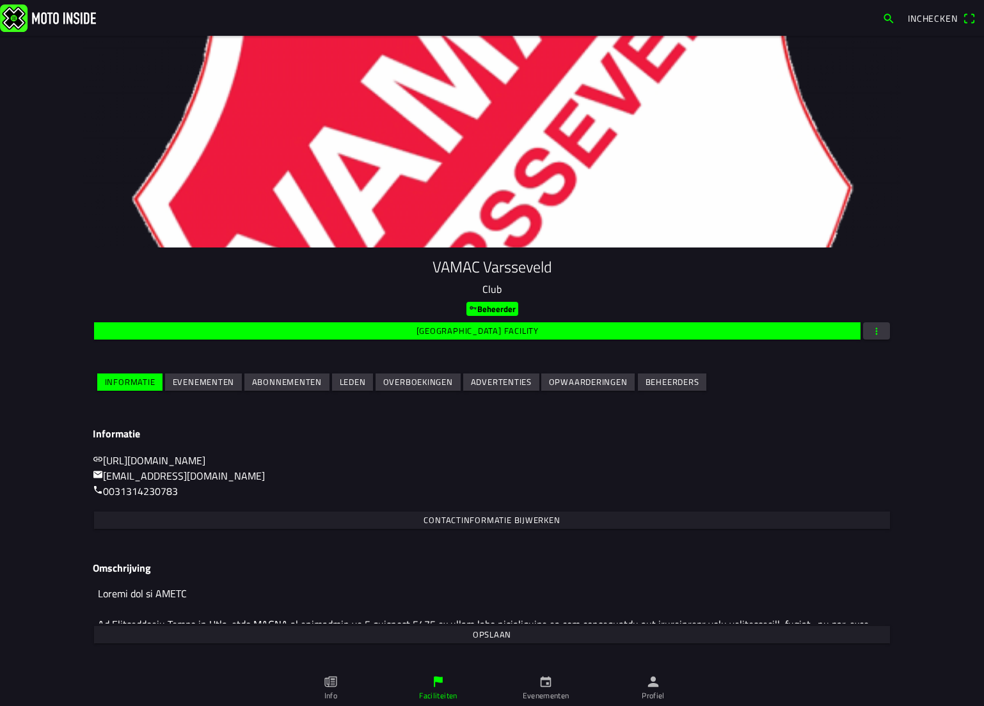
click at [0, 0] on slot "Evenementen" at bounding box center [0, 0] width 0 height 0
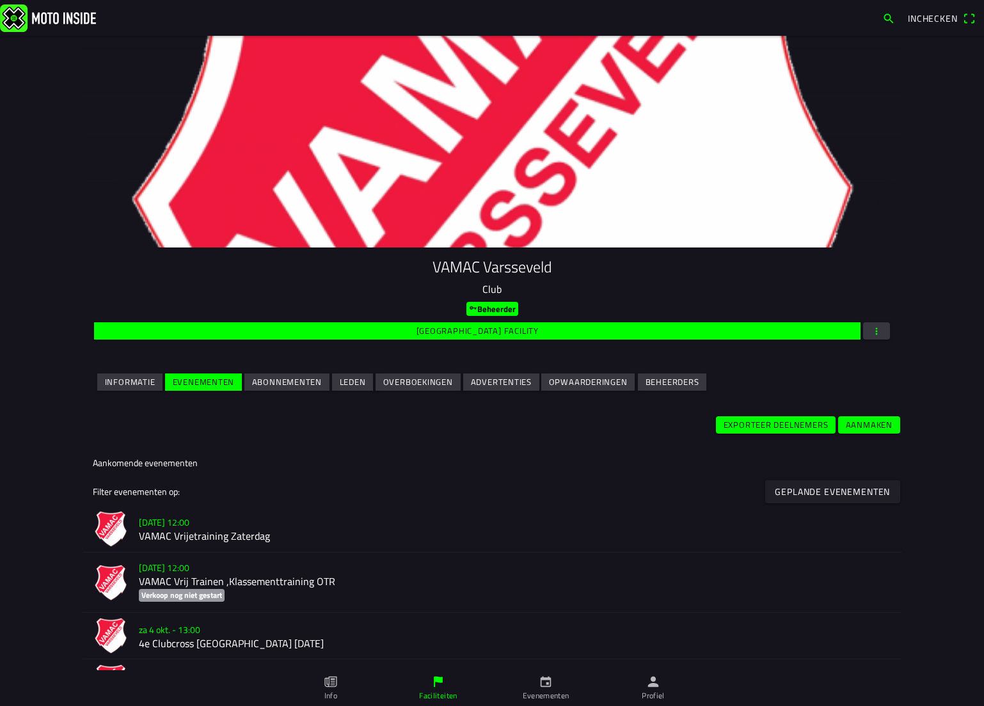
click at [218, 540] on h2 "VAMAC Vrijetraining Zaterdag" at bounding box center [515, 536] width 752 height 12
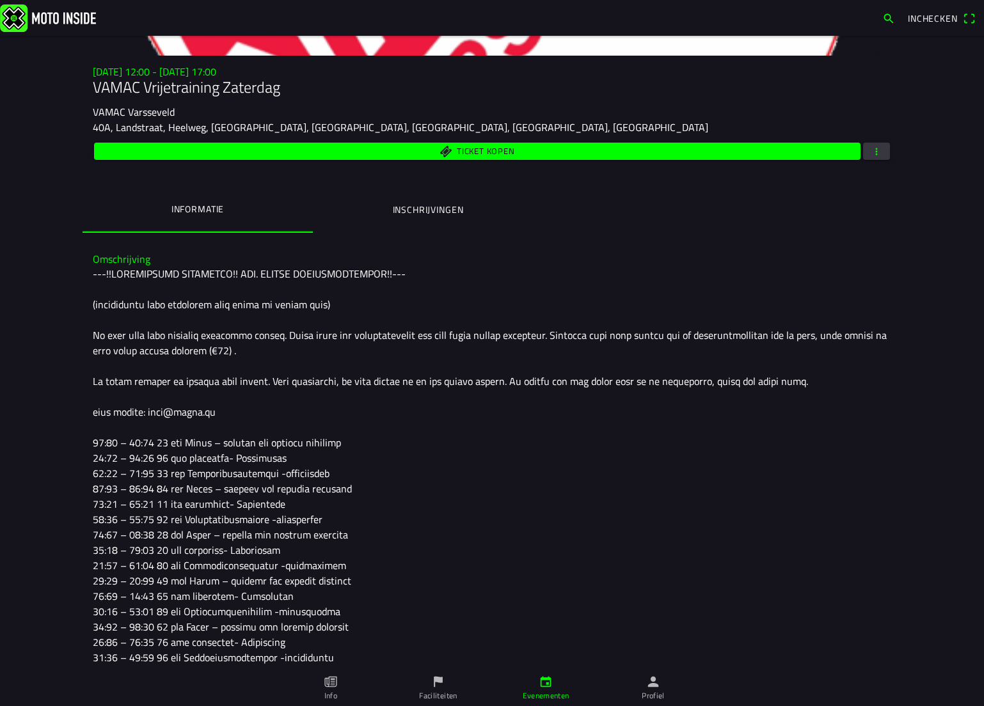
scroll to position [256, 0]
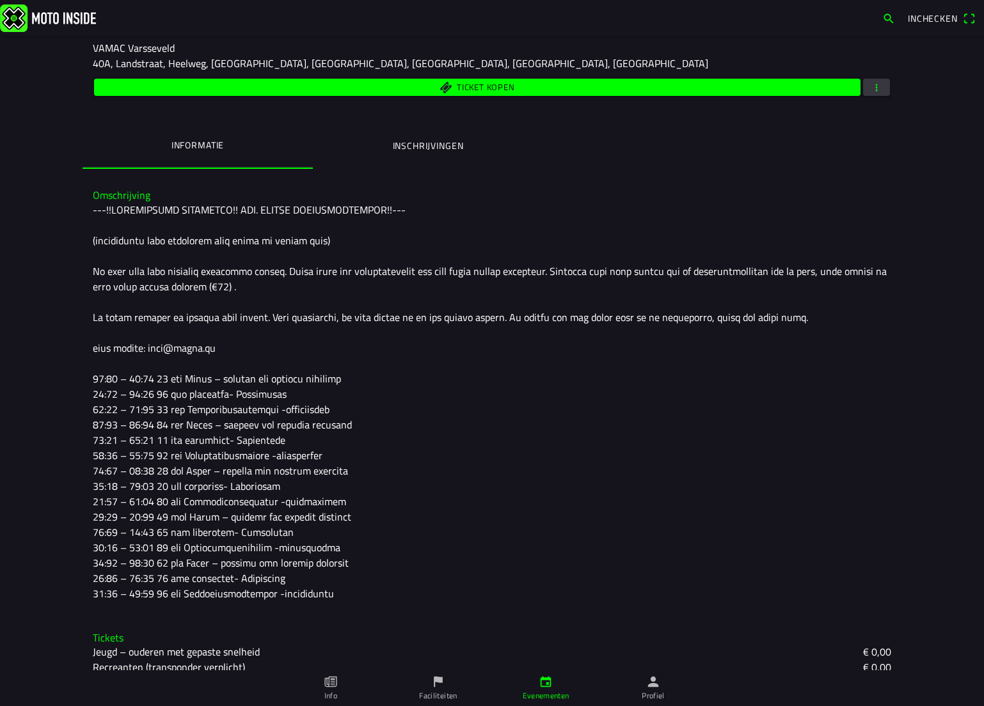
click at [879, 86] on button "button" at bounding box center [876, 87] width 27 height 17
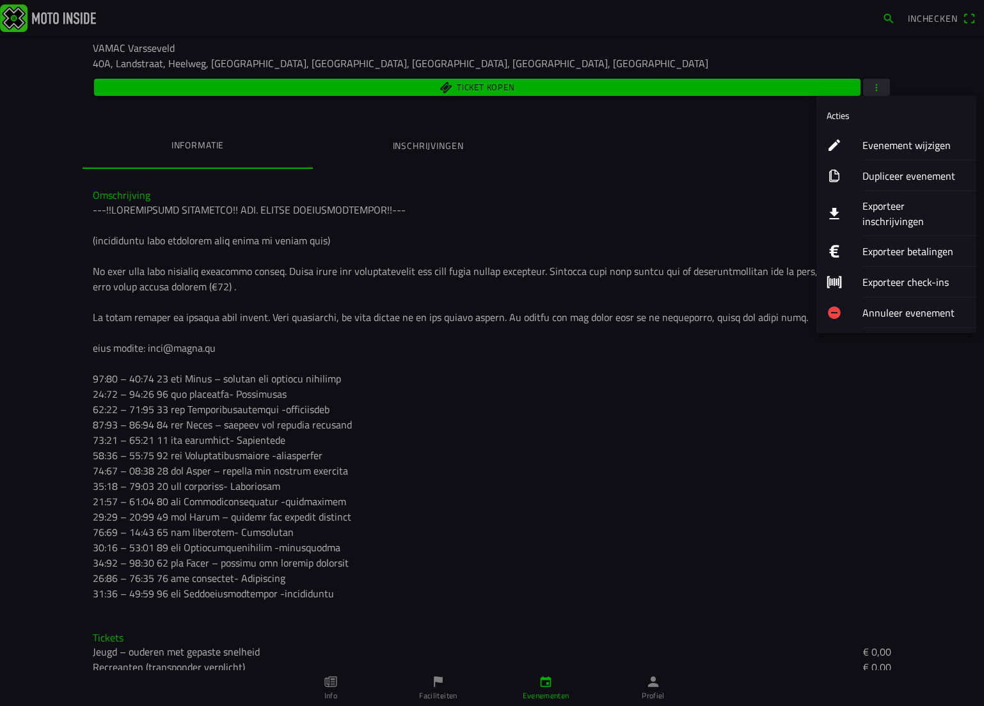
click at [894, 179] on ion-label "Dupliceer evenement" at bounding box center [914, 175] width 104 height 15
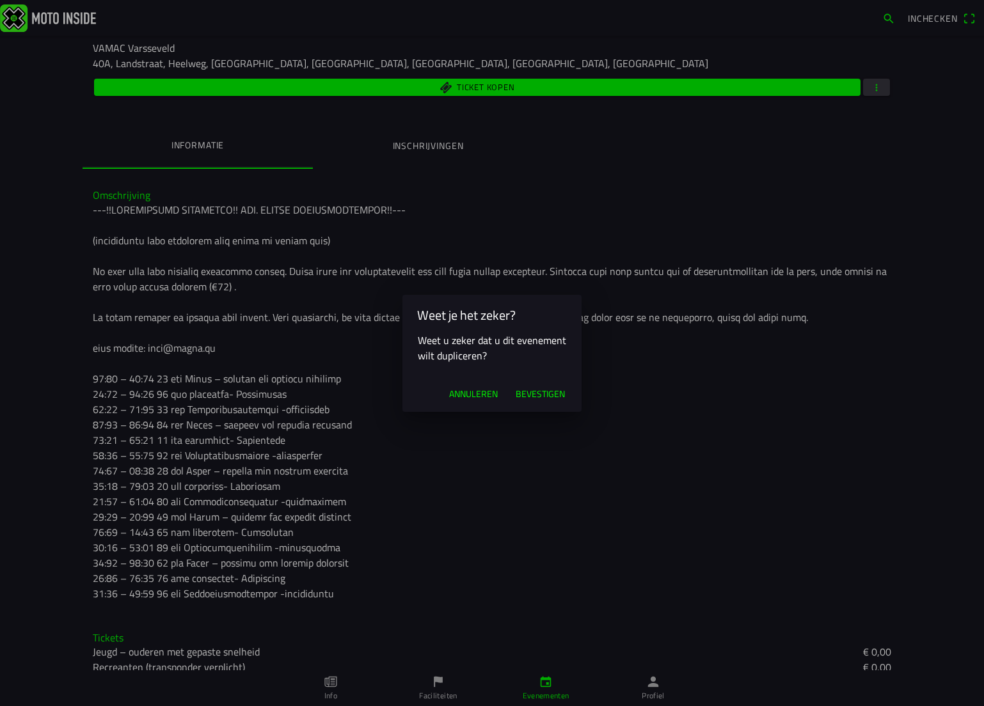
click at [548, 391] on span "Bevestigen" at bounding box center [540, 394] width 49 height 13
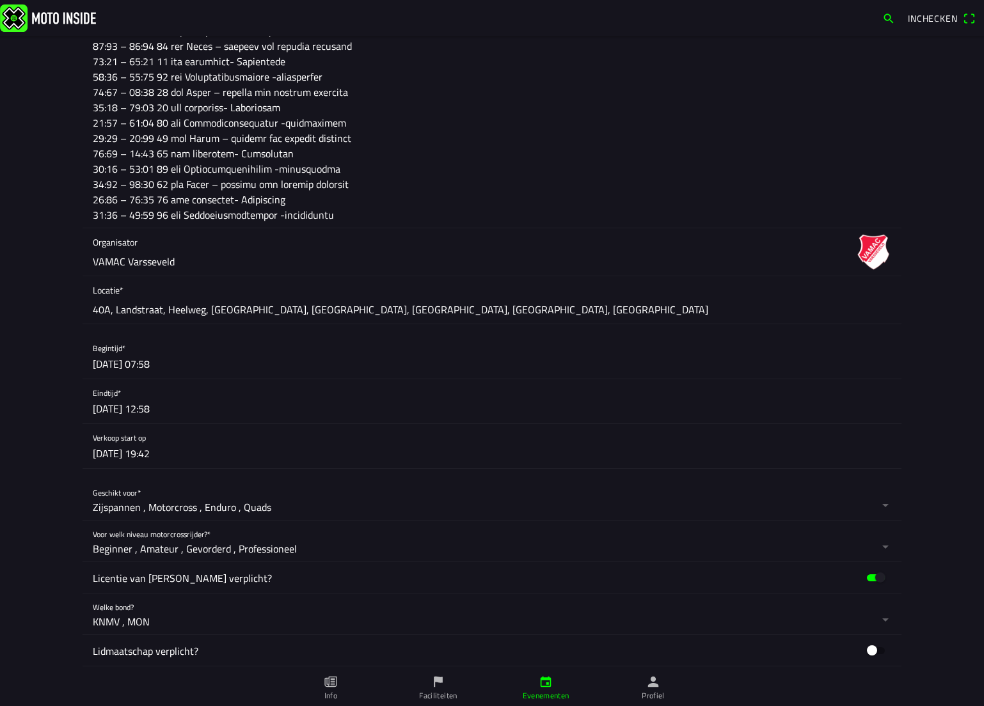
scroll to position [512, 0]
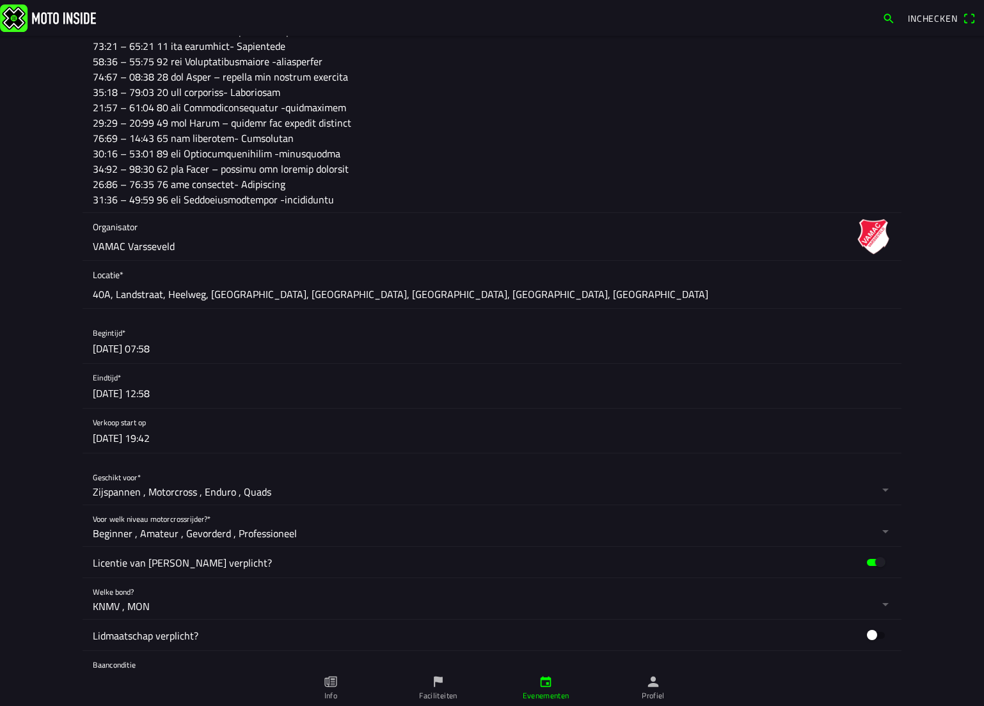
click at [189, 345] on button "button" at bounding box center [497, 341] width 808 height 44
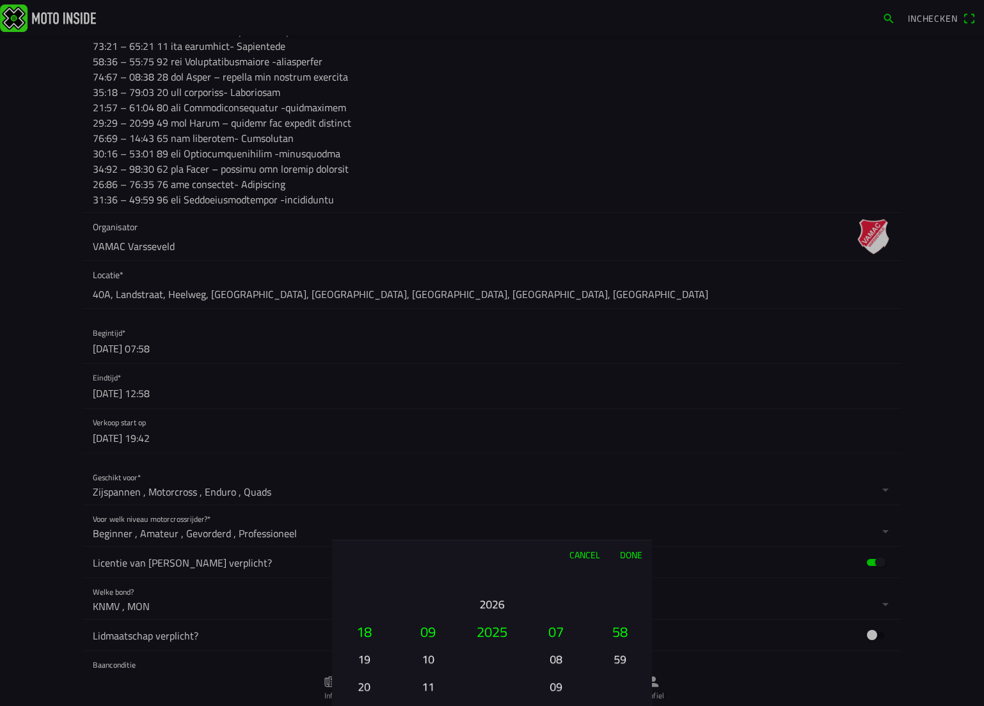
click at [431, 651] on button "10" at bounding box center [427, 659] width 43 height 22
click at [365, 604] on button "17" at bounding box center [363, 604] width 43 height 22
click at [365, 604] on button "16" at bounding box center [363, 604] width 43 height 22
click at [365, 588] on button "15" at bounding box center [363, 576] width 43 height 22
click at [365, 604] on button "14" at bounding box center [363, 604] width 43 height 22
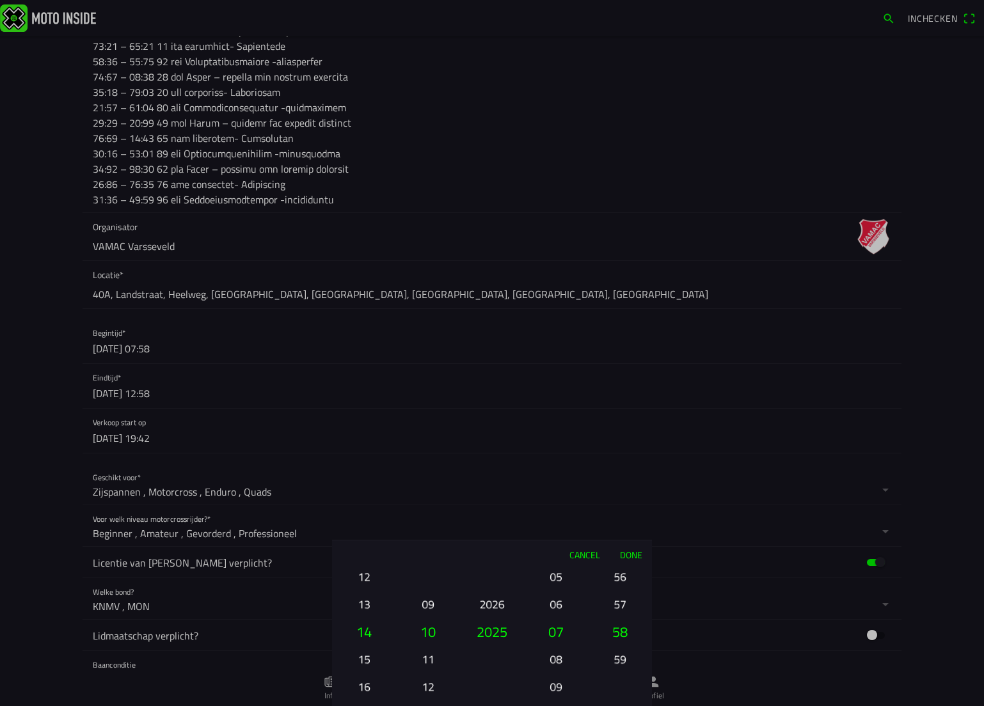
click at [365, 604] on button "13" at bounding box center [363, 604] width 43 height 22
click at [365, 604] on button "12" at bounding box center [363, 604] width 43 height 22
click at [365, 604] on button "11" at bounding box center [363, 604] width 43 height 22
click at [554, 654] on button "08" at bounding box center [555, 659] width 43 height 22
click at [554, 654] on button "09" at bounding box center [555, 659] width 43 height 22
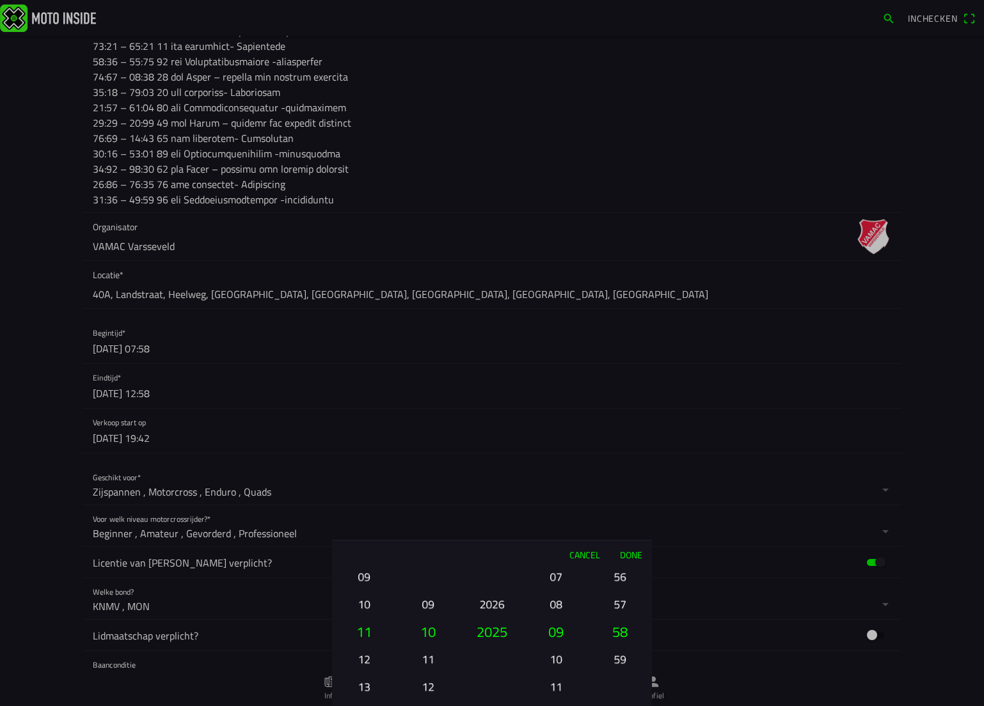
click at [554, 654] on ion-picker-column "00 01 02 03 04 05 06 07 08 09 10 11 12 13 14 15 16 17 18 19 20 21 22 23" at bounding box center [556, 638] width 64 height 138
click at [554, 654] on button "11" at bounding box center [555, 659] width 43 height 22
click at [554, 654] on ion-picker-column "00 01 02 03 04 05 06 07 08 09 10 11 12 13 14 15 16 17 18 19 20 21 22 23" at bounding box center [556, 638] width 64 height 138
click at [554, 654] on div "00 01 02 03 04 05 06 07 08 09 10 11 12 13 14 15 16 17 18 19 20 21 22 23" at bounding box center [556, 687] width 54 height 138
click at [554, 607] on button "12" at bounding box center [555, 604] width 43 height 22
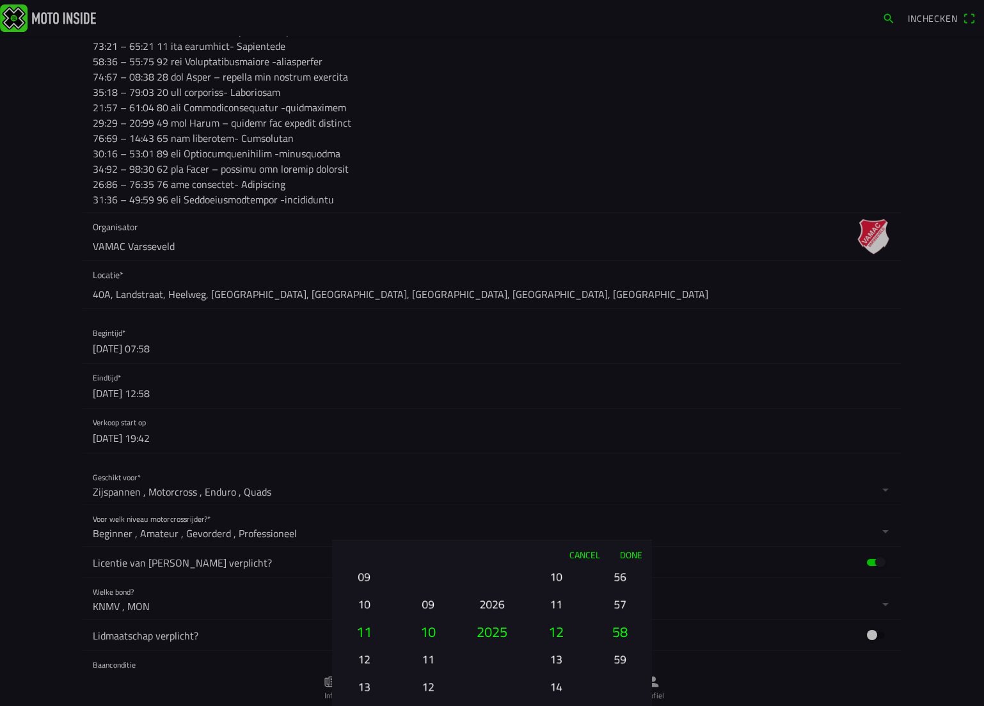
click at [615, 578] on button "56" at bounding box center [619, 576] width 43 height 22
click at [615, 578] on button "54" at bounding box center [619, 576] width 43 height 22
click at [615, 578] on ion-picker-column "00 01 02 03 04 05 06 07 08 09 10 11 12 13 14 15 16 17 18 19 20 21 22 23 24 25 2…" at bounding box center [620, 638] width 64 height 138
click at [615, 578] on button "50" at bounding box center [619, 576] width 43 height 22
click at [615, 578] on ion-picker-column "00 01 02 03 04 05 06 07 08 09 10 11 12 13 14 15 16 17 18 19 20 21 22 23 24 25 2…" at bounding box center [620, 638] width 64 height 138
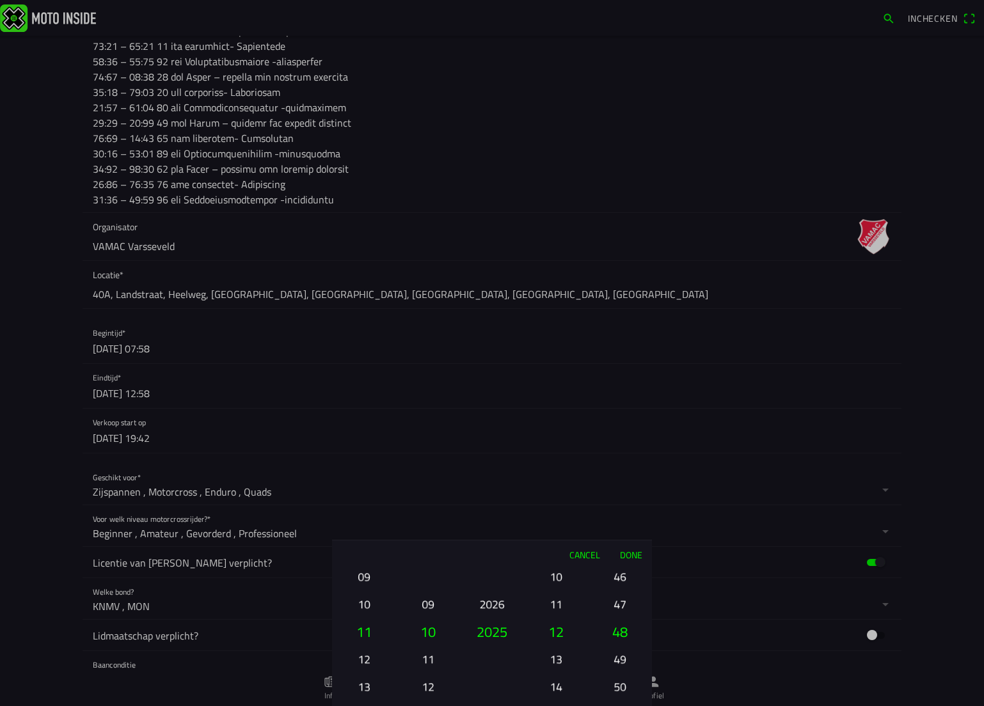
click at [615, 618] on div "00 01 02 03 04 05 06 07 08 09 10 11 12 13 14 15 16 17 18 19 20 21 22 23 24 25 2…" at bounding box center [620, 687] width 54 height 138
click at [615, 578] on ion-picker-column "00 01 02 03 04 05 06 07 08 09 10 11 12 13 14 15 16 17 18 19 20 21 22 23 24 25 2…" at bounding box center [620, 638] width 64 height 138
click at [615, 618] on div "00 01 02 03 04 05 06 07 08 09 10 11 12 13 14 15 16 17 18 19 20 21 22 23 24 25 2…" at bounding box center [620, 687] width 54 height 138
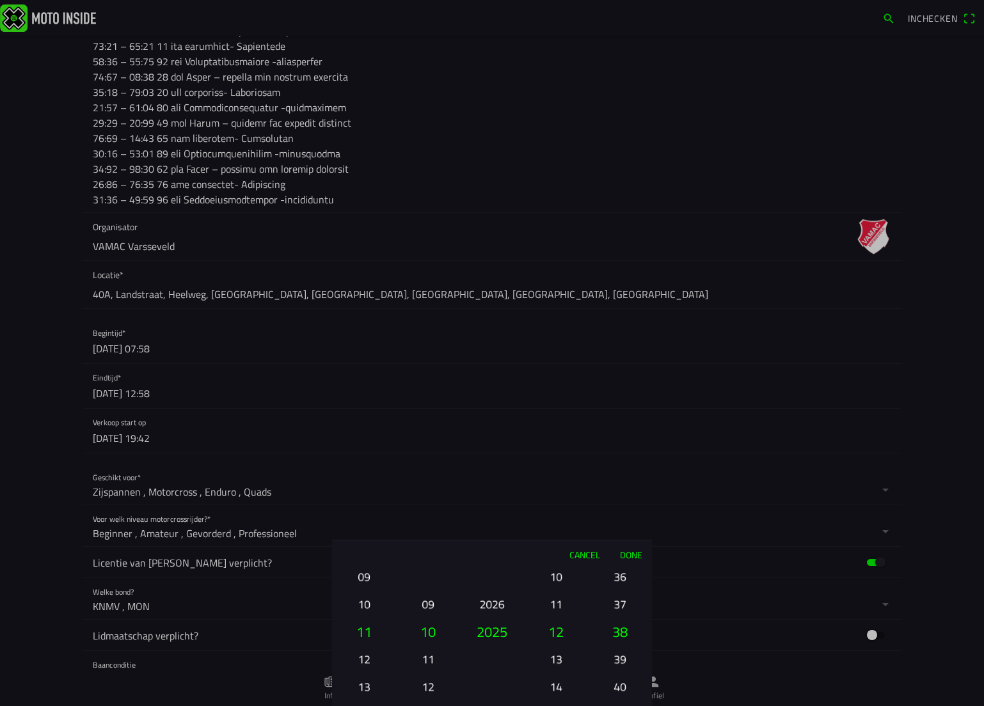
drag, startPoint x: 615, startPoint y: 578, endPoint x: 626, endPoint y: 578, distance: 10.9
click at [618, 578] on button "36" at bounding box center [619, 576] width 43 height 22
click at [626, 578] on ion-picker-column "00 01 02 03 04 05 06 07 08 09 10 11 12 13 14 15 16 17 18 19 20 21 22 23 24 25 2…" at bounding box center [620, 638] width 64 height 138
click at [626, 578] on button "32" at bounding box center [619, 576] width 43 height 22
click at [626, 578] on button "30" at bounding box center [619, 576] width 43 height 22
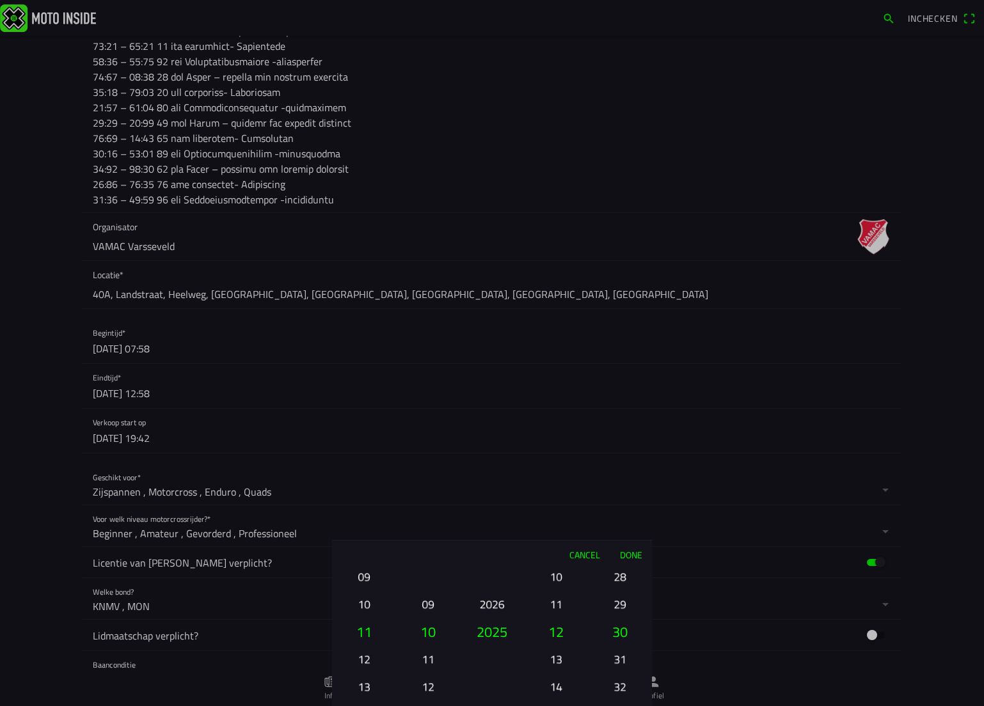
click at [626, 578] on button "28" at bounding box center [619, 576] width 43 height 22
click at [626, 578] on button "26" at bounding box center [619, 576] width 43 height 22
click at [626, 578] on button "24" at bounding box center [619, 576] width 43 height 22
click at [626, 533] on button "22" at bounding box center [619, 521] width 43 height 22
drag, startPoint x: 626, startPoint y: 579, endPoint x: 619, endPoint y: 584, distance: 8.7
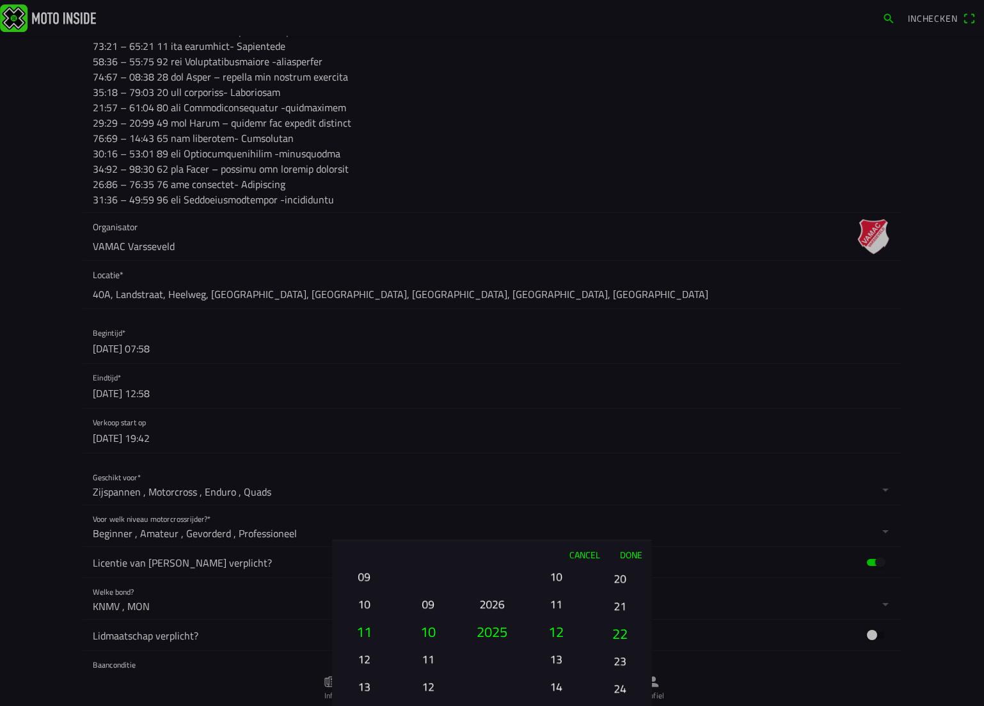
click at [620, 583] on button "20" at bounding box center [619, 578] width 43 height 22
click at [619, 584] on ion-picker-column "00 01 02 03 04 05 06 07 08 09 10 11 12 13 14 15 16 17 18 19 20 21 22 23 24 25 2…" at bounding box center [620, 638] width 64 height 138
click at [619, 576] on button "19" at bounding box center [619, 571] width 43 height 22
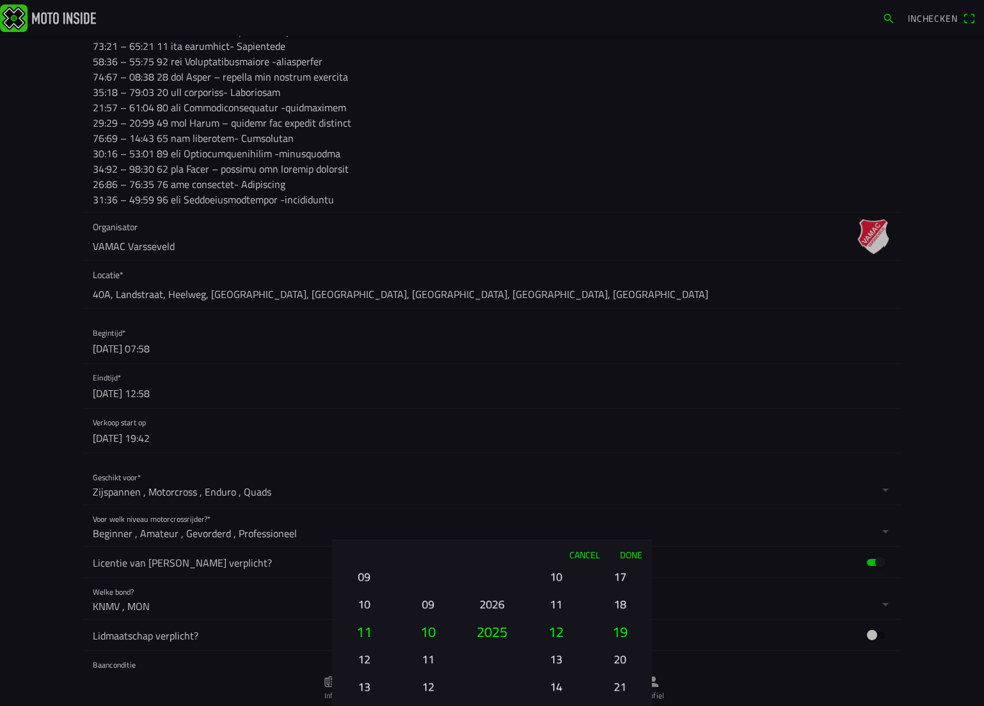
click at [619, 576] on button "17" at bounding box center [619, 576] width 43 height 22
click at [619, 576] on button "15" at bounding box center [619, 576] width 43 height 22
click at [619, 576] on button "13" at bounding box center [619, 576] width 43 height 22
click at [619, 618] on div "00 01 02 03 04 05 06 07 08 09 10 11 12 13 14 15 16 17 18 19 20 21 22 23 24 25 2…" at bounding box center [620, 687] width 54 height 138
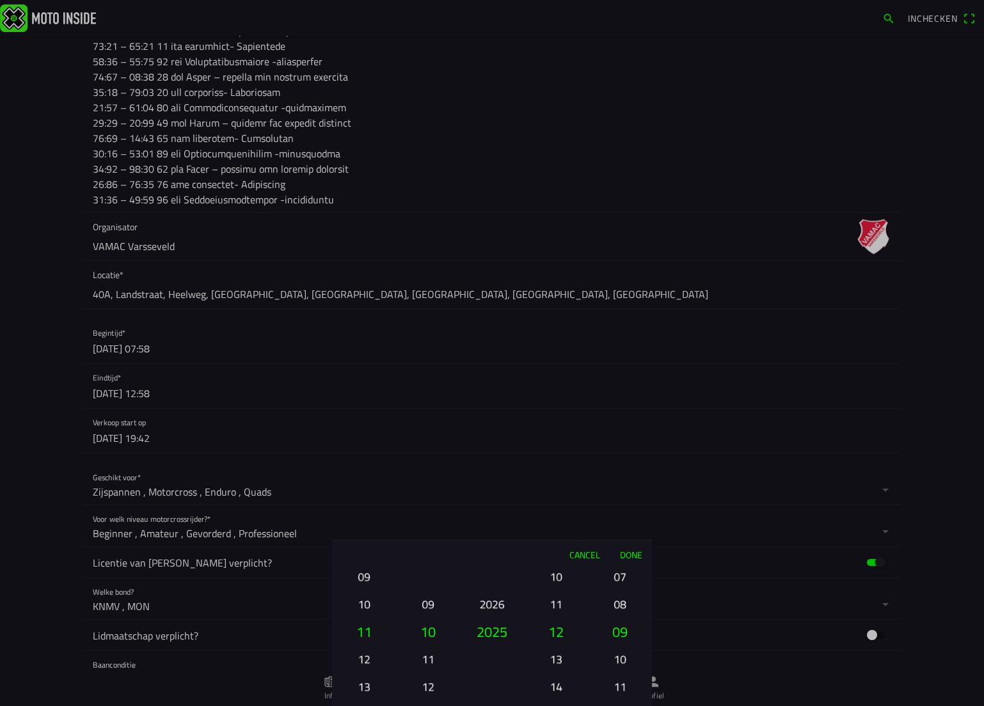
click at [619, 576] on button "07" at bounding box center [619, 576] width 43 height 22
click at [619, 576] on ion-picker-column "00 01 02 03 04 05 06 07 08 09 10 11 12 13 14 15 16 17 18 19 20 21 22 23 24 25 2…" at bounding box center [620, 638] width 64 height 138
click at [619, 618] on div "00 01 02 03 04 05 06 07 08 09 10 11 12 13 14 15 16 17 18 19 20 21 22 23 24 25 2…" at bounding box center [620, 687] width 54 height 138
click at [619, 576] on button "01" at bounding box center [619, 576] width 43 height 22
click at [619, 608] on button "00" at bounding box center [619, 604] width 43 height 22
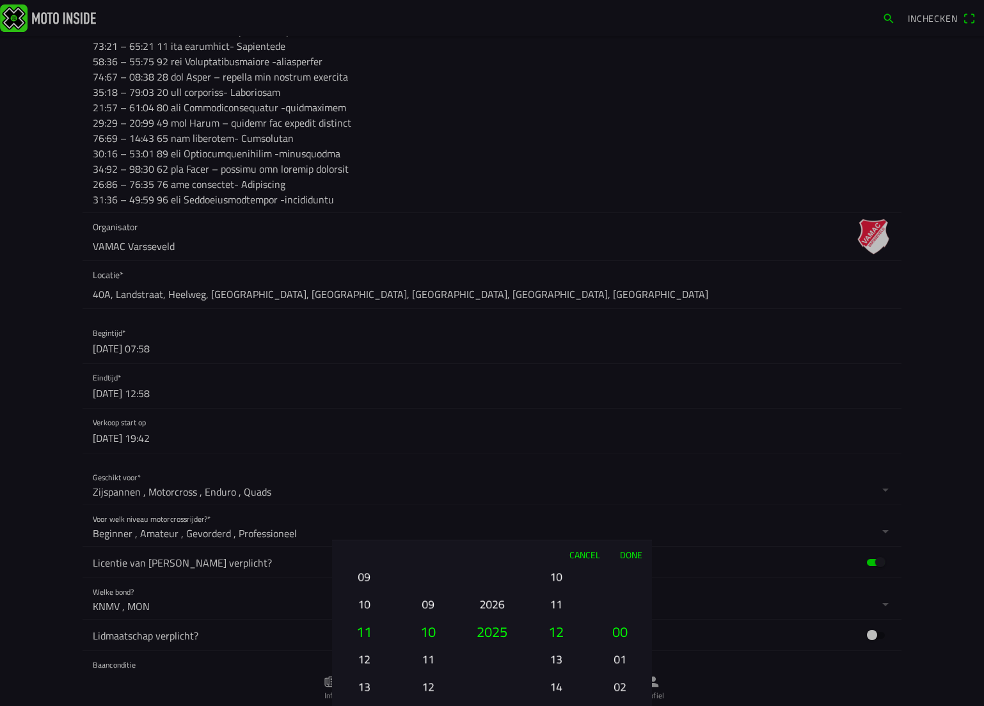
click at [625, 549] on button "Done" at bounding box center [631, 554] width 42 height 28
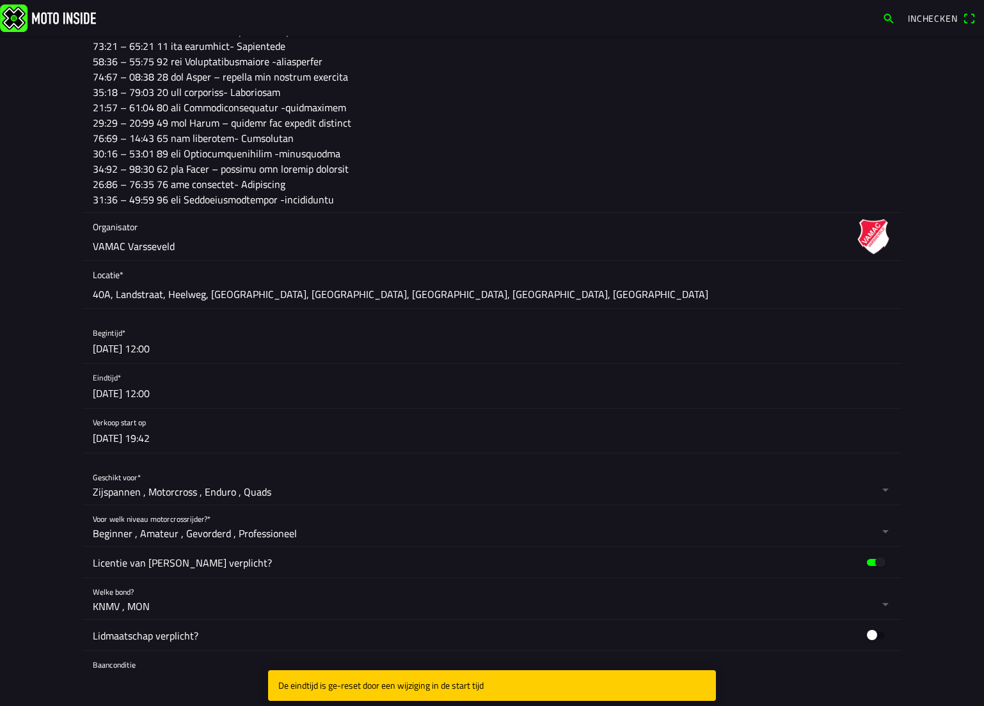
click at [148, 375] on button "button" at bounding box center [497, 386] width 808 height 44
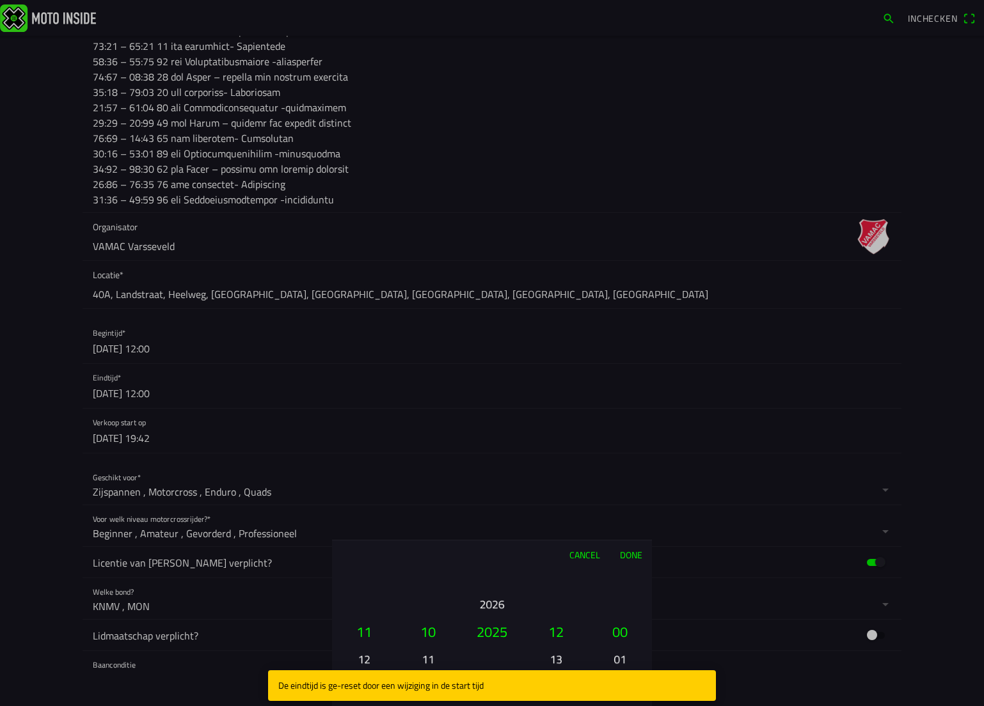
click at [558, 660] on button "13" at bounding box center [555, 659] width 43 height 22
click at [558, 660] on button "14" at bounding box center [555, 659] width 43 height 22
click at [558, 660] on button "15" at bounding box center [555, 659] width 43 height 22
click at [558, 655] on button "16" at bounding box center [555, 659] width 43 height 22
click at [557, 645] on ion-picker-column "00 01 02 03 04 05 06 07 08 09 10 11 12 13 14 15 16 17 18 19 20 21 22 23" at bounding box center [556, 638] width 64 height 138
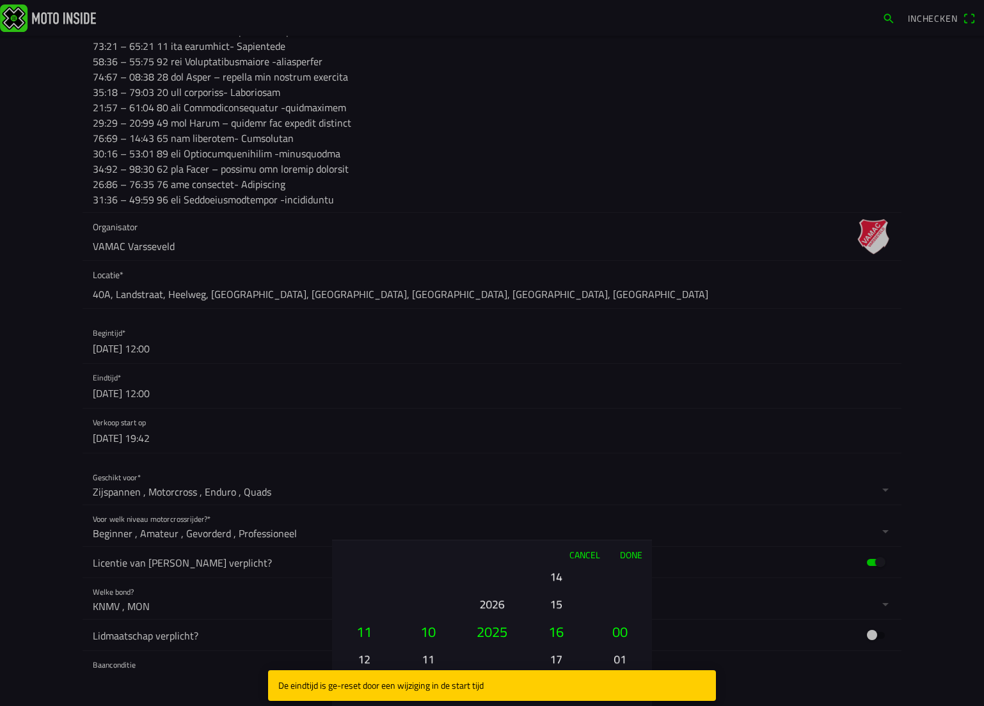
click at [555, 655] on button "17" at bounding box center [555, 659] width 43 height 22
click at [629, 548] on button "Done" at bounding box center [631, 554] width 42 height 28
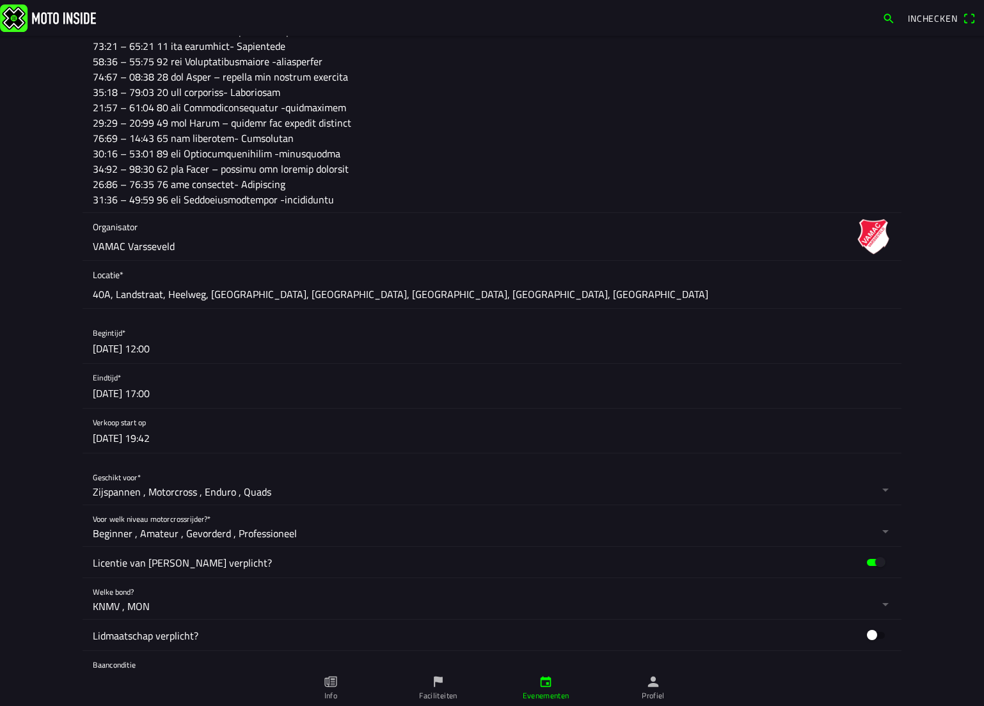
click at [190, 433] on button "button" at bounding box center [497, 431] width 808 height 44
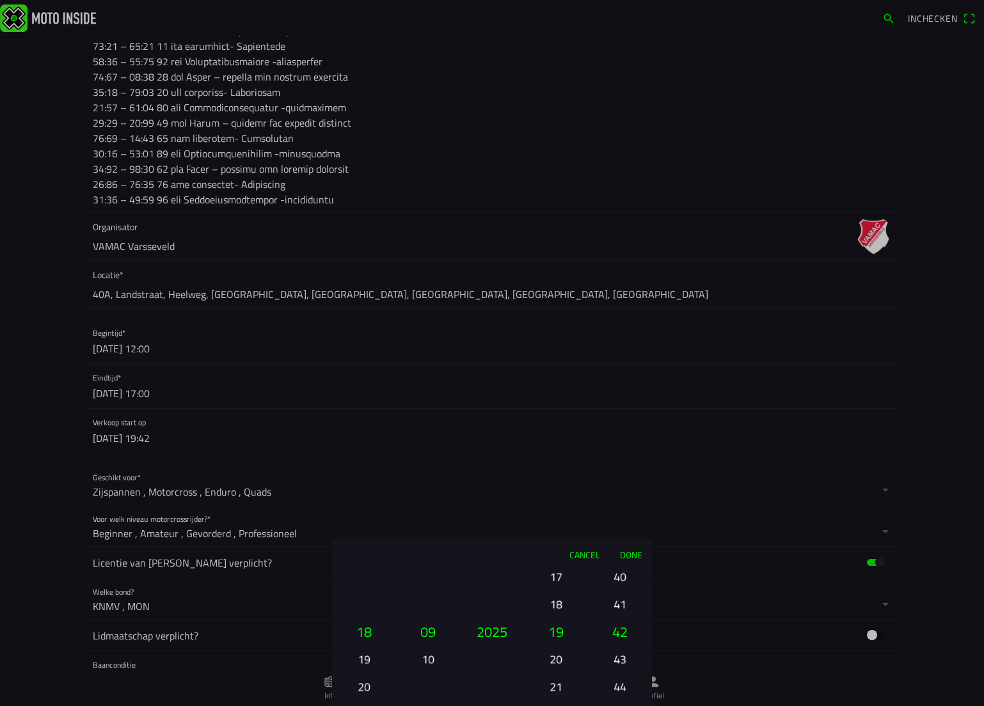
click at [426, 647] on ion-picker-column "01 02 03 04 05 06 07 08 09 10 11 12" at bounding box center [428, 638] width 64 height 138
click at [431, 656] on button "10" at bounding box center [427, 659] width 43 height 22
click at [368, 582] on button "09" at bounding box center [363, 576] width 43 height 22
click at [368, 618] on div "01 02 03 04 05 06 07 08 09 10 11 12 13 14 15 16 17 18 19 20 21 22 23 24 25 26 2…" at bounding box center [364, 687] width 54 height 138
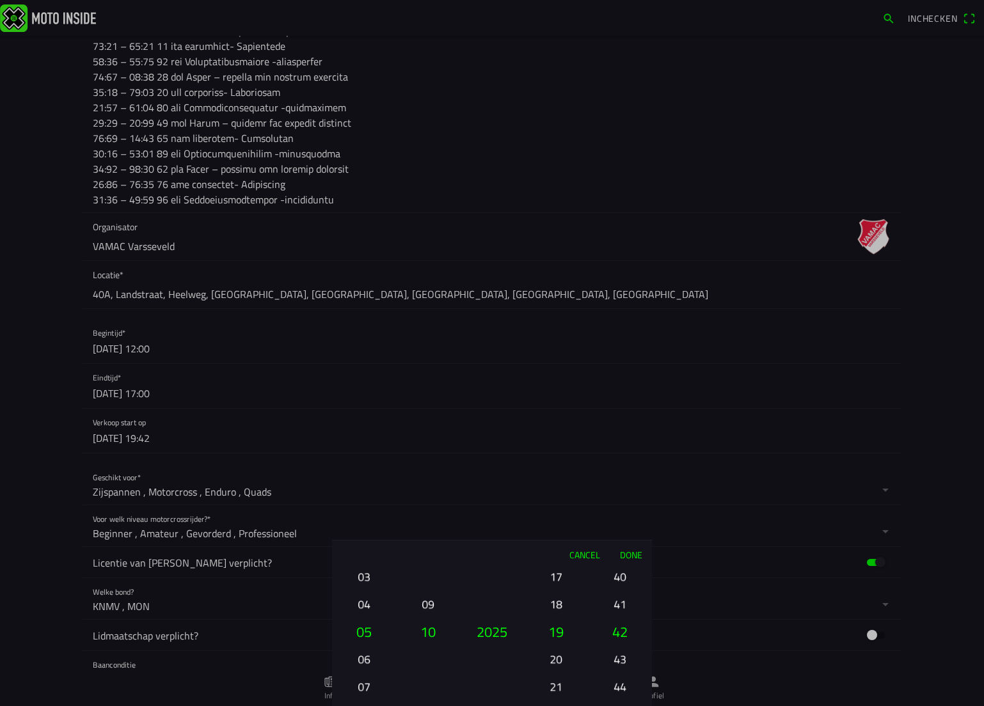
click at [368, 618] on div "01 02 03 04 05 06 07 08 09 10 11 12 13 14 15 16 17 18 19 20 21 22 23 24 25 26 2…" at bounding box center [364, 687] width 54 height 138
click at [362, 653] on button "04" at bounding box center [363, 659] width 43 height 22
click at [626, 557] on button "Done" at bounding box center [631, 554] width 42 height 28
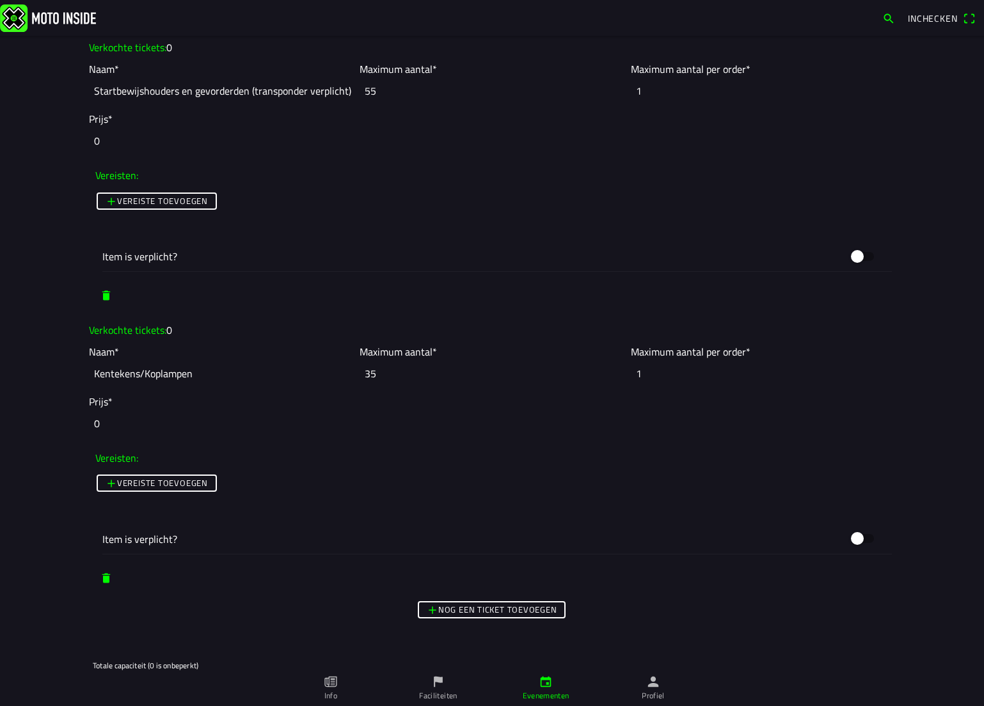
scroll to position [1919, 0]
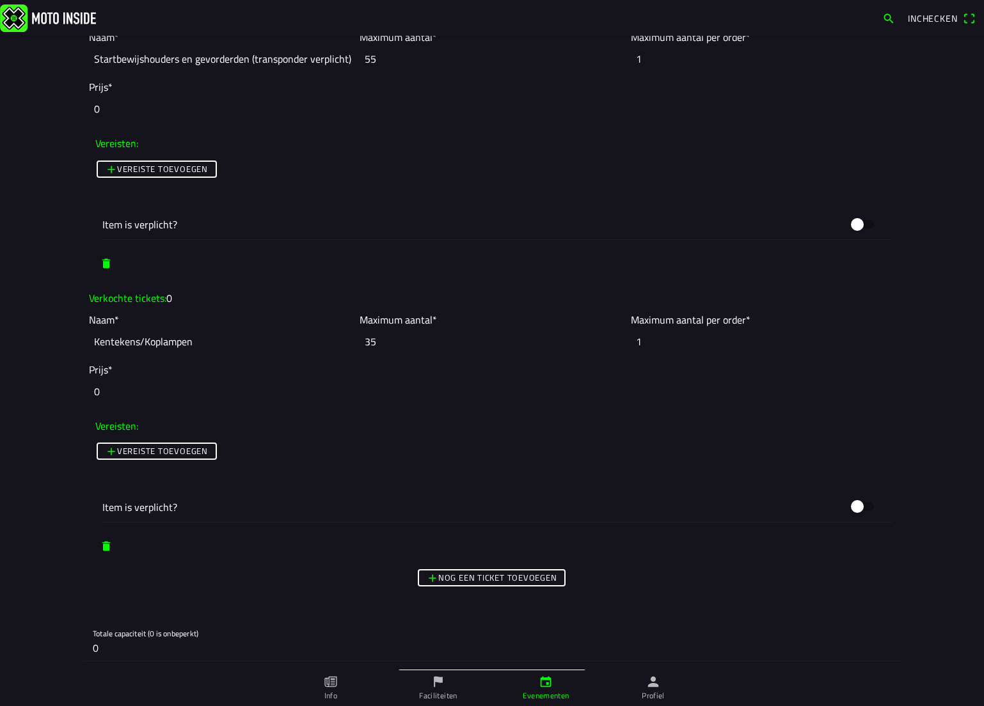
click at [100, 544] on span "button" at bounding box center [106, 546] width 13 height 23
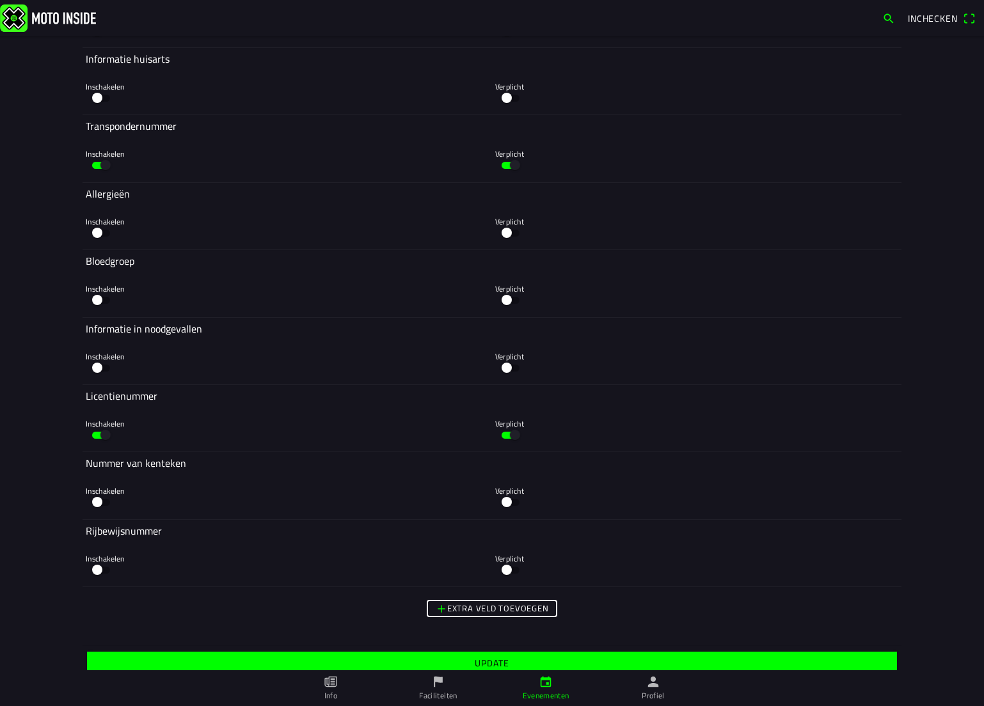
scroll to position [3400, 0]
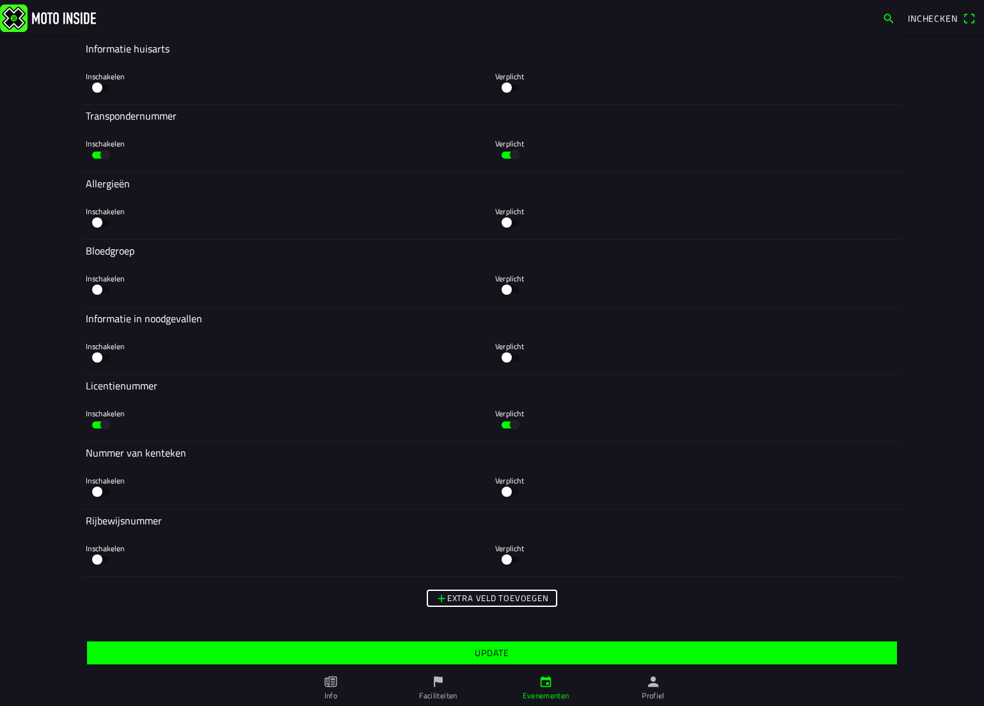
click at [0, 0] on slot "Update" at bounding box center [0, 0] width 0 height 0
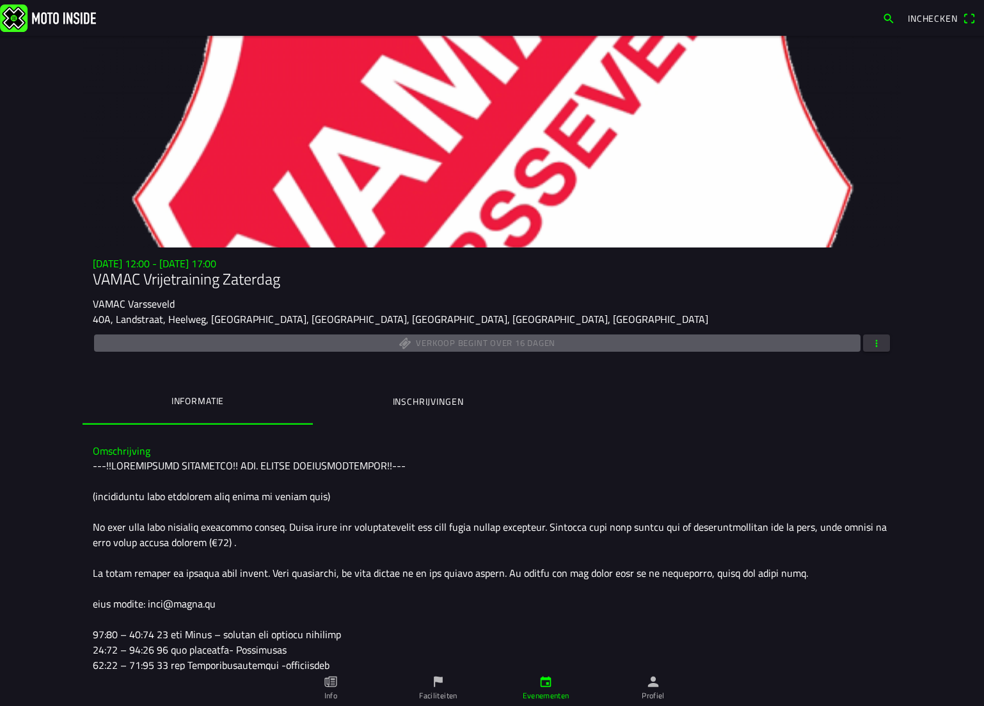
click at [648, 691] on ion-label "Profiel" at bounding box center [653, 696] width 23 height 12
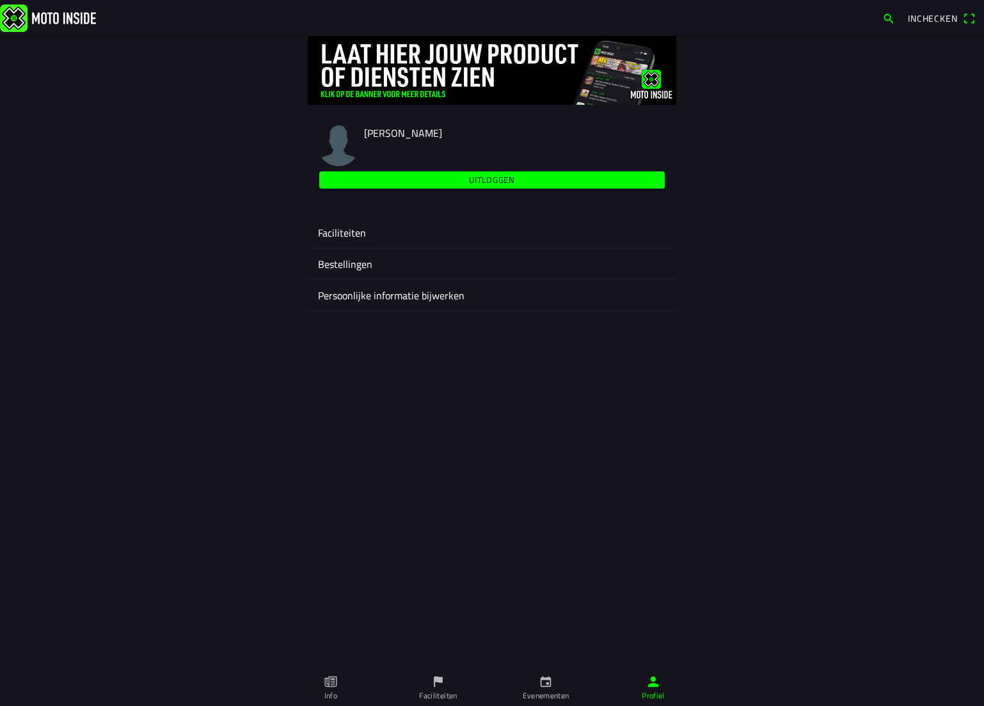
click at [328, 223] on div "Faciliteiten" at bounding box center [492, 232] width 348 height 31
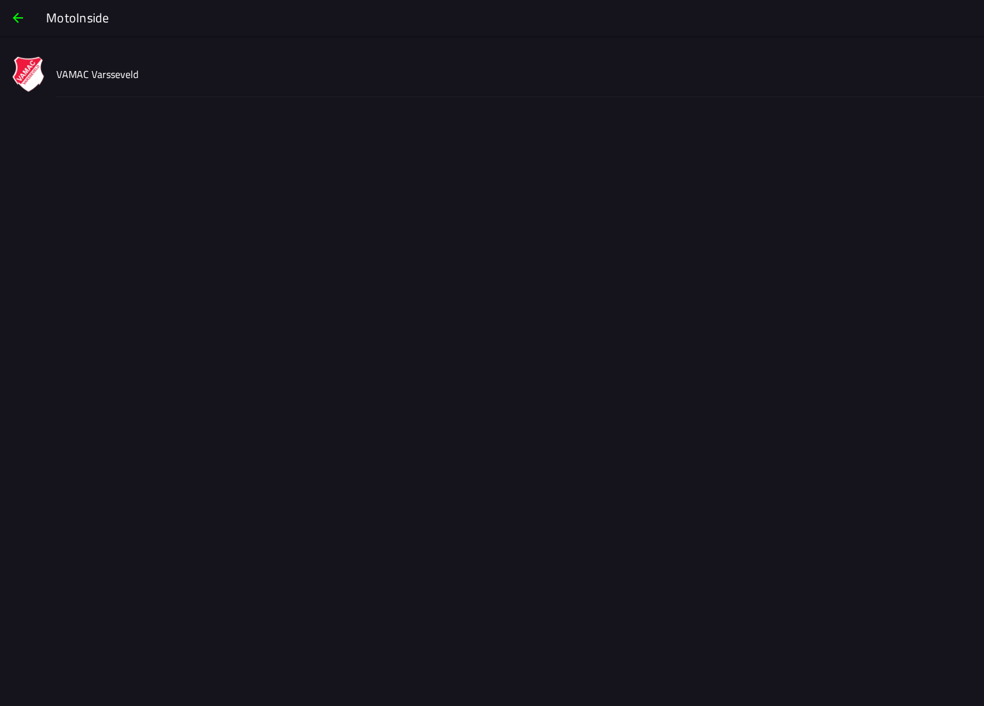
click at [67, 58] on div "VAMAC Varsseveld" at bounding box center [514, 73] width 917 height 45
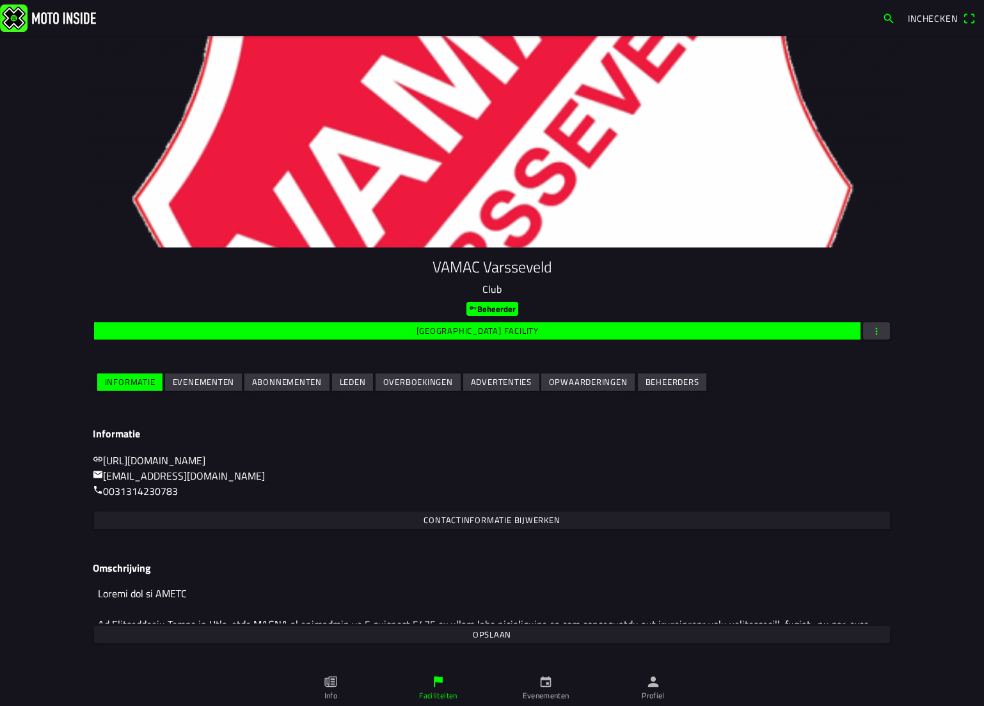
click at [207, 390] on span "Evenementen" at bounding box center [204, 382] width 62 height 17
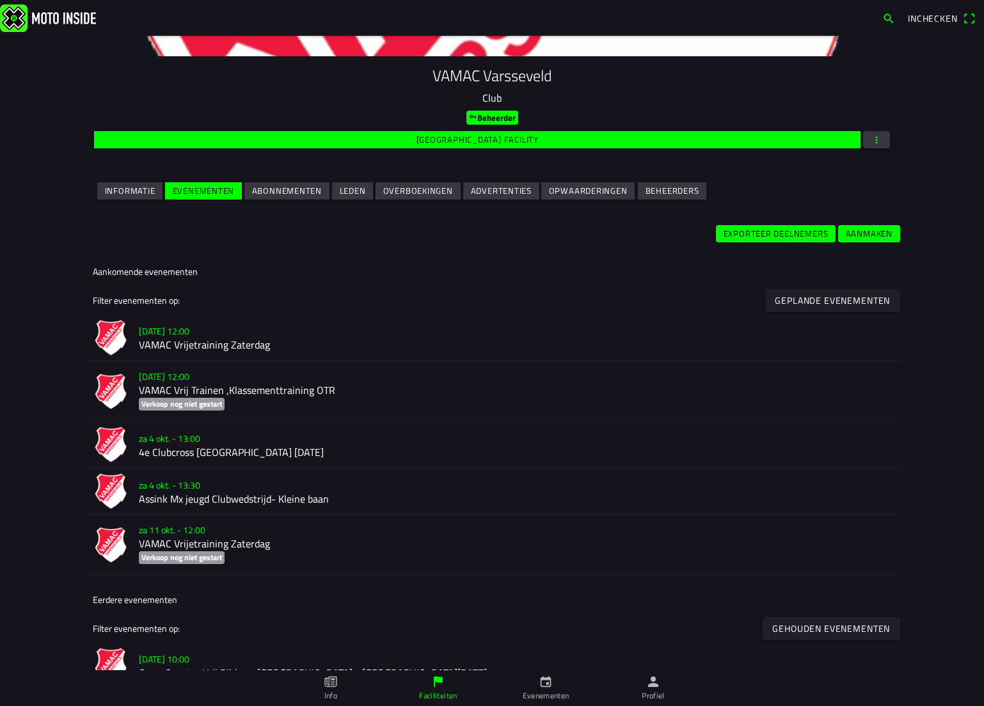
scroll to position [192, 0]
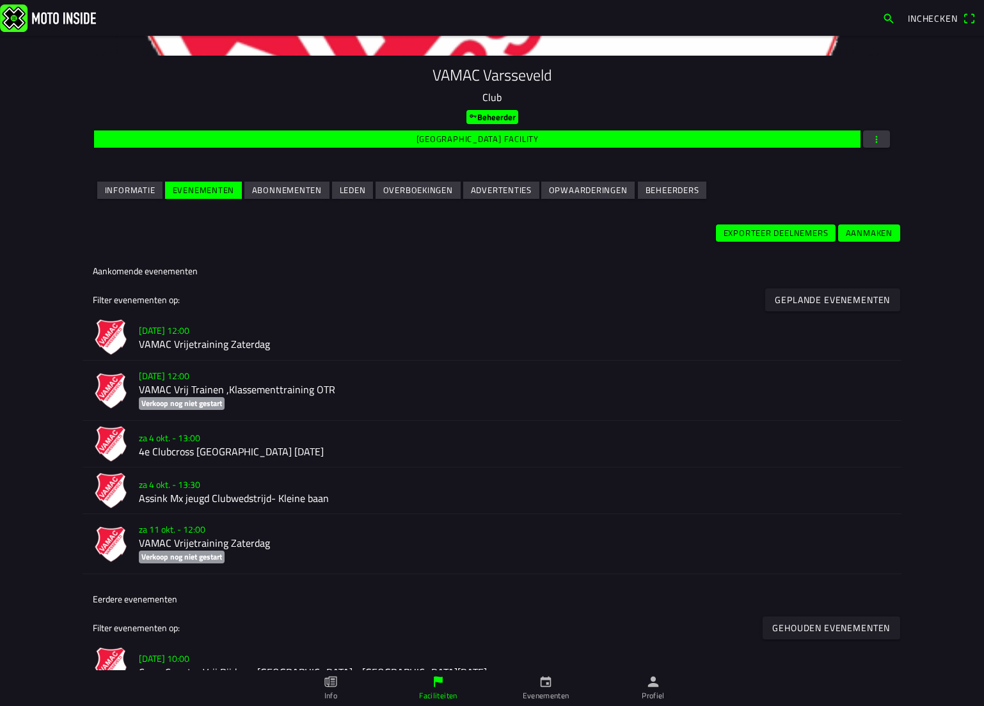
click at [265, 533] on h3 "za 11 okt. - 12:00" at bounding box center [515, 529] width 752 height 13
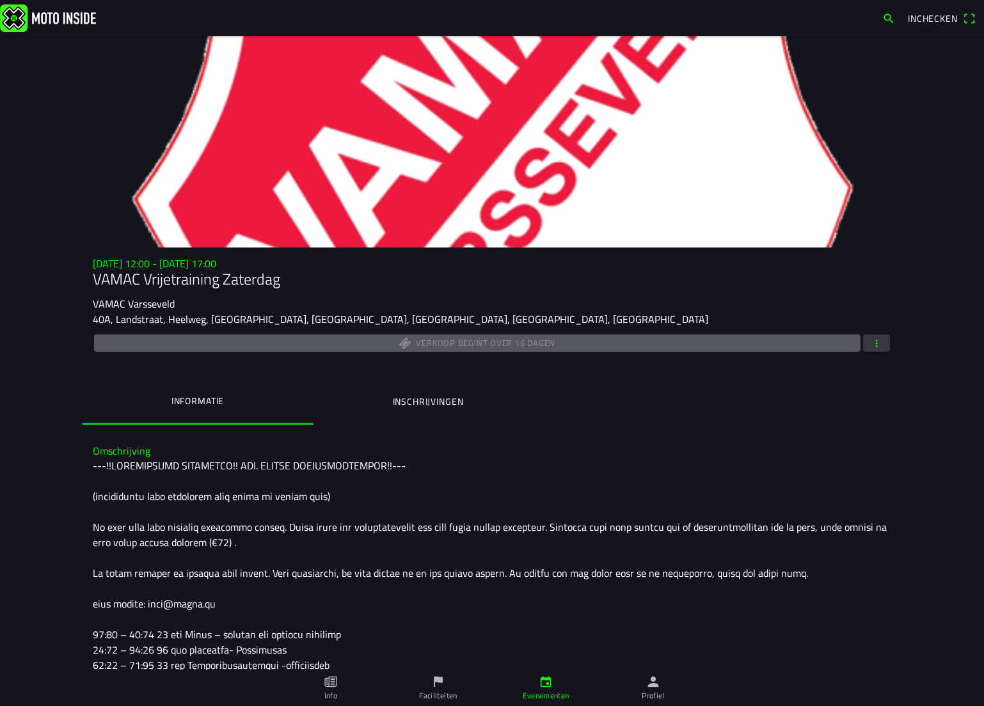
click at [871, 340] on span "button" at bounding box center [877, 343] width 12 height 17
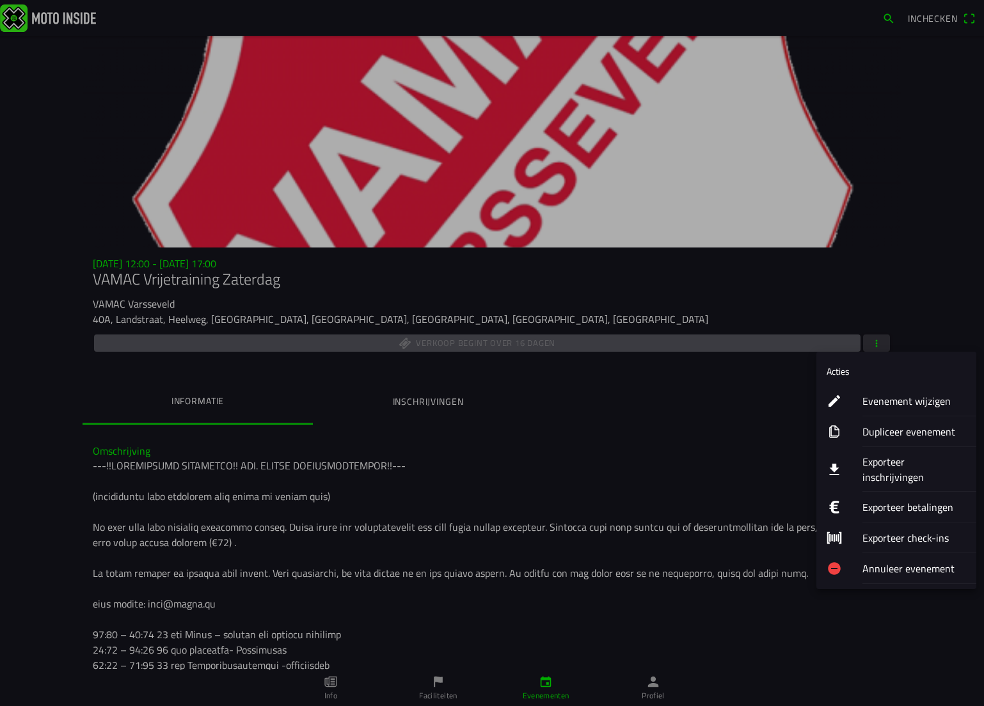
click at [895, 434] on ion-label "Dupliceer evenement" at bounding box center [914, 431] width 104 height 15
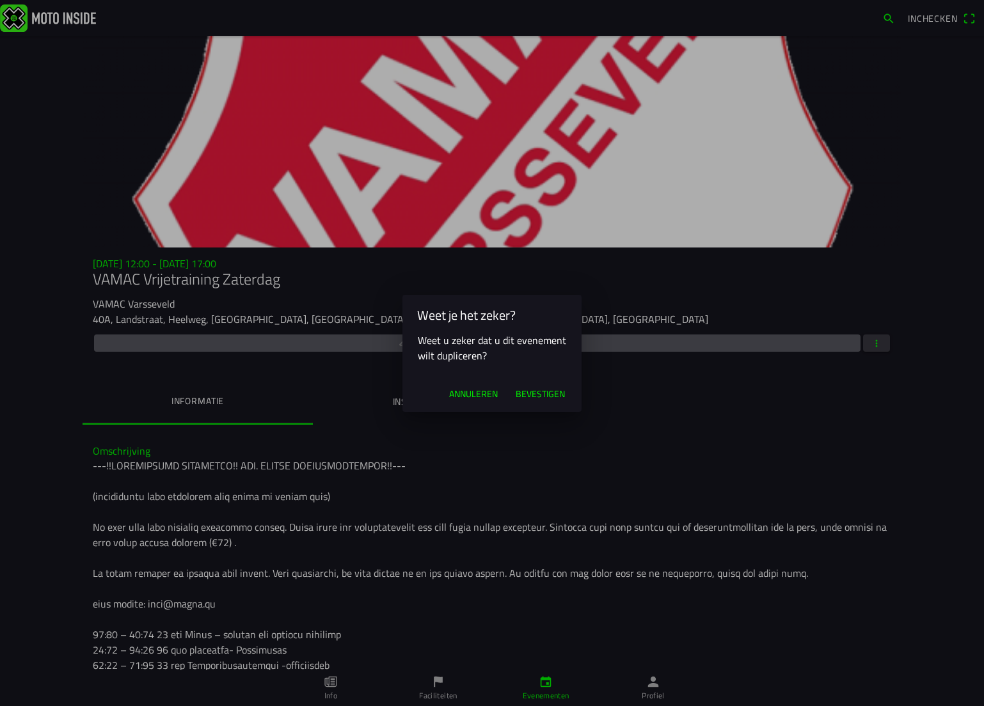
click at [540, 391] on span "Bevestigen" at bounding box center [540, 394] width 49 height 13
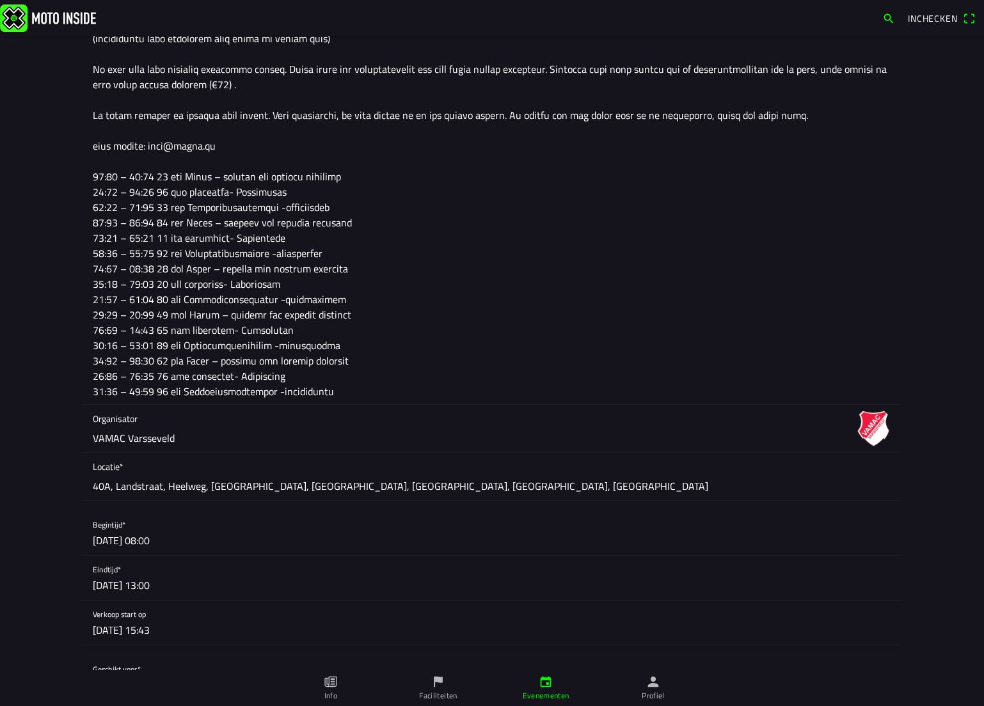
scroll to position [384, 0]
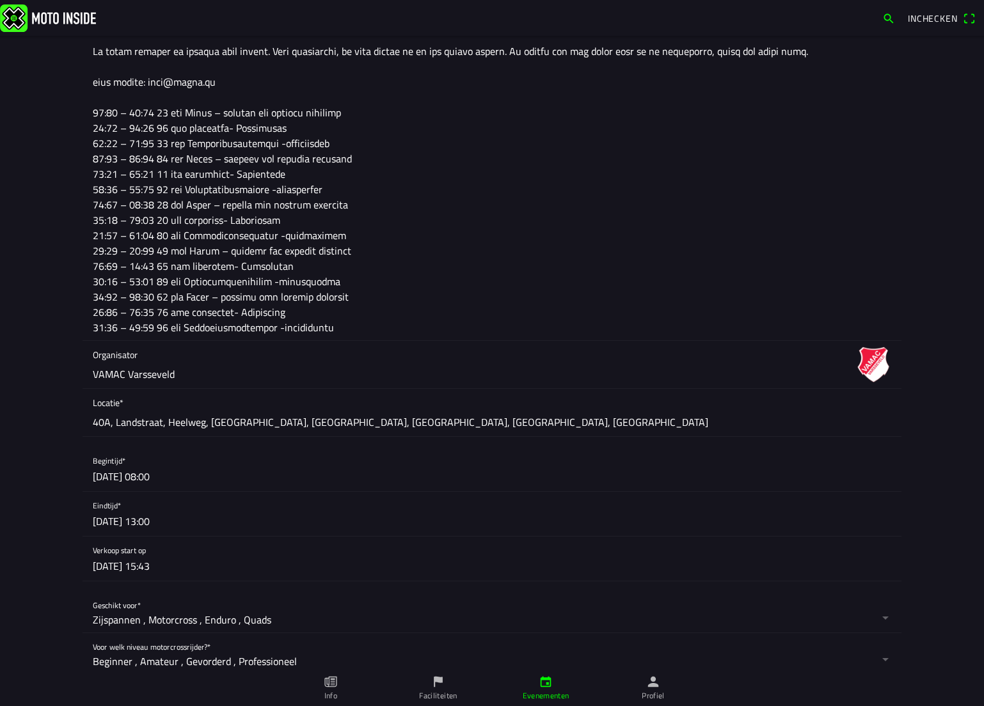
click at [128, 473] on button "button" at bounding box center [497, 469] width 808 height 44
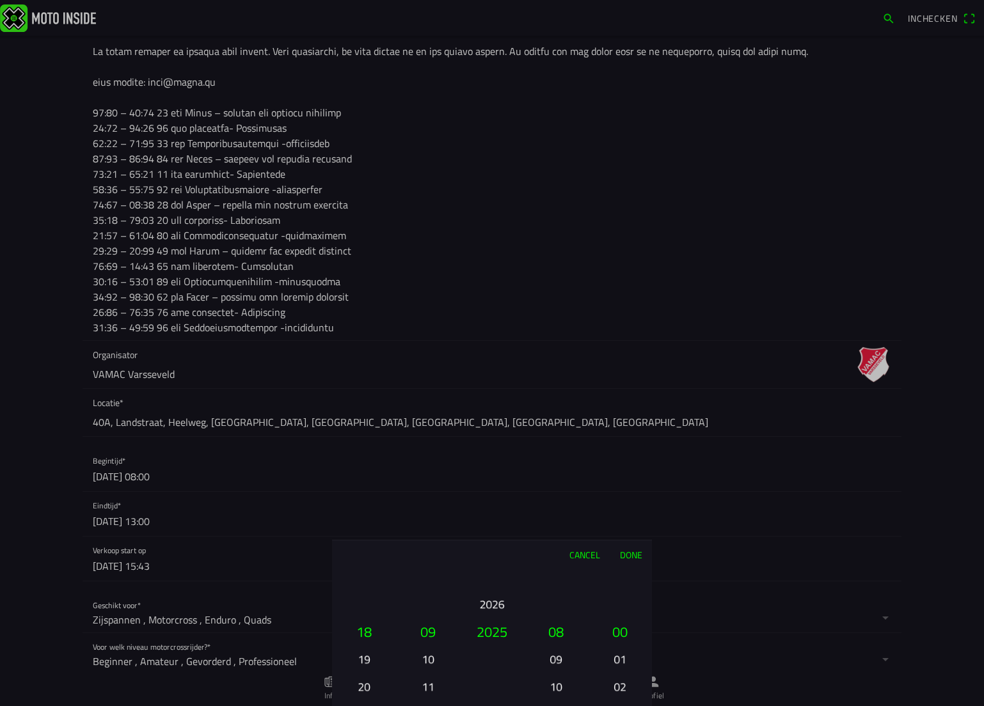
click at [366, 657] on button "19" at bounding box center [363, 659] width 43 height 22
click at [366, 657] on button "20" at bounding box center [363, 659] width 43 height 22
click at [366, 657] on button "21" at bounding box center [363, 659] width 43 height 22
click at [366, 657] on button "22" at bounding box center [363, 659] width 43 height 22
click at [366, 657] on button "23" at bounding box center [363, 659] width 43 height 22
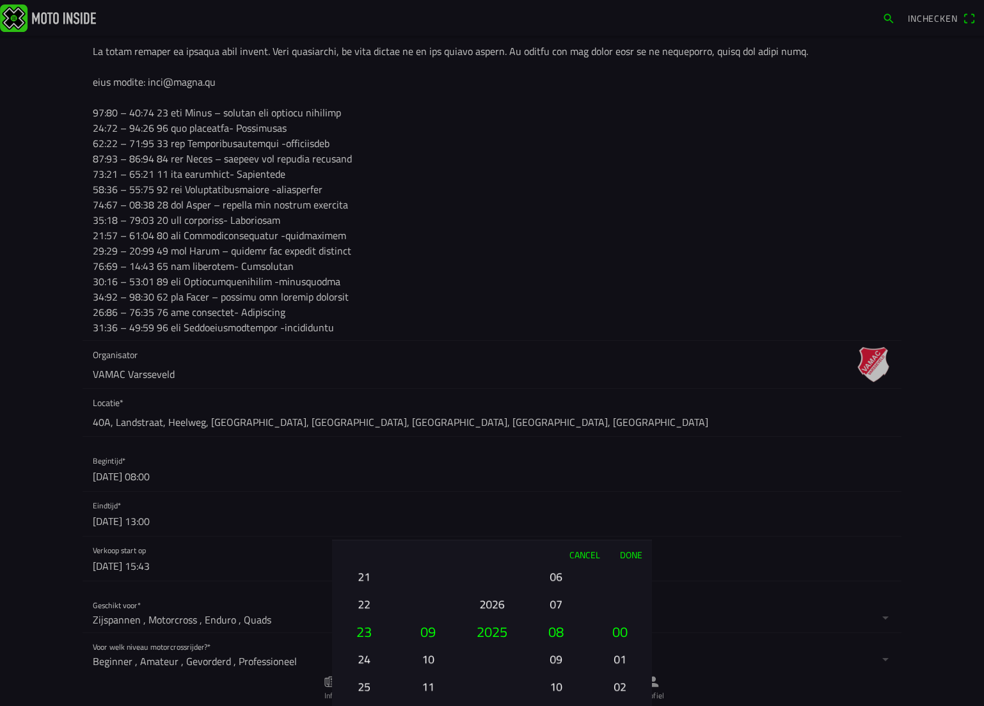
click at [366, 657] on button "24" at bounding box center [363, 659] width 43 height 22
click at [366, 657] on button "25" at bounding box center [363, 659] width 43 height 22
click at [555, 662] on button "09" at bounding box center [555, 659] width 43 height 22
click at [555, 662] on button "10" at bounding box center [555, 659] width 43 height 22
click at [555, 662] on button "11" at bounding box center [555, 659] width 43 height 22
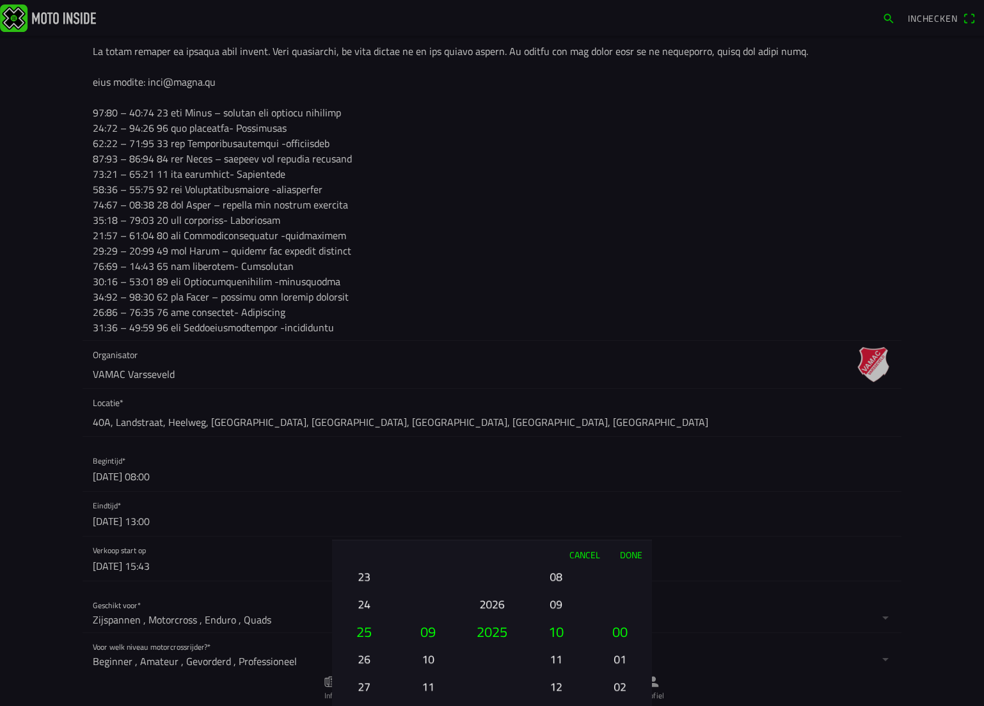
click at [555, 675] on button "12" at bounding box center [555, 686] width 43 height 22
click at [555, 662] on button "13" at bounding box center [555, 659] width 43 height 22
click at [555, 662] on button "14" at bounding box center [555, 659] width 43 height 22
click at [555, 662] on button "15" at bounding box center [555, 659] width 43 height 22
click at [555, 675] on button "16" at bounding box center [555, 686] width 43 height 22
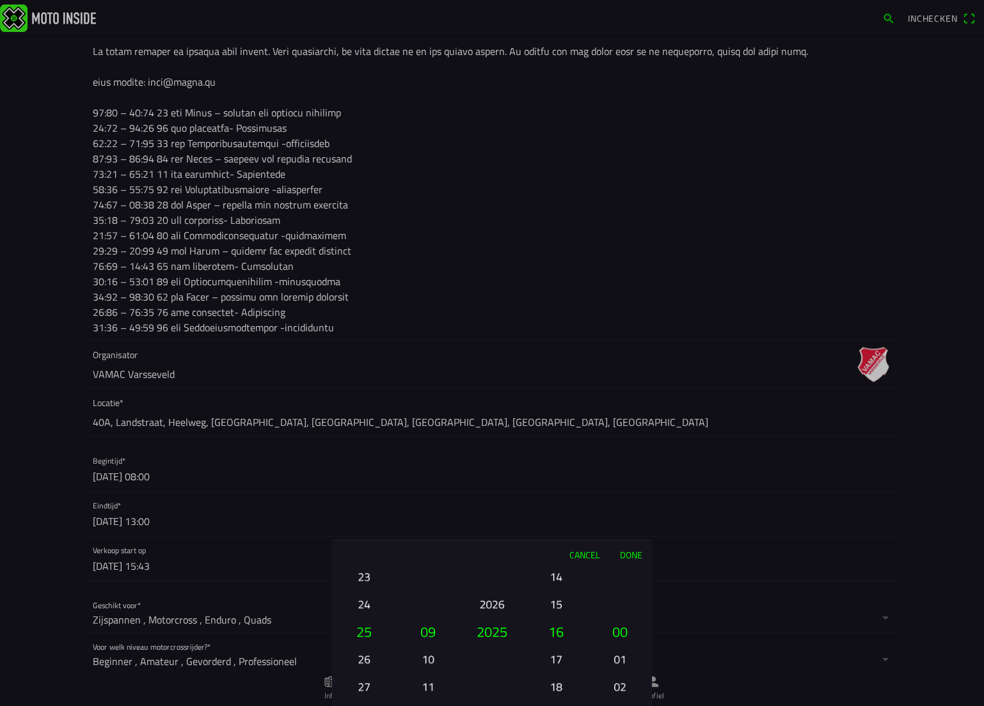
click at [555, 662] on button "17" at bounding box center [555, 659] width 43 height 22
click at [552, 578] on button "15" at bounding box center [555, 576] width 43 height 22
click at [554, 579] on button "13" at bounding box center [555, 576] width 43 height 22
click at [558, 603] on button "12" at bounding box center [555, 604] width 43 height 22
click at [631, 555] on button "Done" at bounding box center [631, 554] width 42 height 28
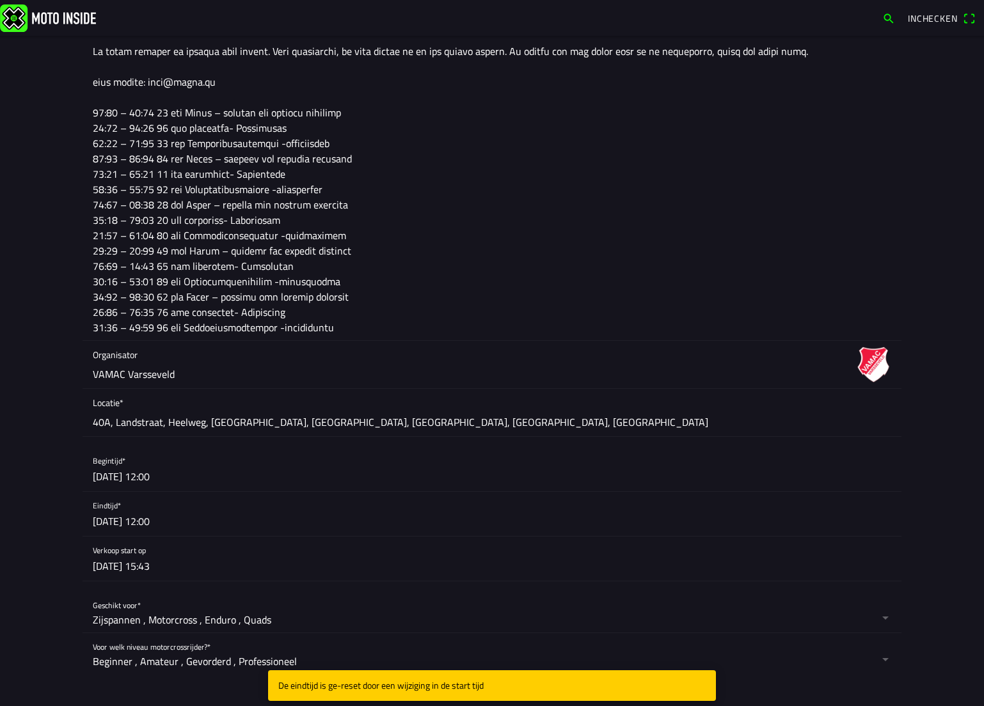
click at [144, 513] on button "button" at bounding box center [497, 514] width 808 height 44
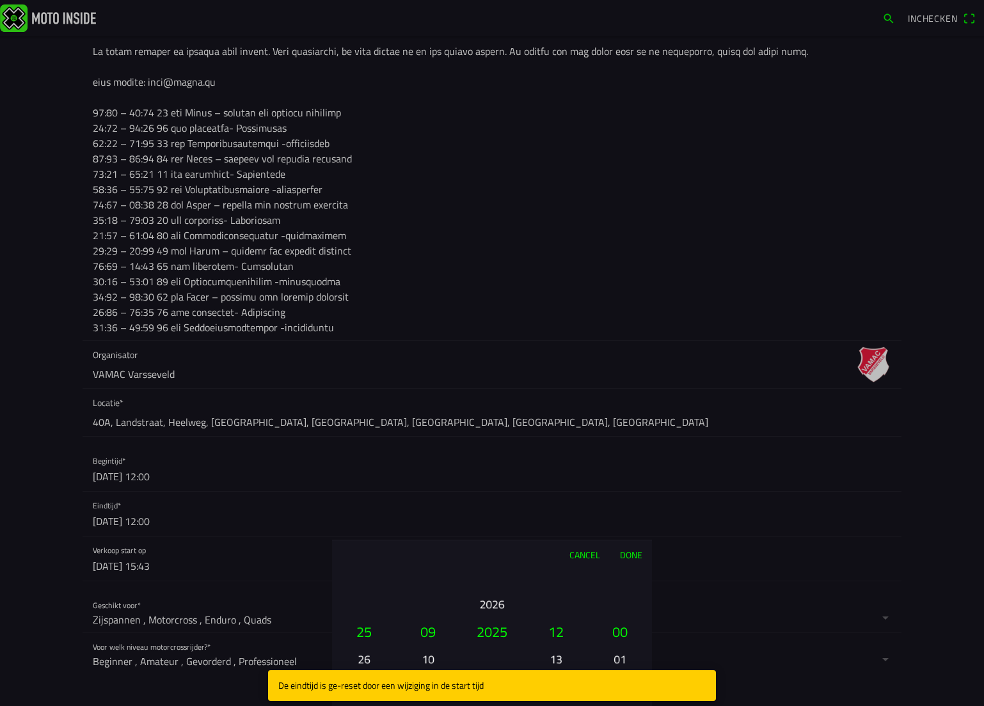
click at [553, 651] on button "13" at bounding box center [555, 659] width 43 height 22
click at [554, 651] on ion-picker-column "00 01 02 03 04 05 06 07 08 09 10 11 12 13 14 15 16 17 18 19 20 21 22 23" at bounding box center [556, 638] width 64 height 138
click at [554, 651] on button "16" at bounding box center [555, 659] width 43 height 22
click at [554, 651] on button "17" at bounding box center [555, 659] width 43 height 22
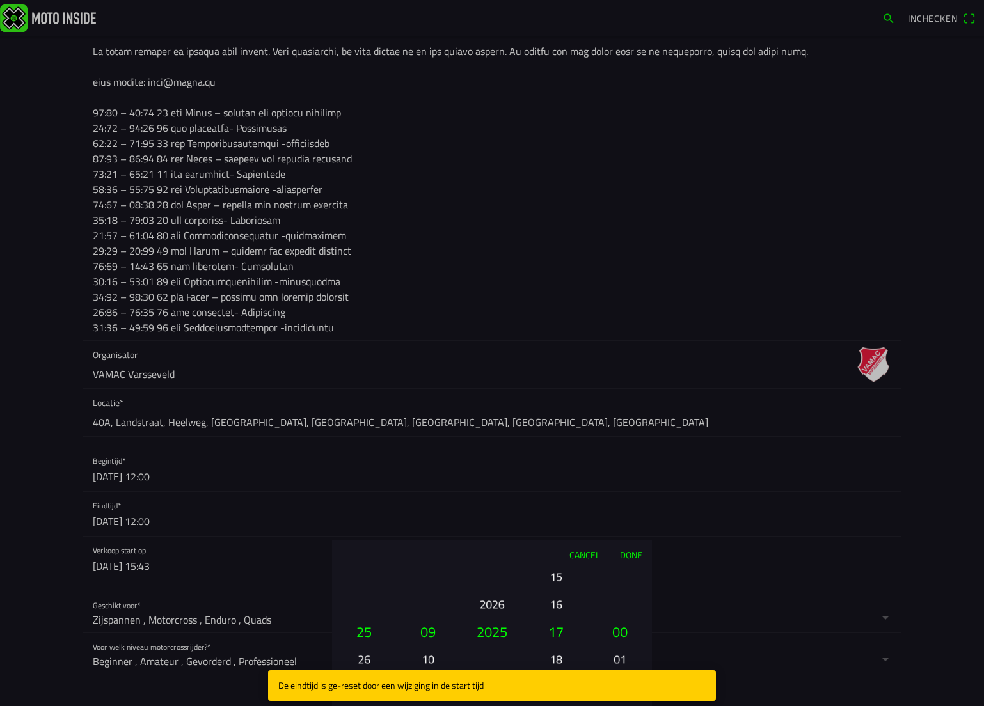
click at [633, 558] on button "Done" at bounding box center [631, 554] width 42 height 28
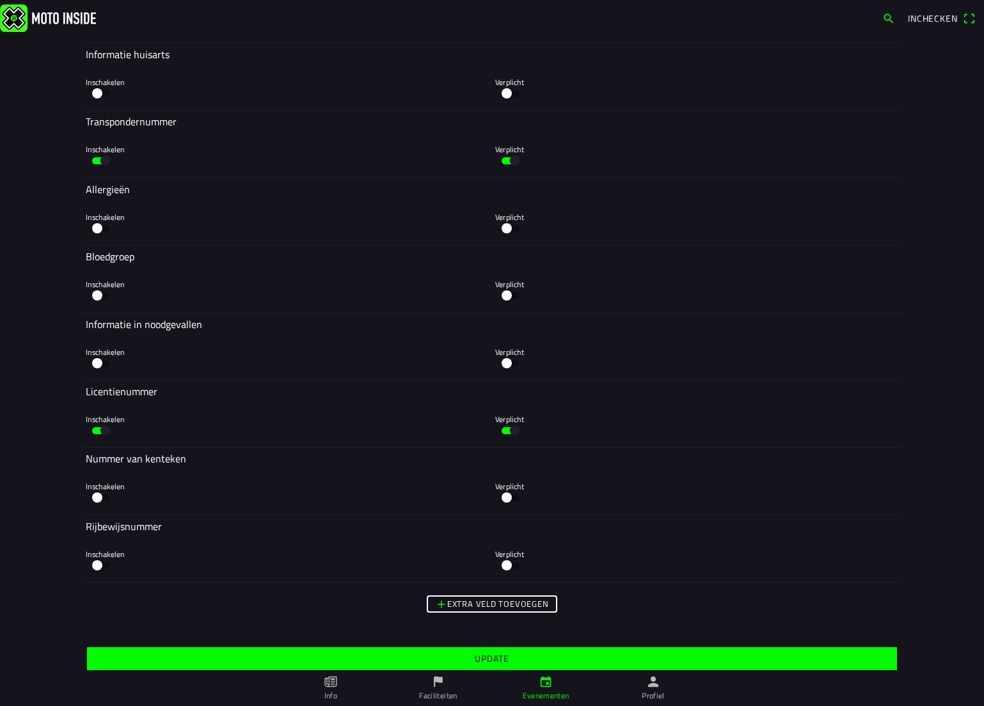
scroll to position [3400, 0]
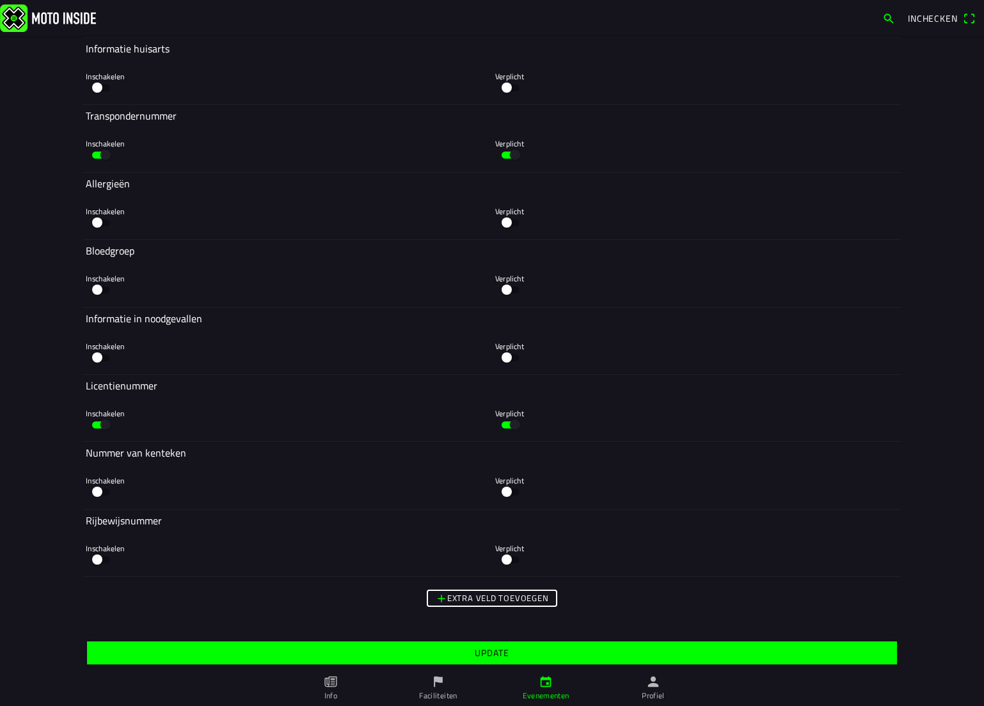
click at [453, 643] on span "Update" at bounding box center [492, 653] width 790 height 23
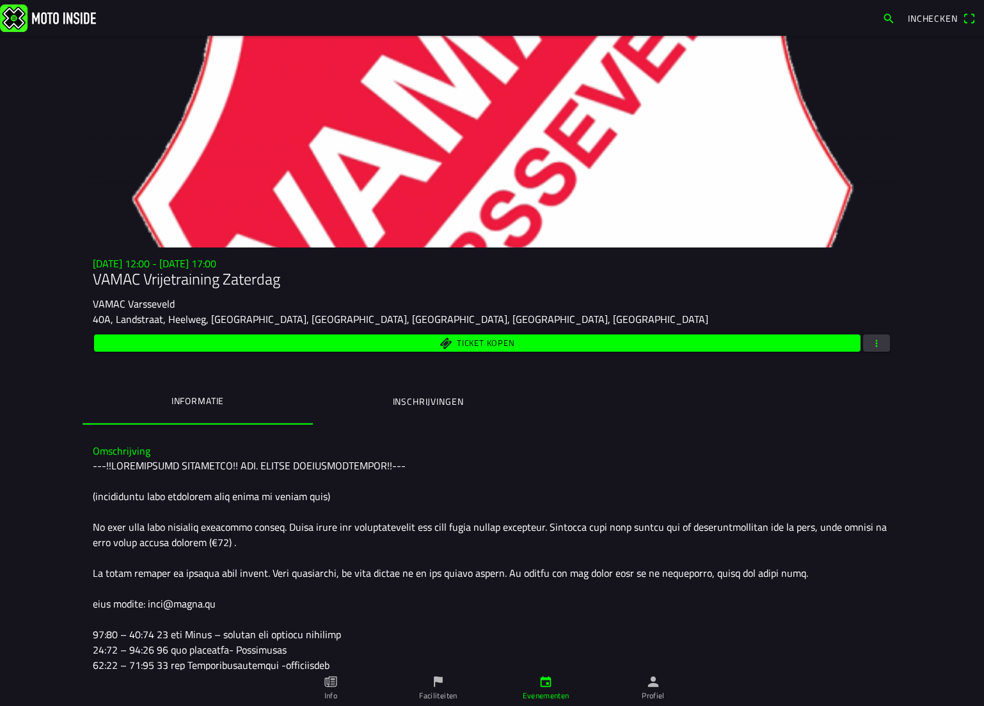
click at [649, 691] on ion-label "Profiel" at bounding box center [653, 696] width 23 height 12
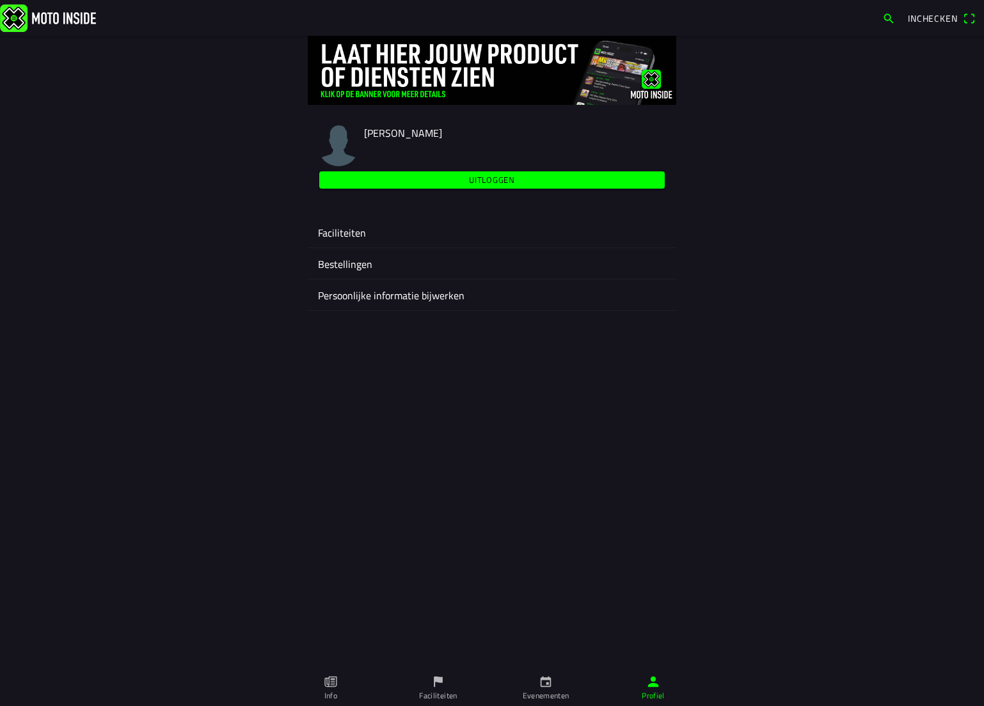
click at [351, 235] on ion-label "Faciliteiten" at bounding box center [492, 232] width 348 height 15
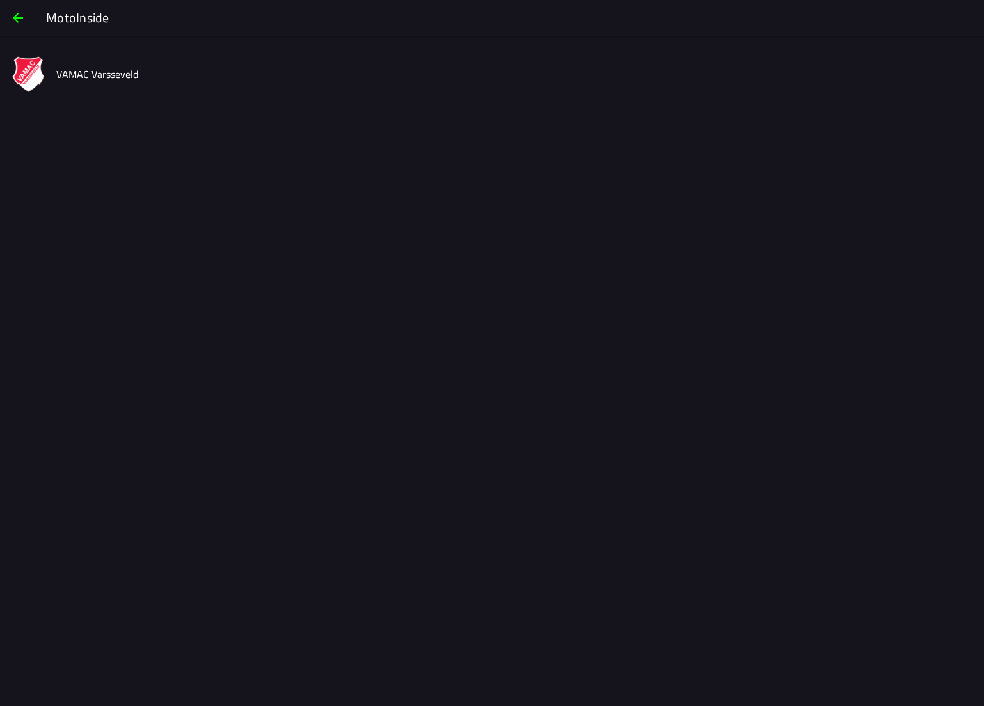
click at [0, 0] on slot "VAMAC Varsseveld" at bounding box center [0, 0] width 0 height 0
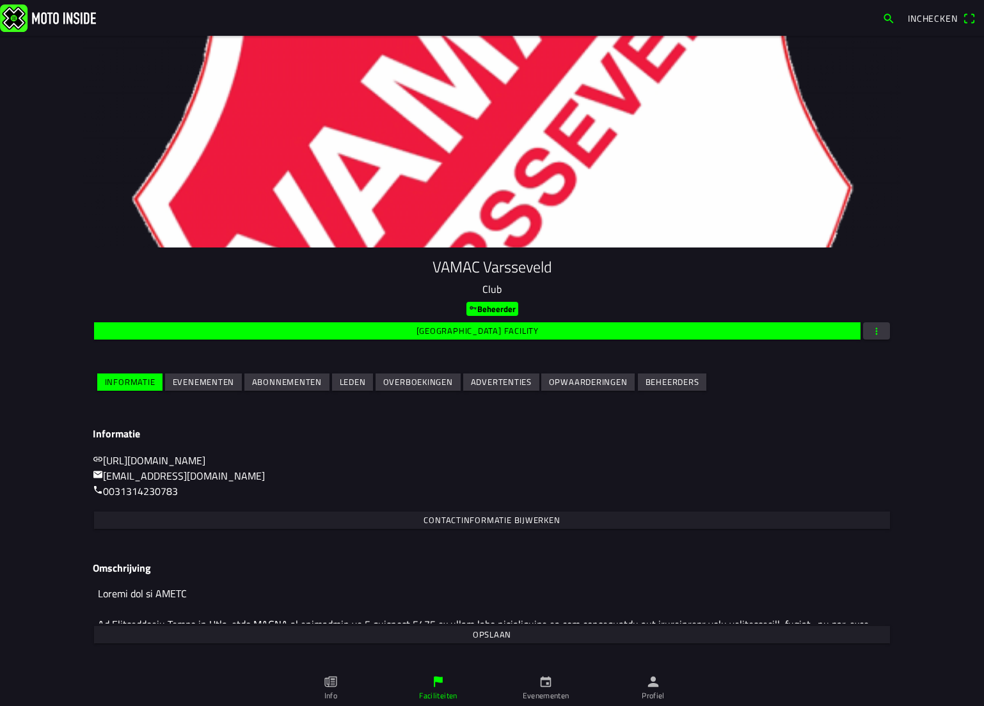
click at [207, 390] on span "Evenementen" at bounding box center [204, 382] width 62 height 17
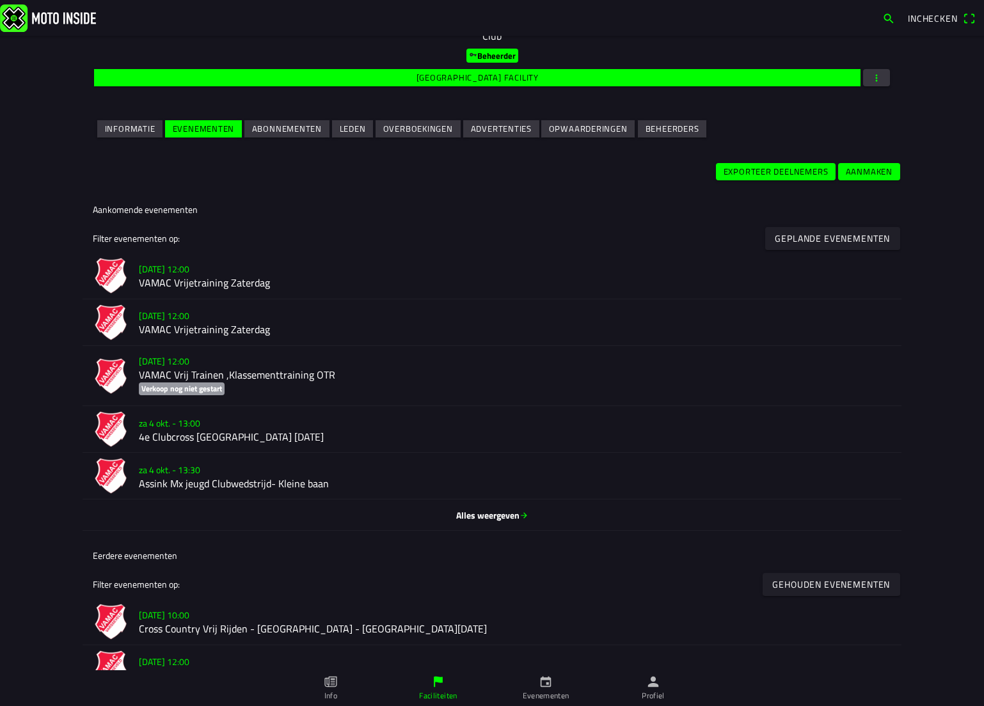
scroll to position [256, 0]
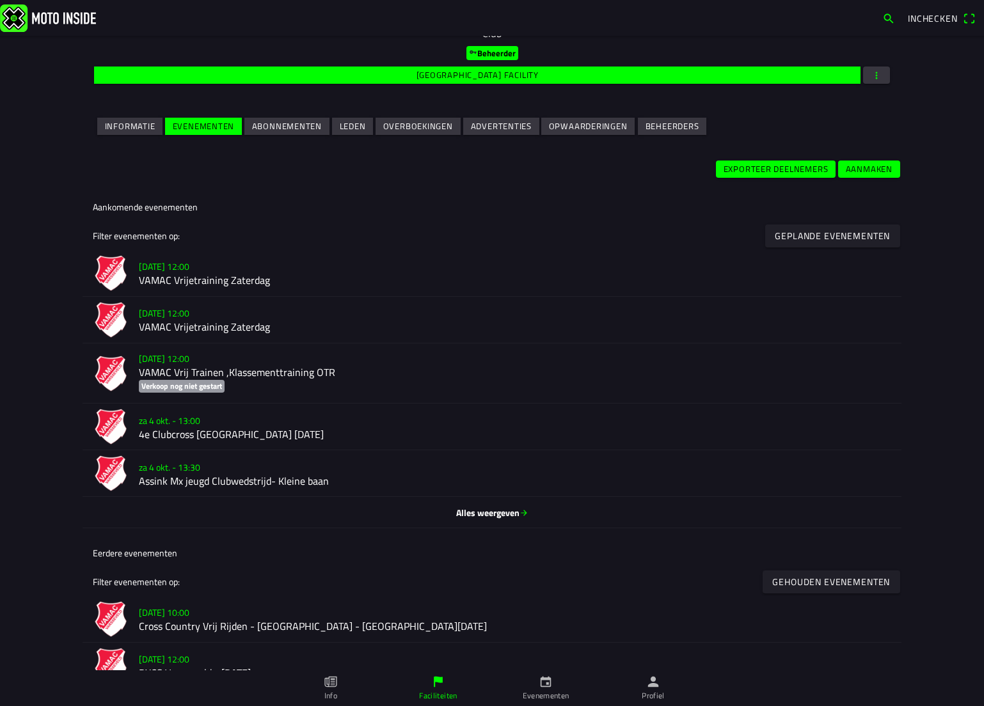
click at [475, 523] on div "Alles weergeven" at bounding box center [492, 512] width 798 height 31
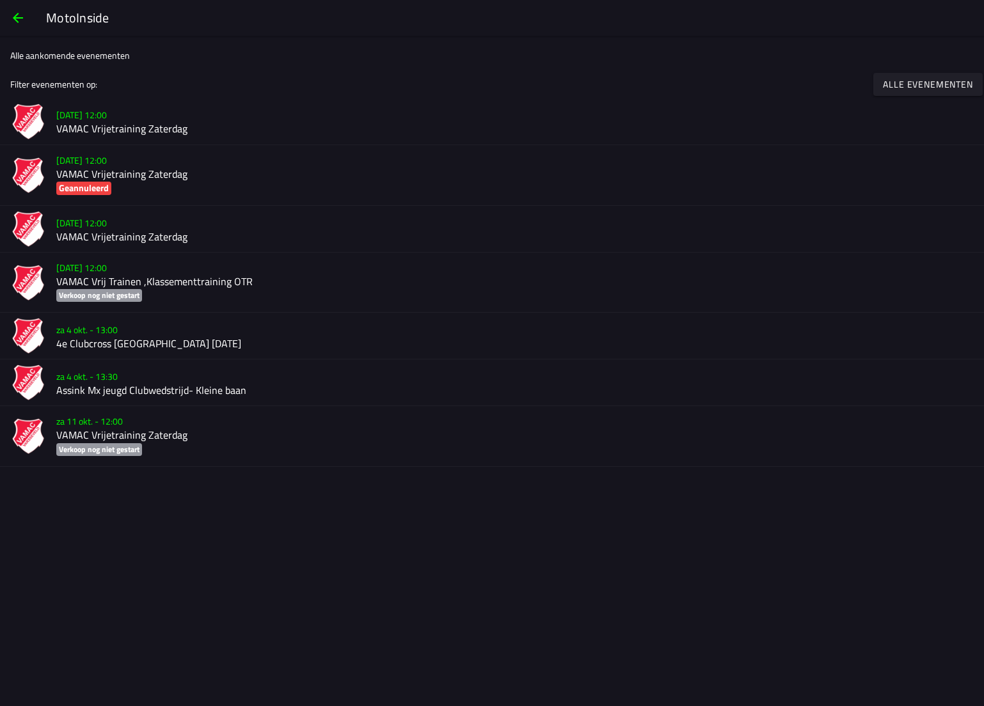
click at [0, 0] on slot "do 25 sep. - 12:00" at bounding box center [0, 0] width 0 height 0
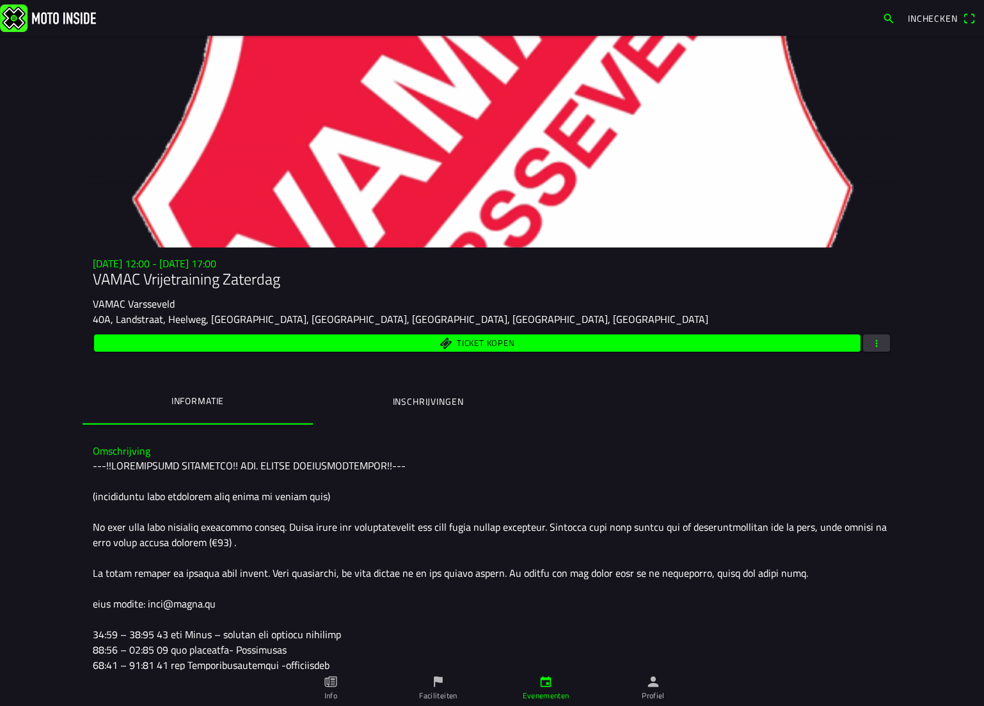
click at [877, 345] on button "button" at bounding box center [876, 343] width 27 height 17
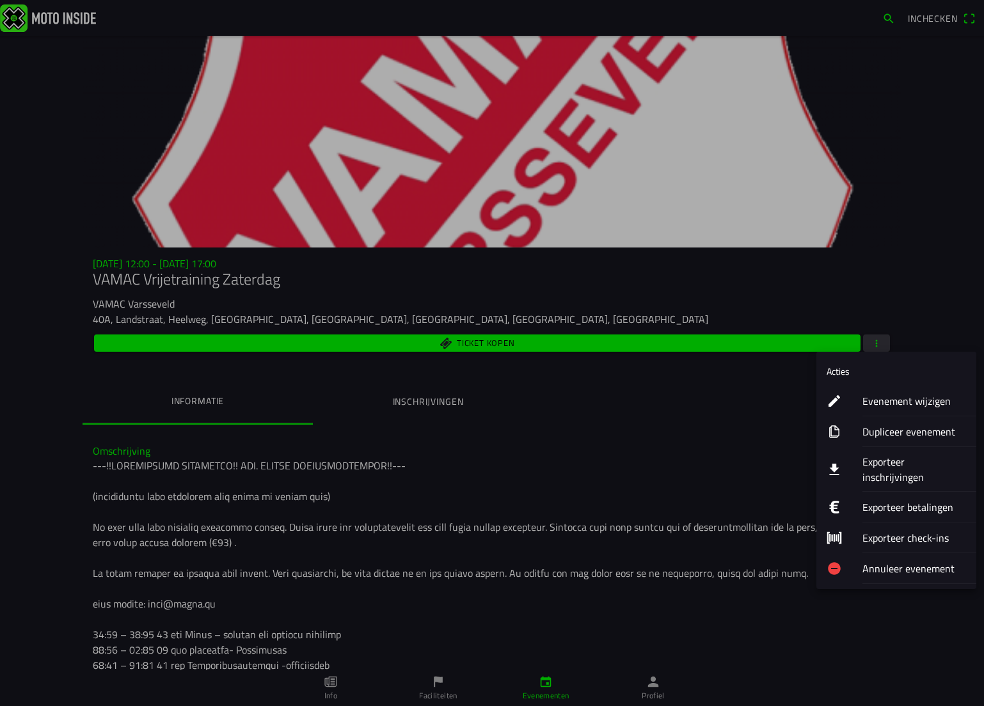
click at [893, 402] on ion-label "Evenement wijzigen" at bounding box center [914, 400] width 104 height 15
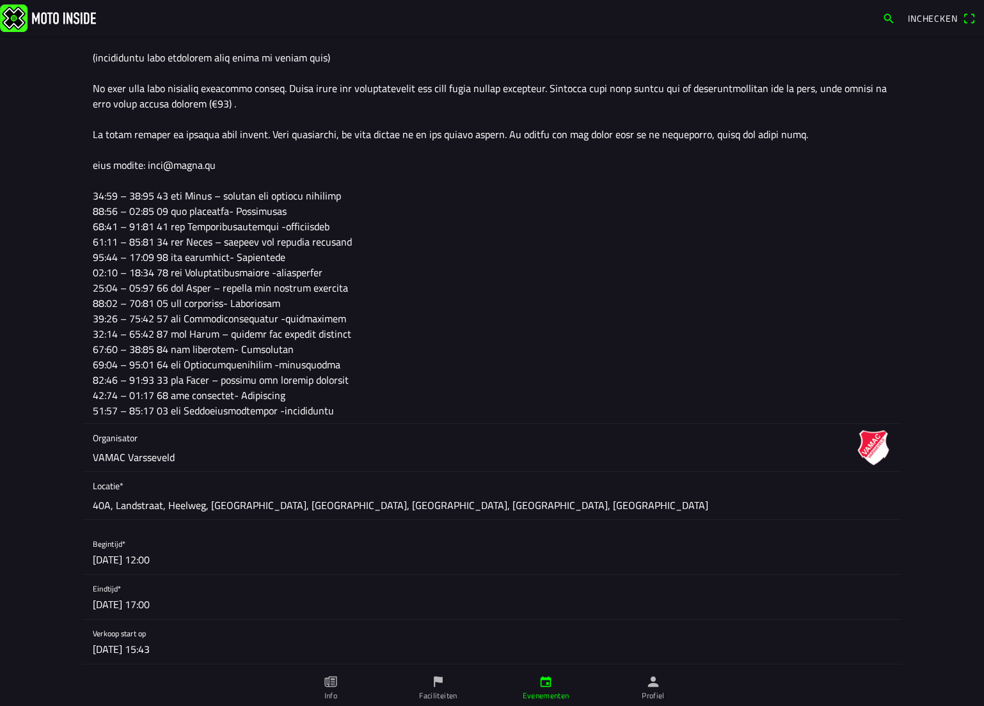
scroll to position [384, 0]
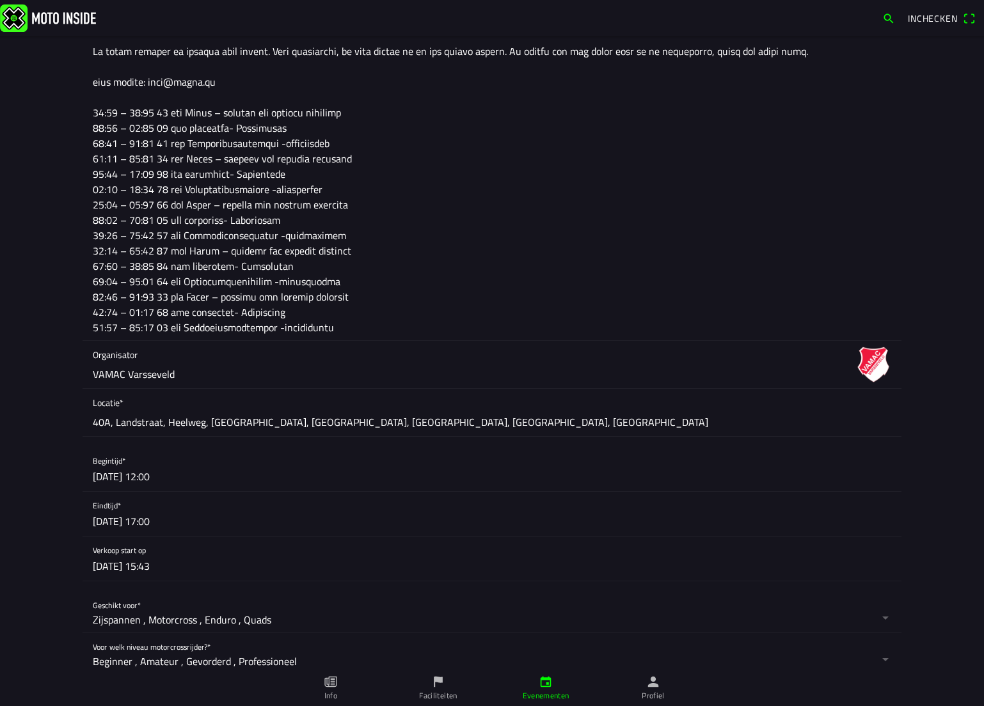
click at [108, 474] on button "button" at bounding box center [497, 469] width 808 height 44
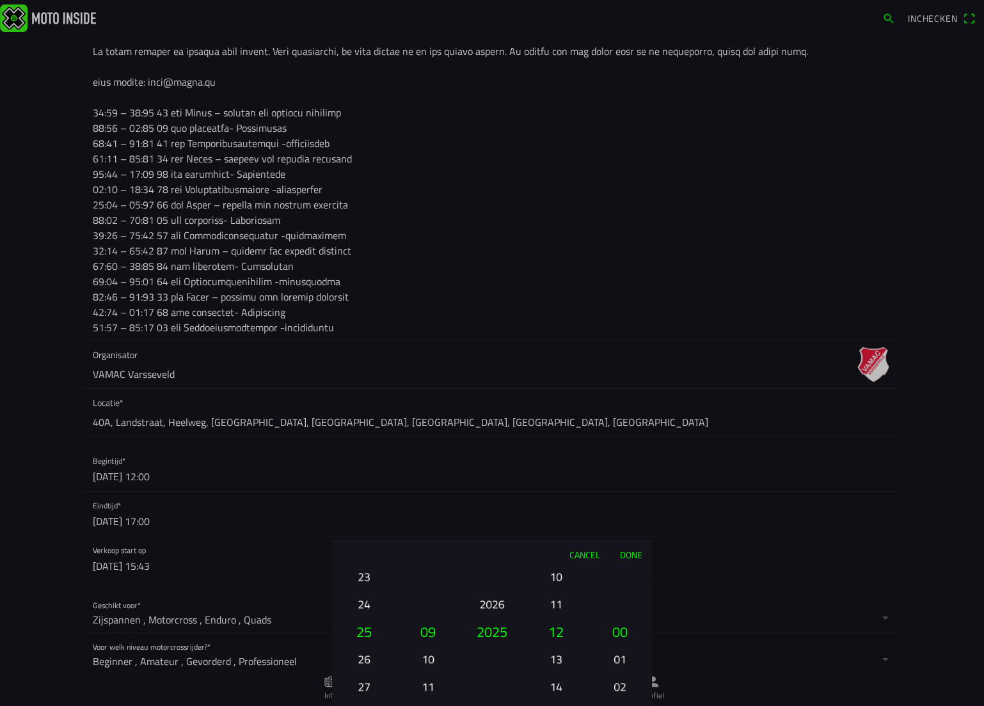
click at [428, 660] on button "10" at bounding box center [427, 659] width 43 height 22
click at [630, 548] on button "Done" at bounding box center [631, 554] width 42 height 28
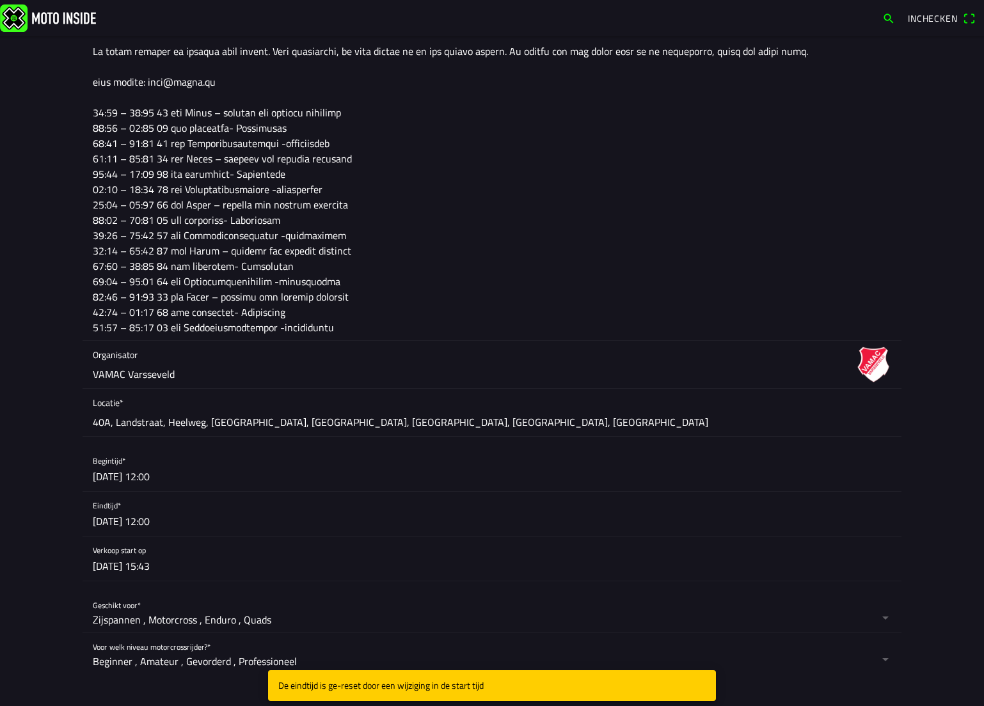
click at [145, 522] on button "button" at bounding box center [497, 514] width 808 height 44
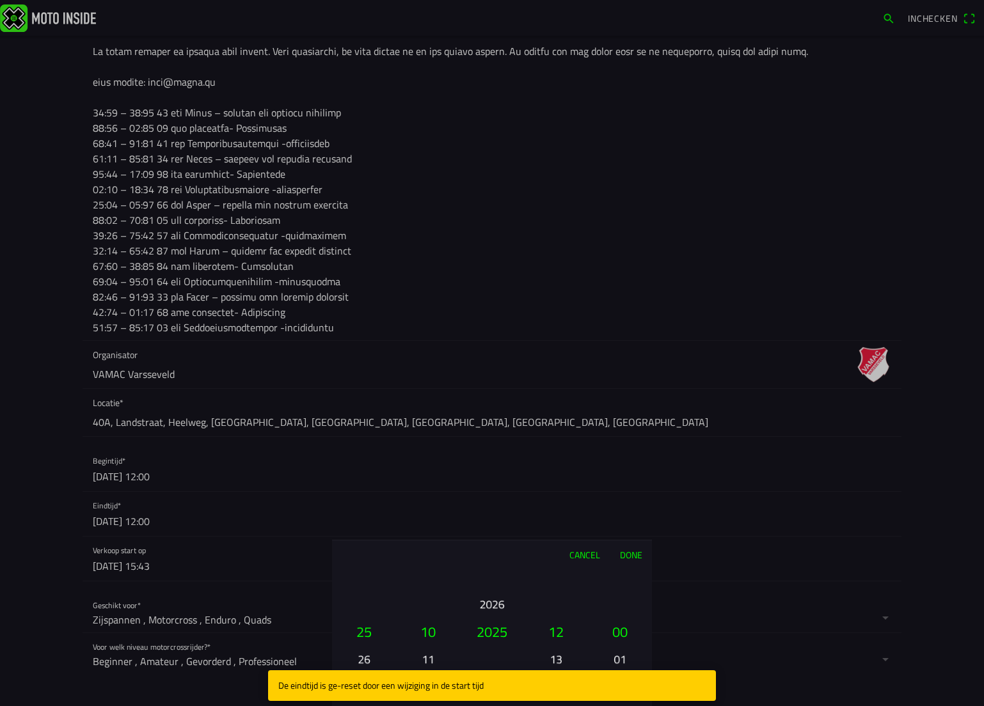
click at [550, 657] on button "13" at bounding box center [555, 659] width 43 height 22
click at [550, 657] on ion-picker-column "00 01 02 03 04 05 06 07 08 09 10 11 12 13 14 15 16 17 18 19 20 21 22 23" at bounding box center [556, 638] width 64 height 138
click at [553, 656] on button "15" at bounding box center [555, 659] width 43 height 22
click at [554, 656] on button "16" at bounding box center [555, 659] width 43 height 22
click at [556, 656] on button "17" at bounding box center [555, 659] width 43 height 22
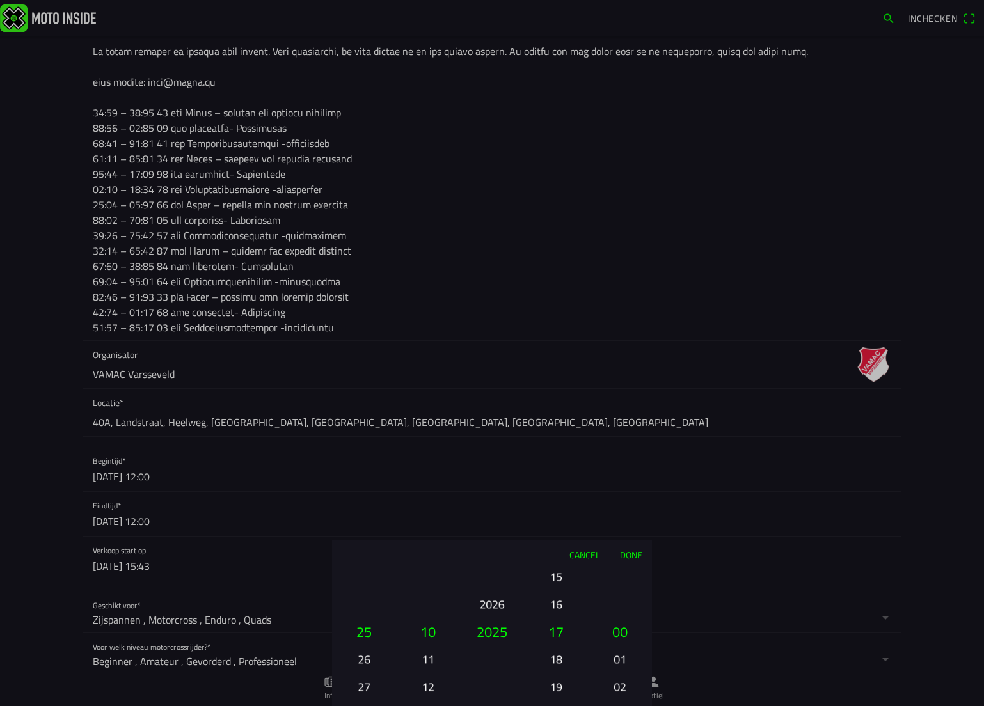
click at [626, 556] on button "Done" at bounding box center [631, 554] width 42 height 28
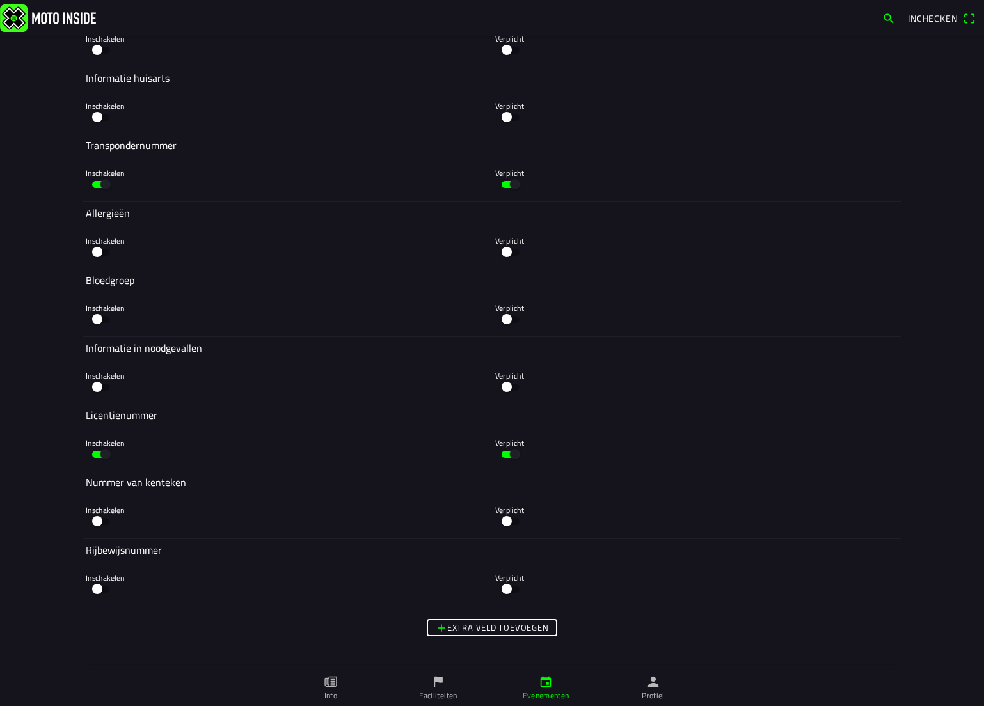
scroll to position [3400, 0]
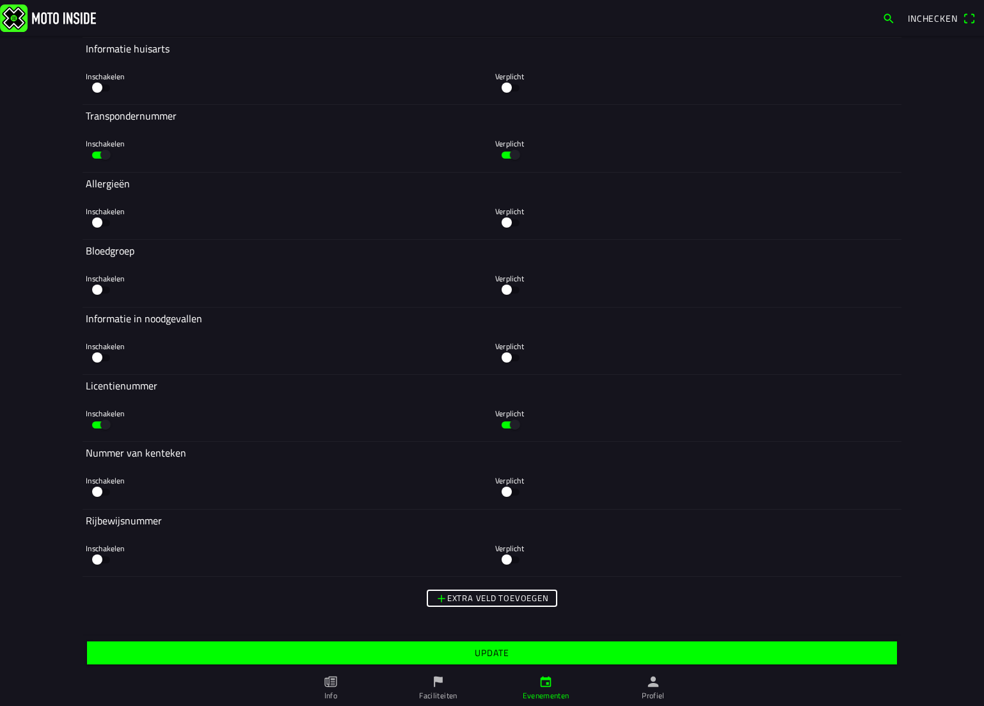
click at [0, 0] on slot "Update" at bounding box center [0, 0] width 0 height 0
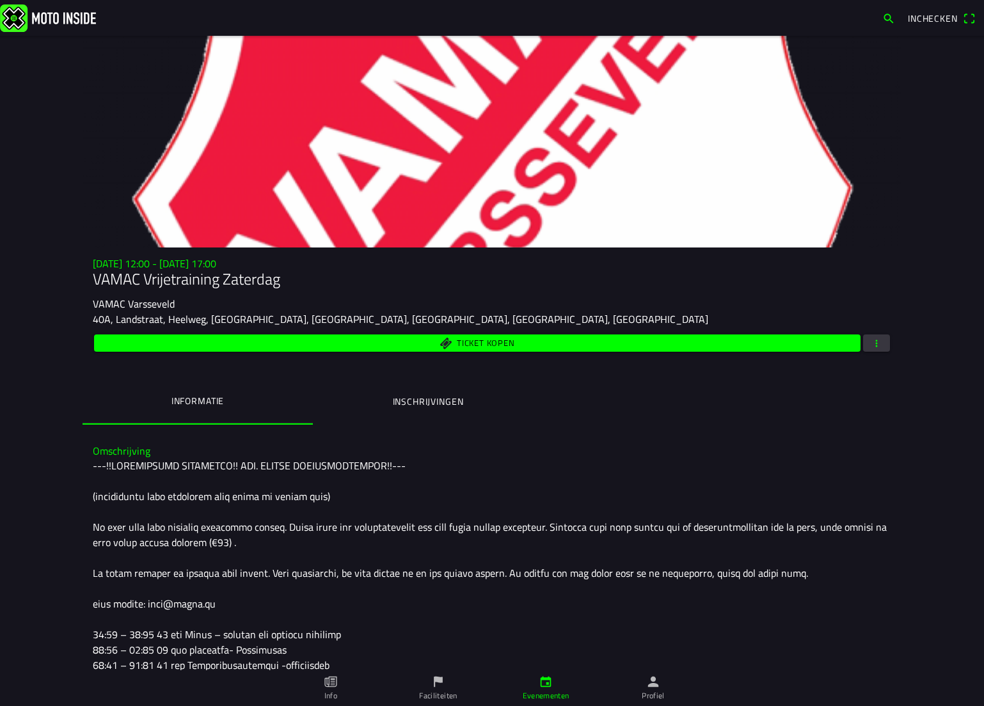
click at [653, 688] on icon "person" at bounding box center [653, 682] width 14 height 14
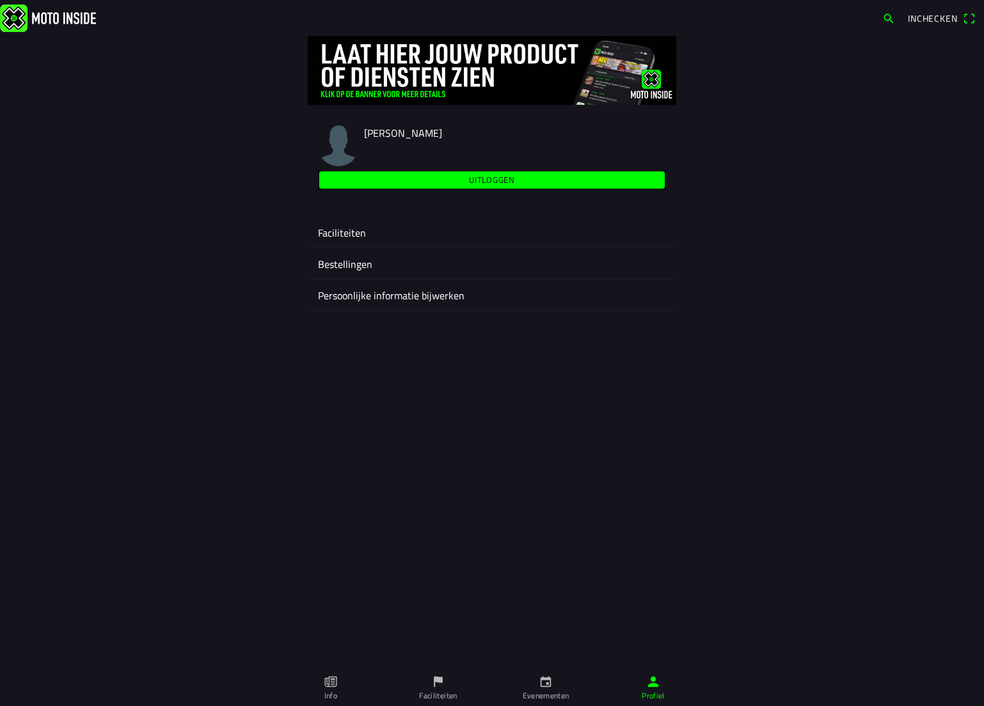
click at [335, 230] on ion-label "Faciliteiten" at bounding box center [492, 232] width 348 height 15
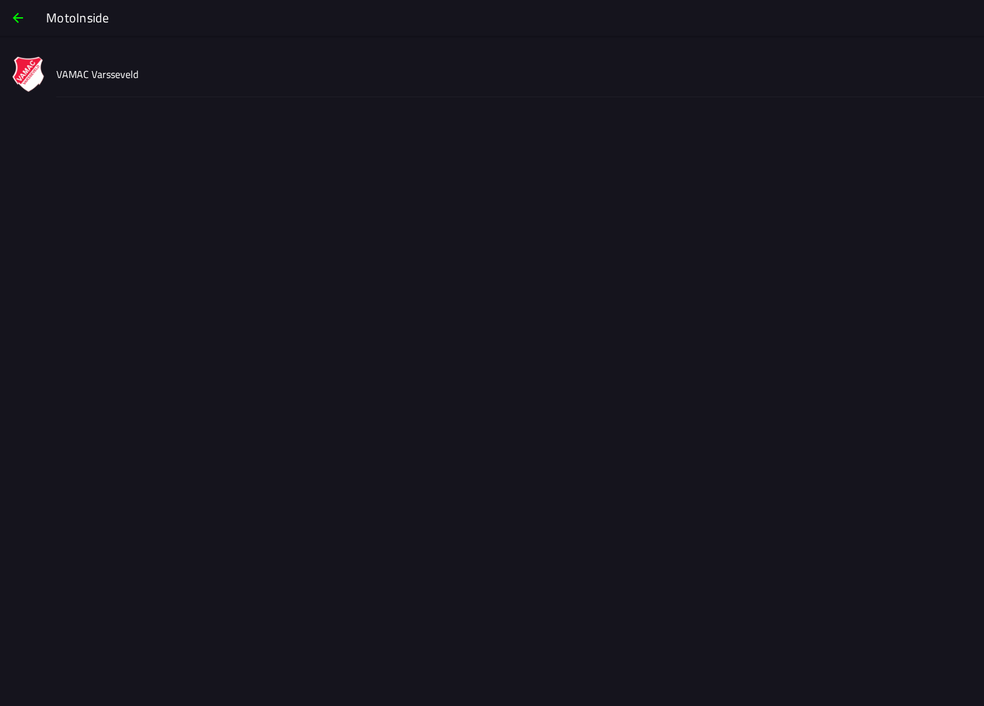
click at [0, 0] on slot "VAMAC Varsseveld" at bounding box center [0, 0] width 0 height 0
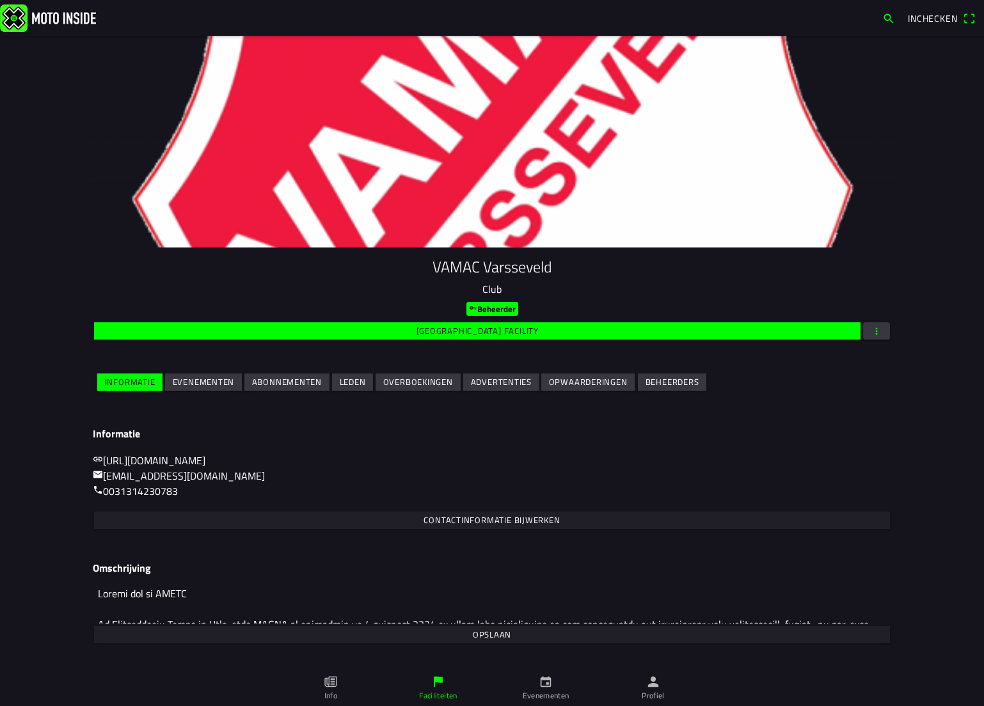
click at [0, 0] on slot "Evenementen" at bounding box center [0, 0] width 0 height 0
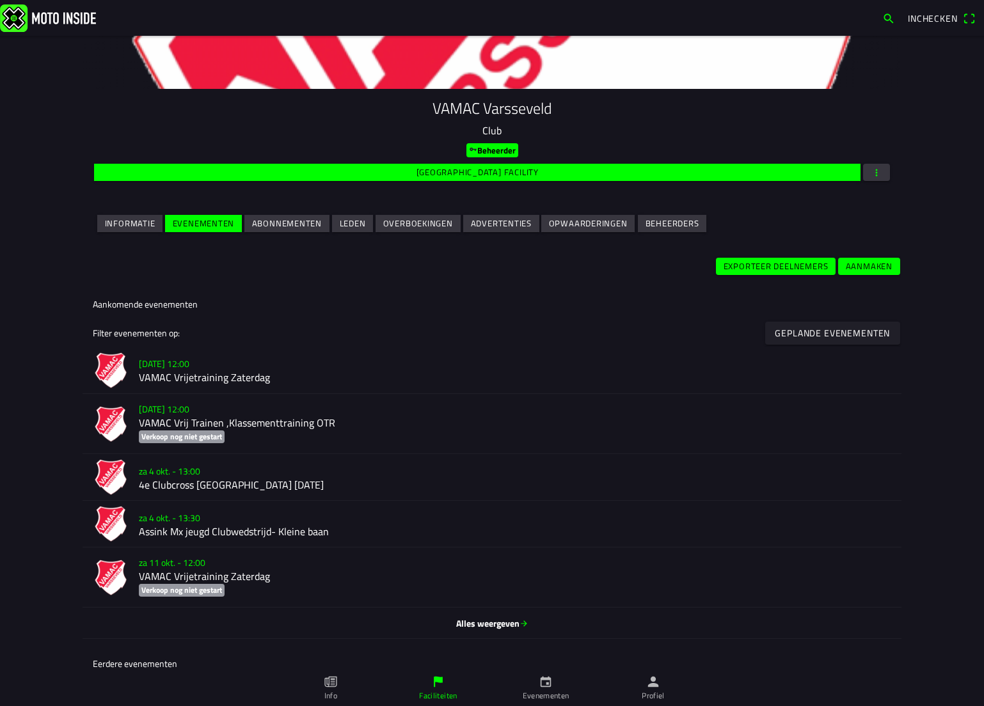
scroll to position [192, 0]
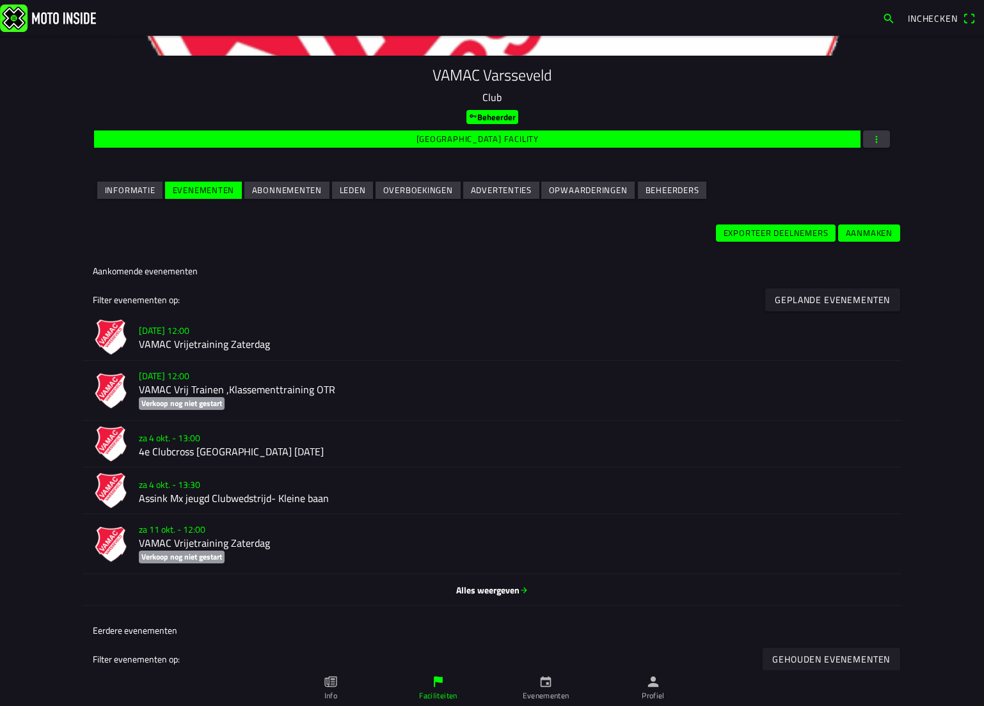
click at [464, 584] on span "Alles weergeven" at bounding box center [492, 589] width 798 height 13
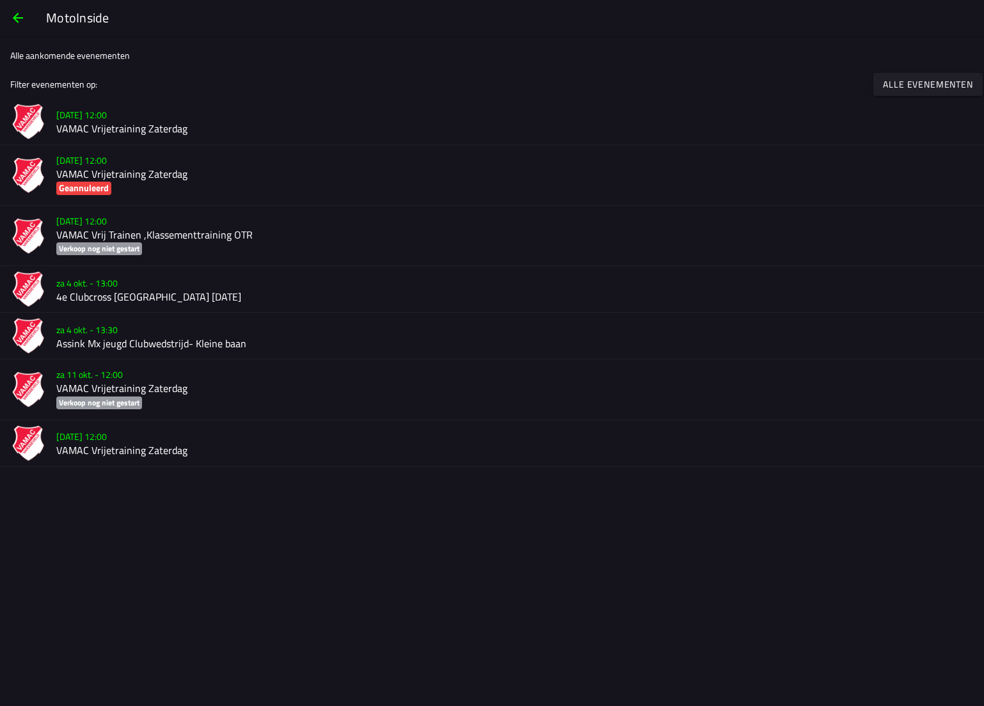
click at [223, 389] on h2 "VAMAC Vrijetraining Zaterdag" at bounding box center [514, 389] width 917 height 12
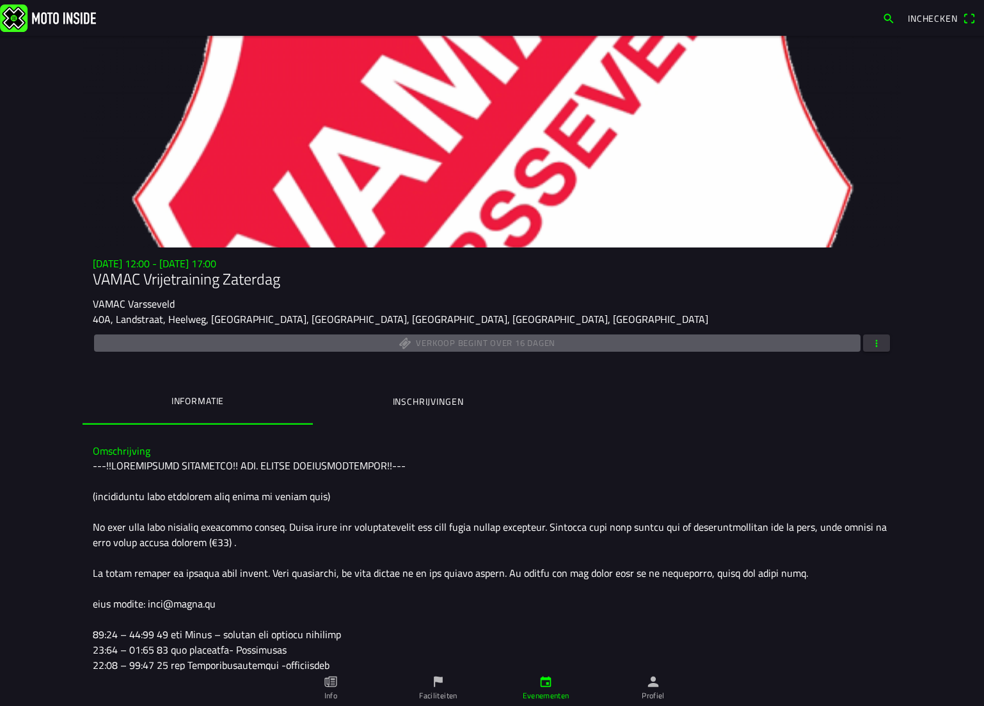
click at [871, 343] on span "button" at bounding box center [877, 343] width 12 height 17
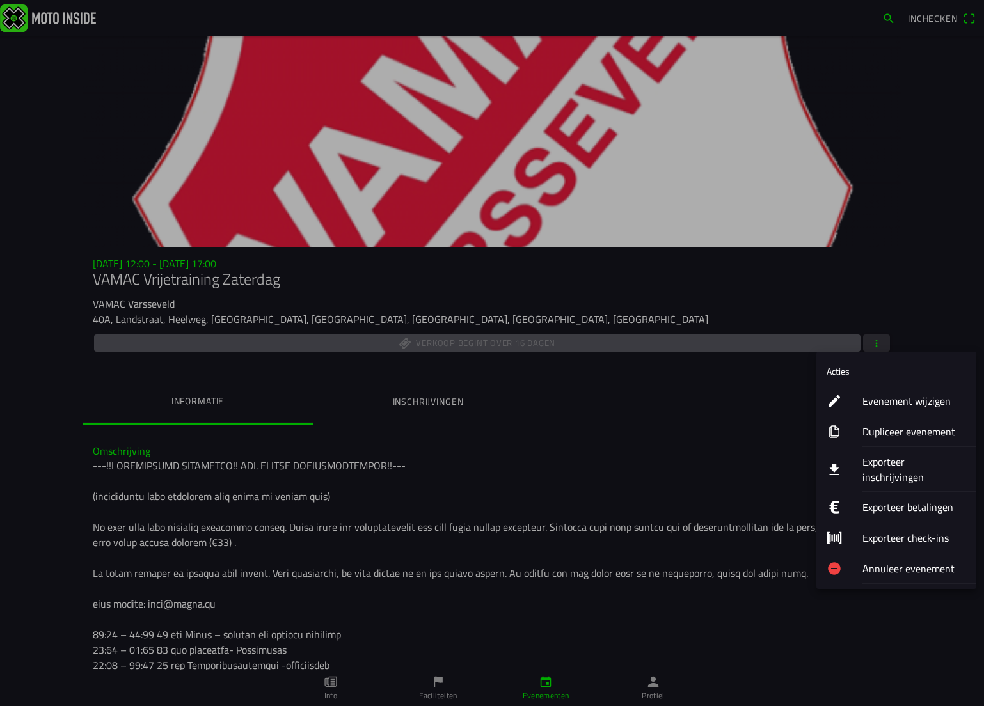
click at [880, 429] on ion-label "Dupliceer evenement" at bounding box center [914, 431] width 104 height 15
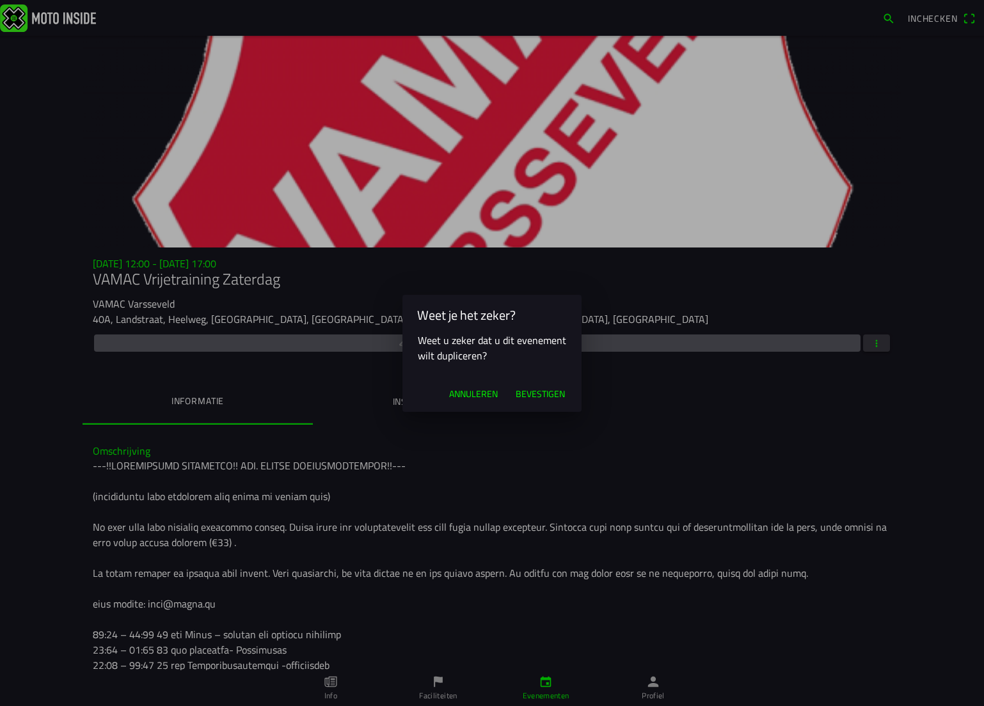
click at [543, 393] on span "Bevestigen" at bounding box center [540, 394] width 49 height 13
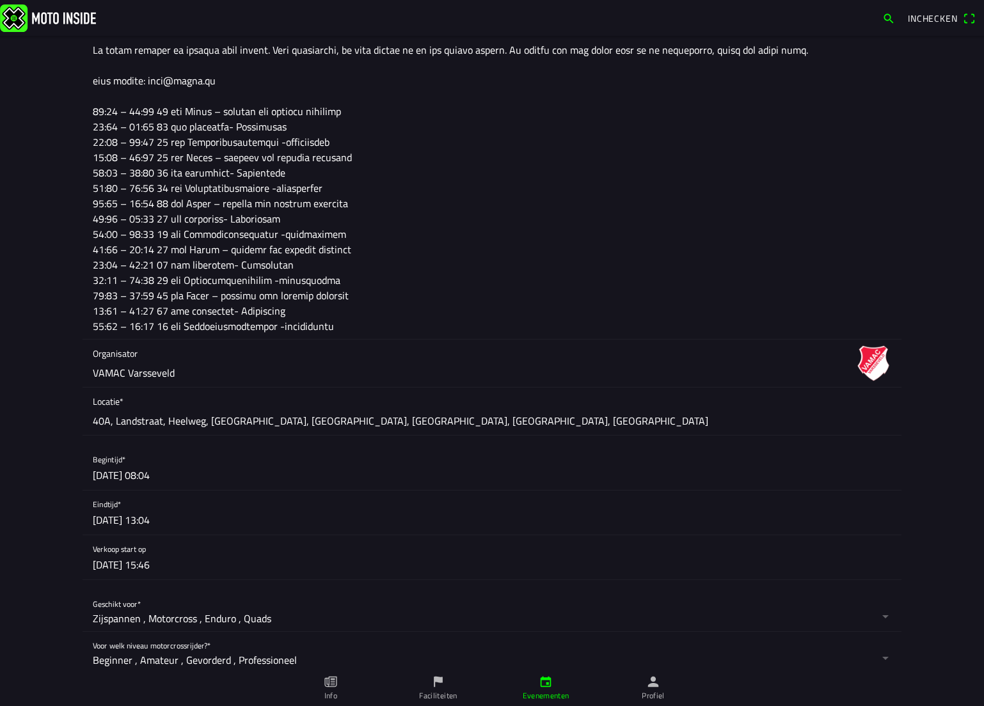
scroll to position [448, 0]
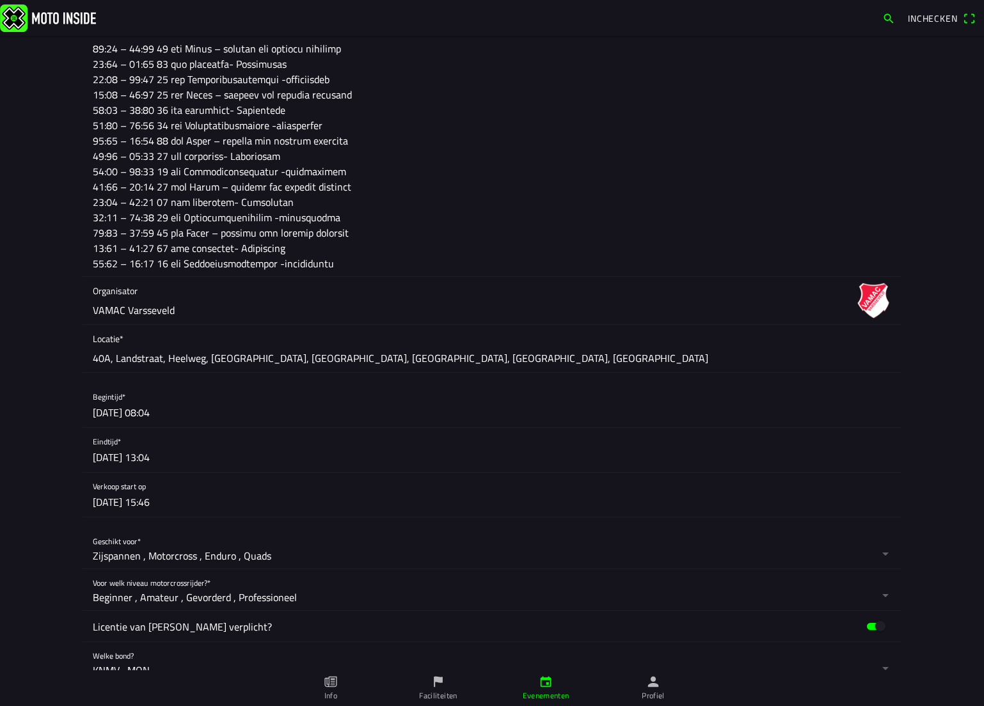
click at [111, 414] on button "button" at bounding box center [497, 405] width 808 height 44
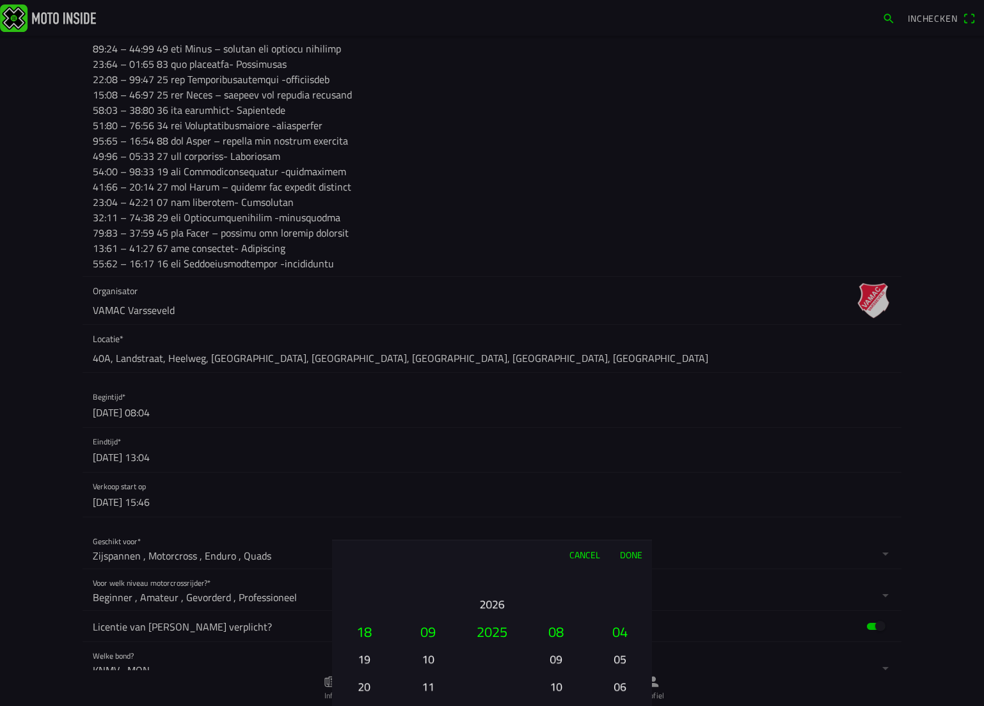
click at [427, 661] on button "10" at bounding box center [427, 659] width 43 height 22
click at [550, 658] on button "09" at bounding box center [555, 659] width 43 height 22
click at [550, 658] on button "10" at bounding box center [555, 659] width 43 height 22
click at [550, 675] on button "11" at bounding box center [555, 686] width 43 height 22
click at [553, 661] on button "12" at bounding box center [555, 659] width 43 height 22
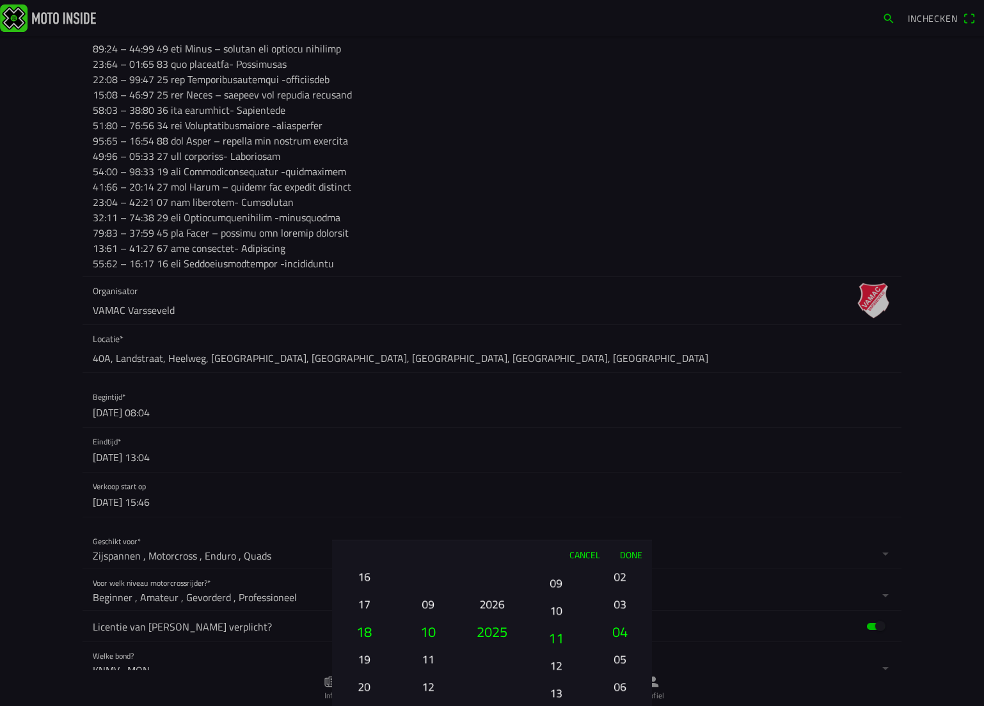
click at [553, 661] on button "12" at bounding box center [555, 665] width 43 height 22
click at [619, 580] on button "02" at bounding box center [619, 576] width 43 height 22
click at [619, 580] on button "00" at bounding box center [619, 576] width 43 height 22
click at [628, 552] on button "Done" at bounding box center [631, 554] width 42 height 28
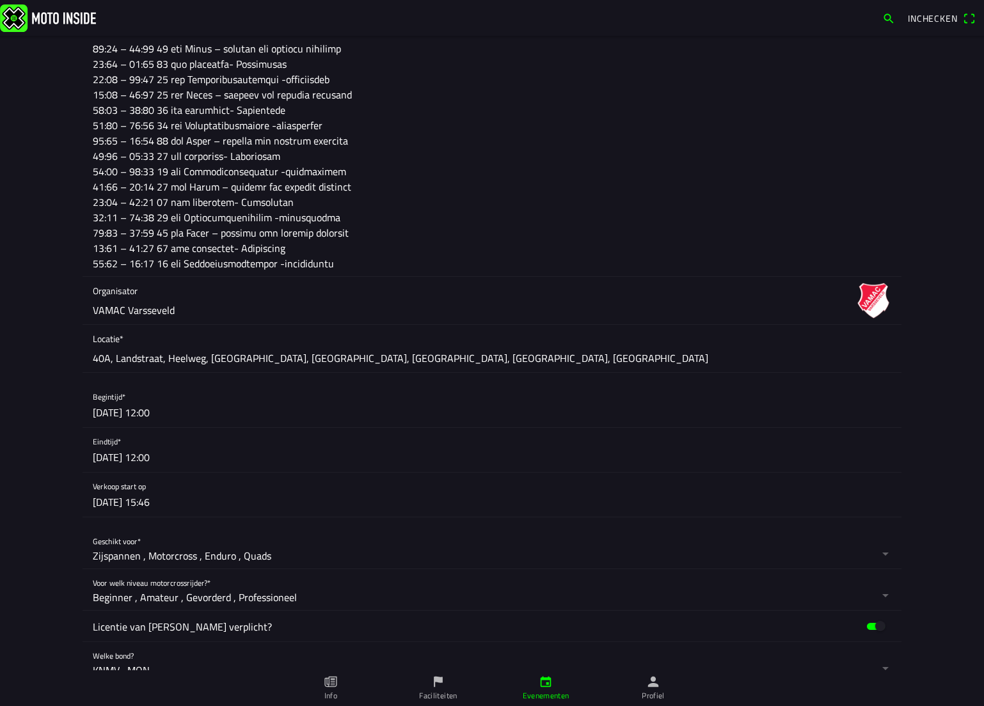
click at [173, 449] on button "button" at bounding box center [497, 450] width 808 height 44
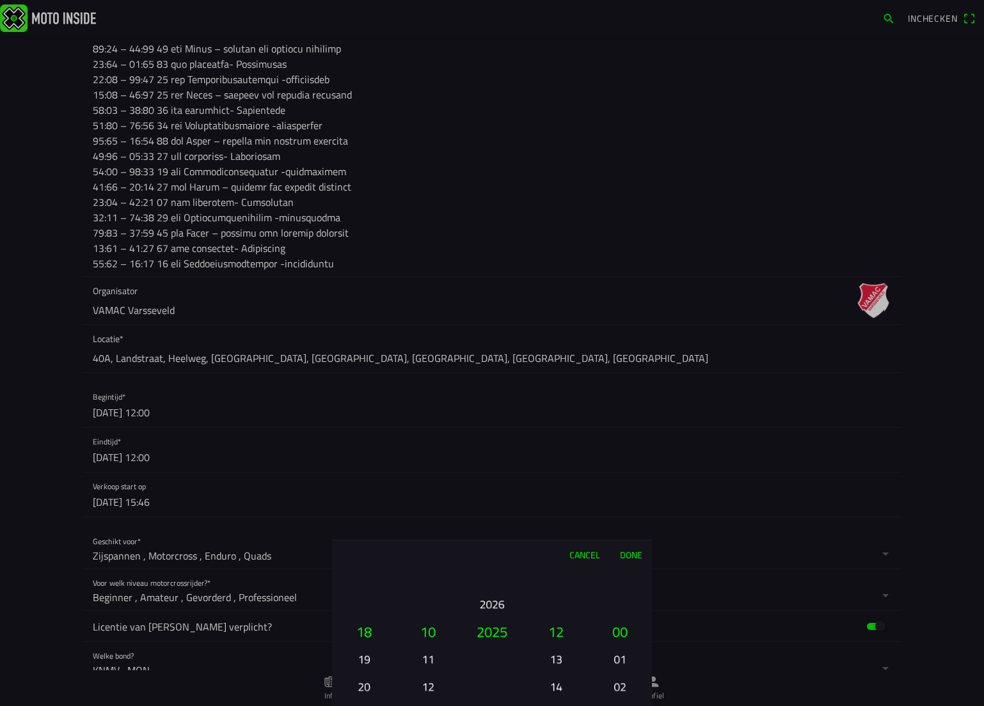
click at [562, 684] on button "14" at bounding box center [555, 686] width 43 height 22
click at [562, 684] on button "16" at bounding box center [555, 686] width 43 height 22
click at [556, 665] on button "17" at bounding box center [555, 659] width 43 height 22
click at [626, 552] on button "Done" at bounding box center [631, 554] width 42 height 28
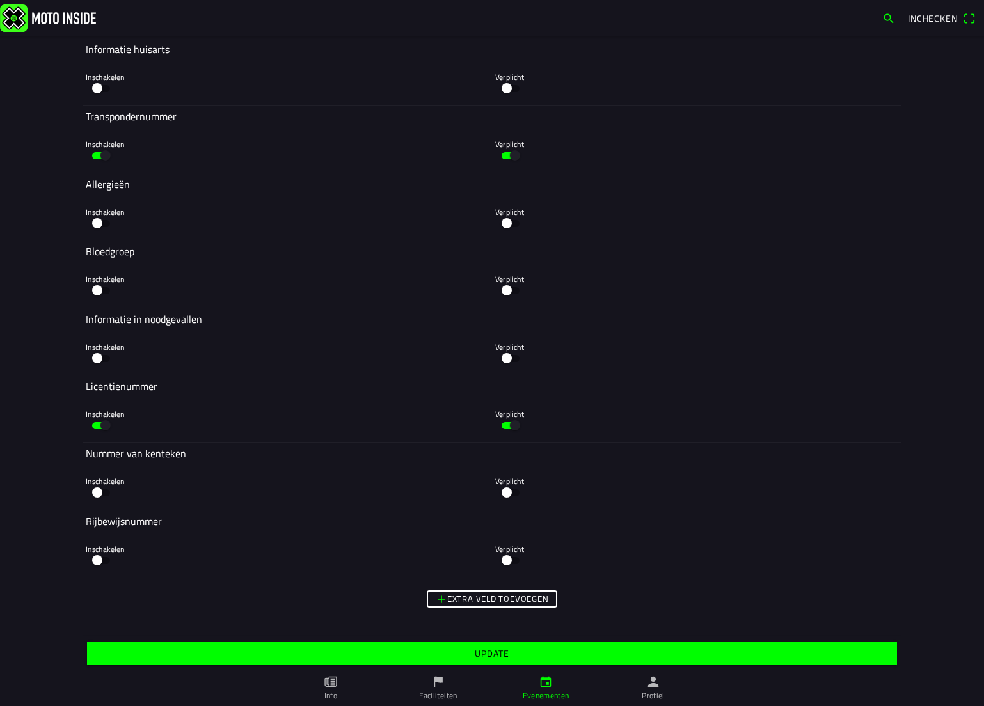
scroll to position [3400, 0]
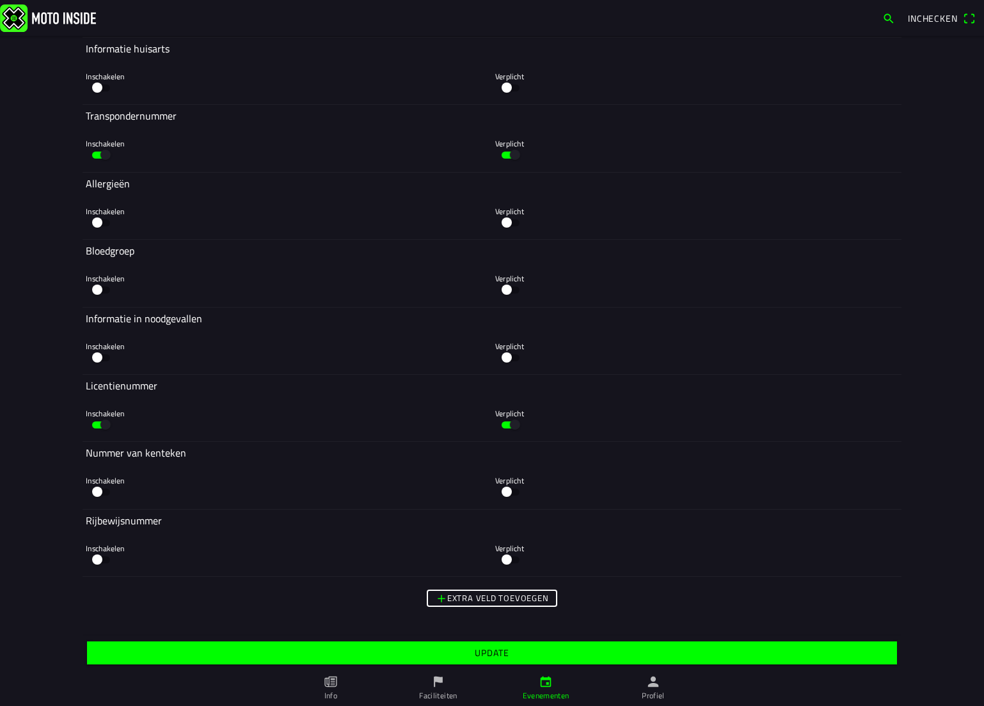
click at [0, 0] on slot "Update" at bounding box center [0, 0] width 0 height 0
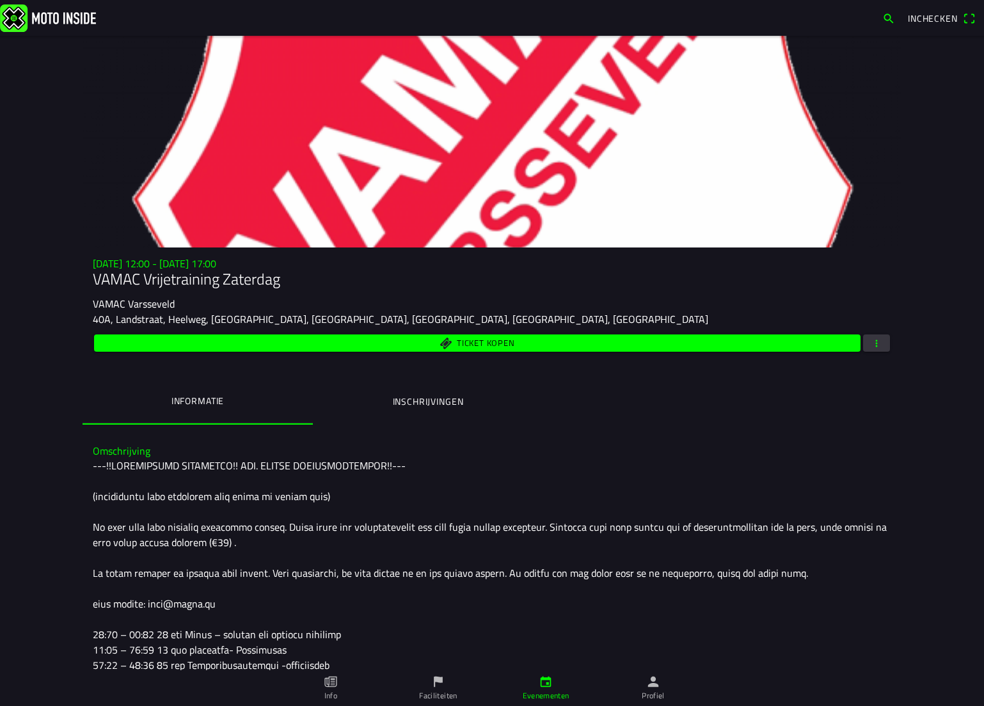
click at [644, 683] on link "Profiel" at bounding box center [652, 688] width 107 height 36
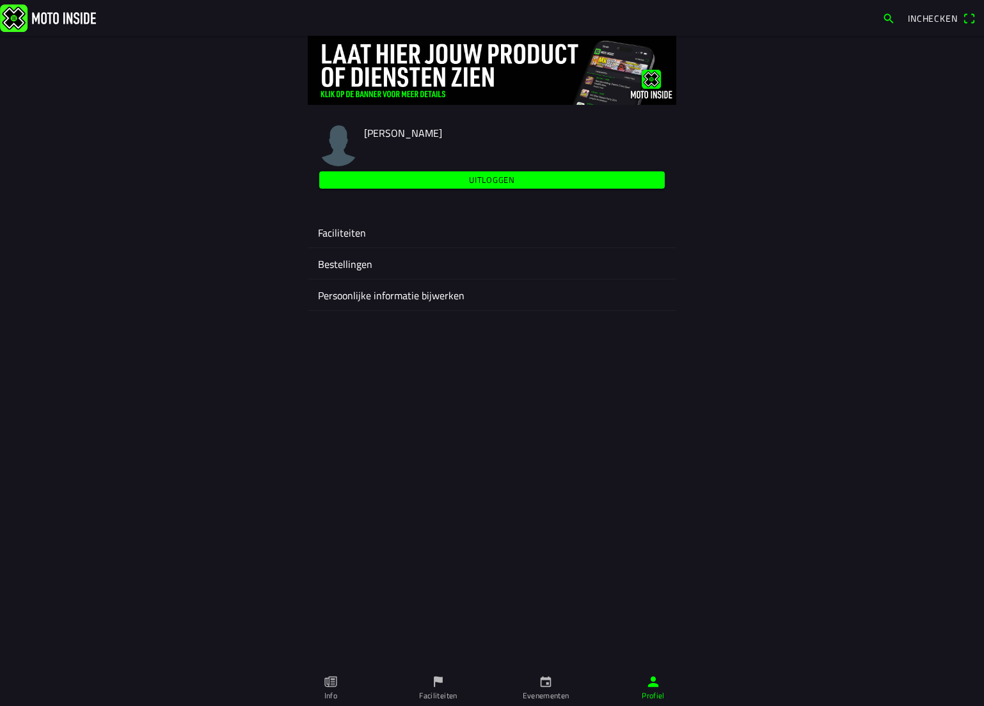
click at [340, 223] on div "Faciliteiten" at bounding box center [492, 232] width 348 height 31
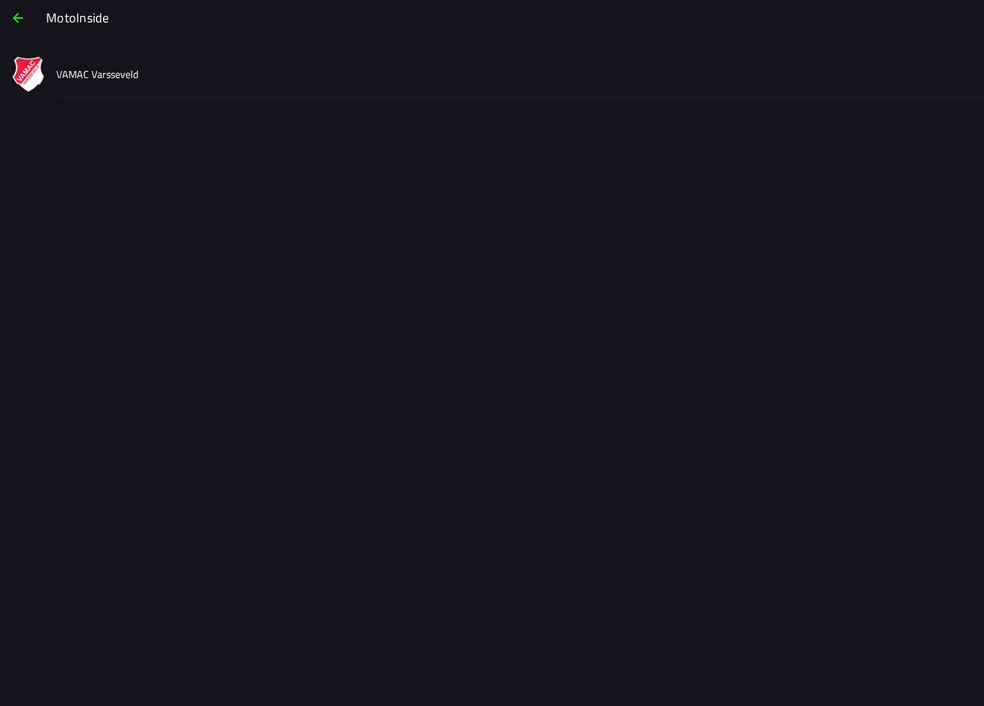
click at [0, 0] on slot "VAMAC Varsseveld" at bounding box center [0, 0] width 0 height 0
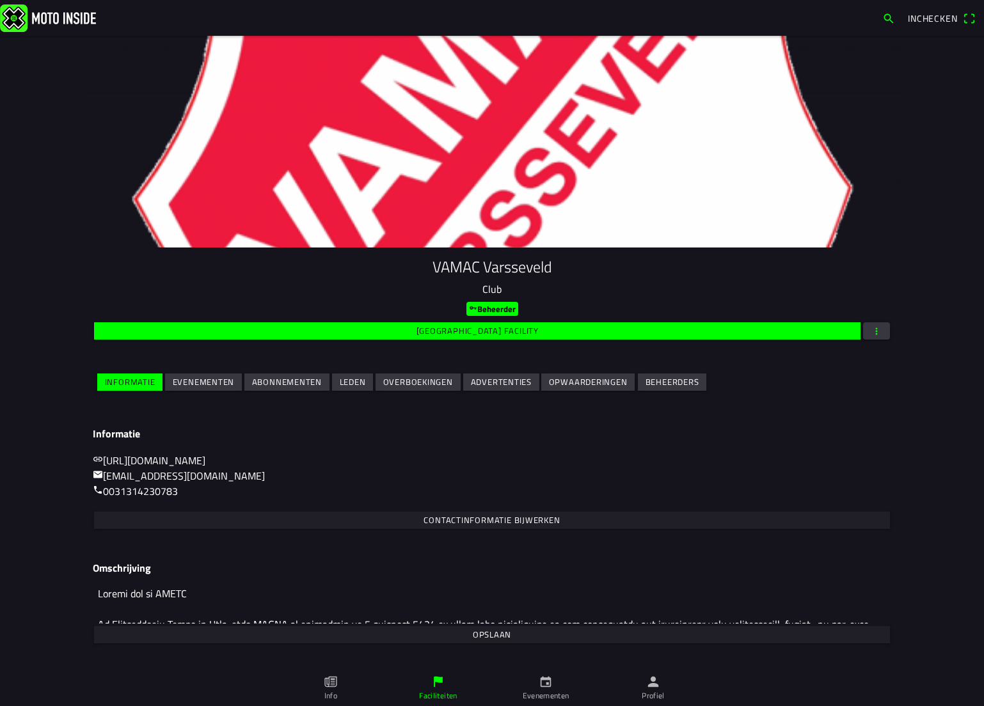
click at [0, 0] on slot "Evenementen" at bounding box center [0, 0] width 0 height 0
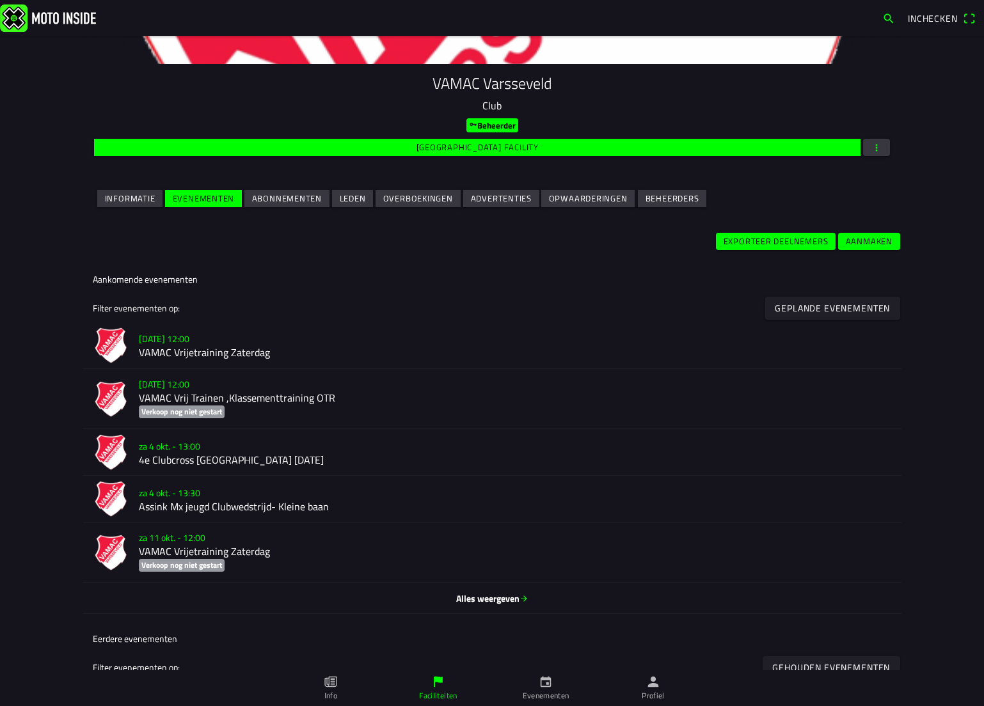
scroll to position [232, 0]
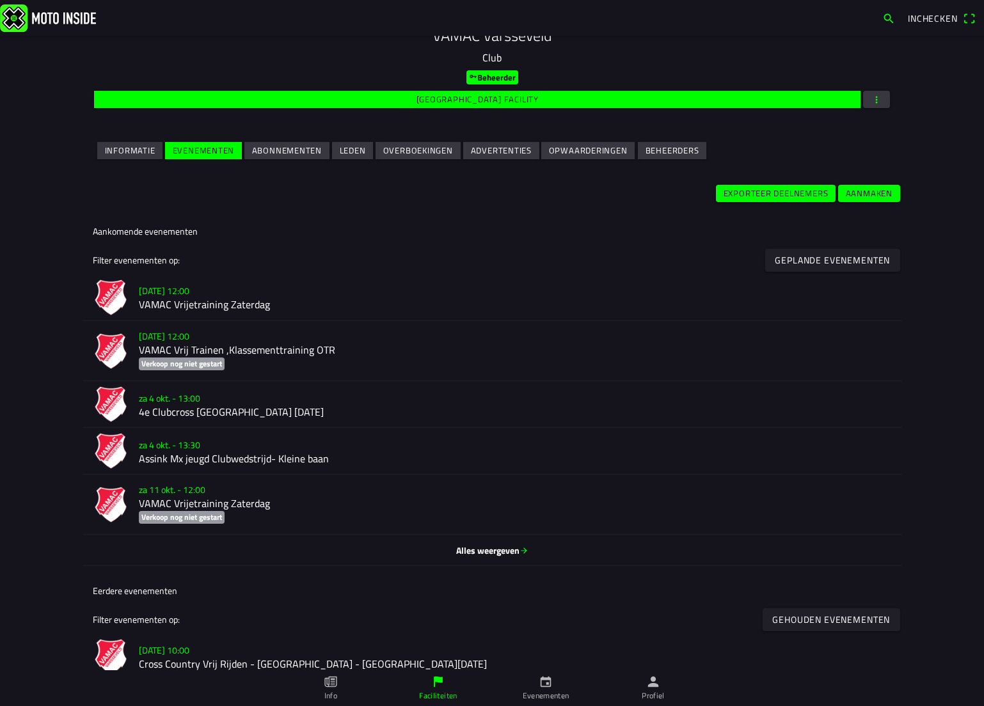
click at [505, 549] on span "Alles weergeven" at bounding box center [492, 550] width 798 height 13
